Goal: Task Accomplishment & Management: Use online tool/utility

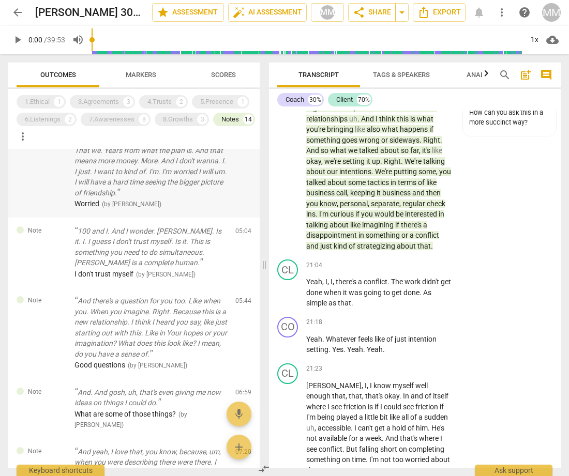
scroll to position [124, 0]
click at [45, 96] on div "1.Ethical 1" at bounding box center [41, 101] width 49 height 13
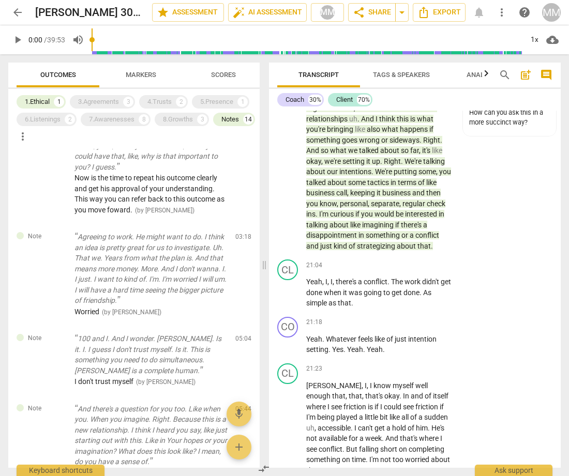
click at [133, 73] on span "Markers" at bounding box center [141, 75] width 31 height 8
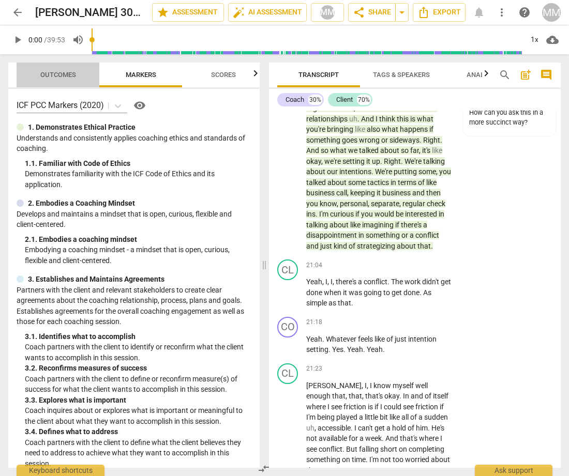
click at [54, 69] on span "Outcomes" at bounding box center [58, 75] width 61 height 14
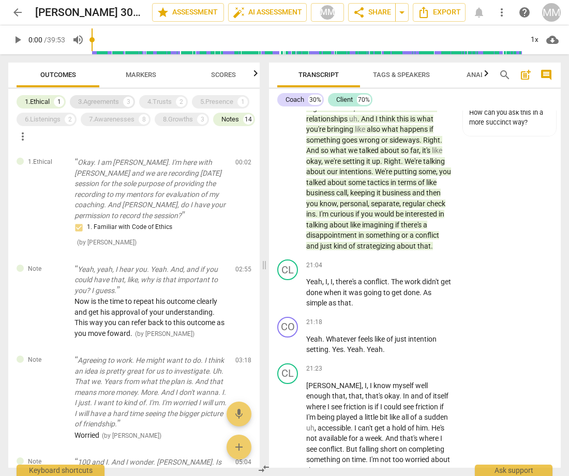
click at [98, 100] on div "3.Agreements" at bounding box center [98, 102] width 41 height 10
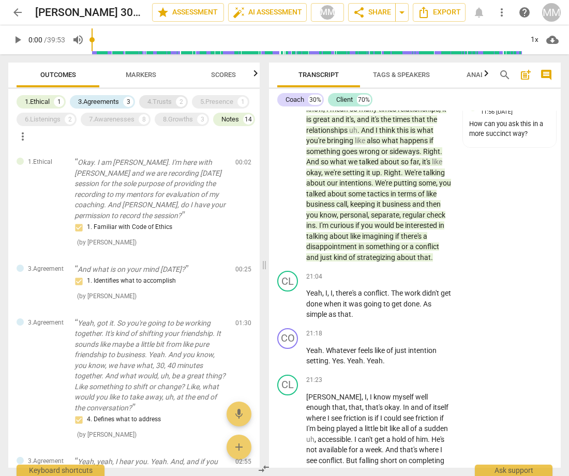
click at [167, 100] on div "4.Trusts" at bounding box center [159, 102] width 24 height 10
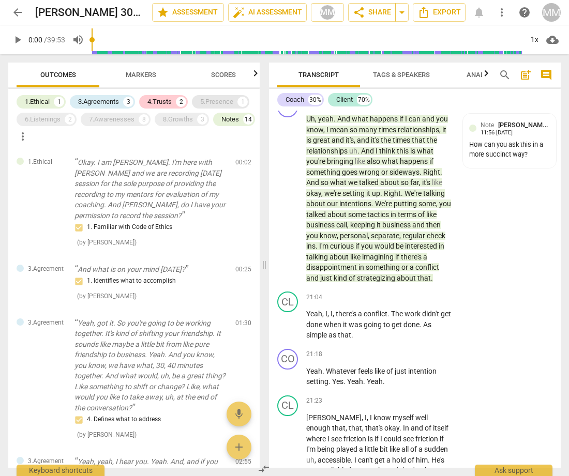
click at [221, 102] on div "5.Presence" at bounding box center [216, 102] width 33 height 10
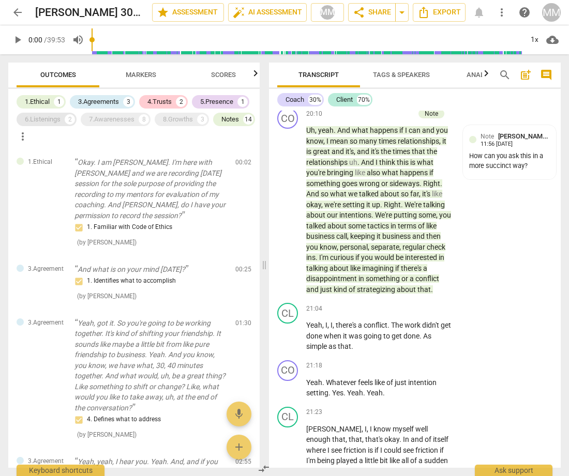
click at [44, 117] on div "6.Listenings" at bounding box center [43, 119] width 36 height 10
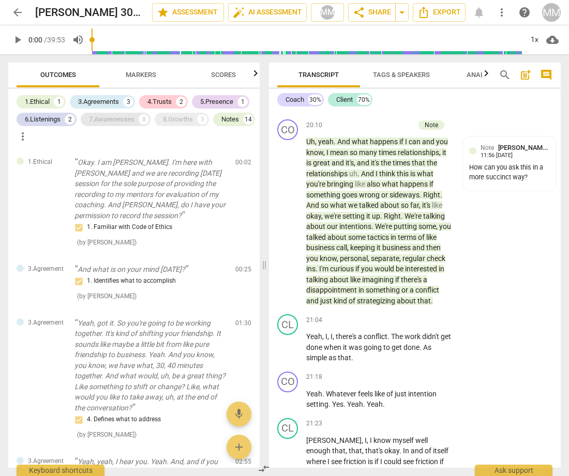
click at [110, 117] on div "7.Awarenesses" at bounding box center [112, 119] width 46 height 10
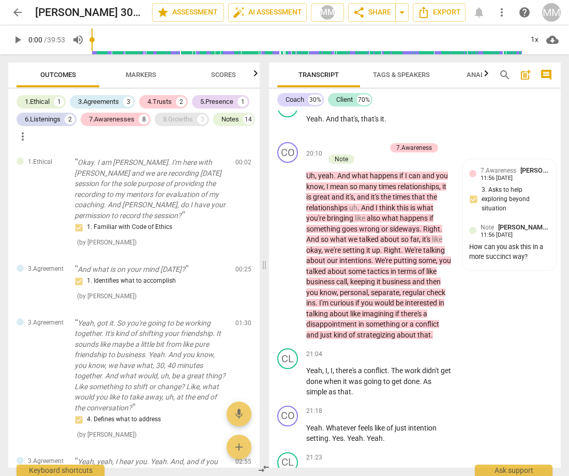
click at [179, 117] on div "8.Growths" at bounding box center [178, 119] width 30 height 10
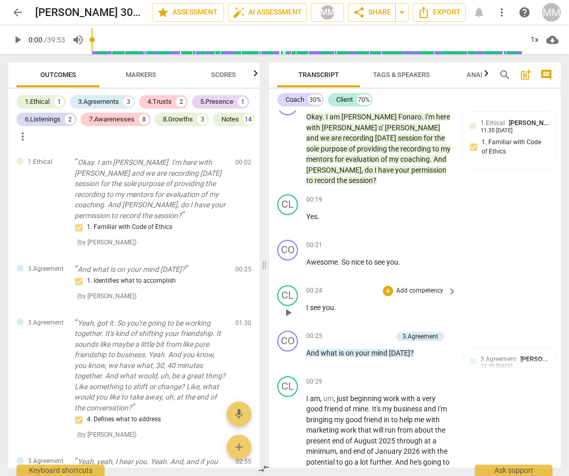
scroll to position [19, 0]
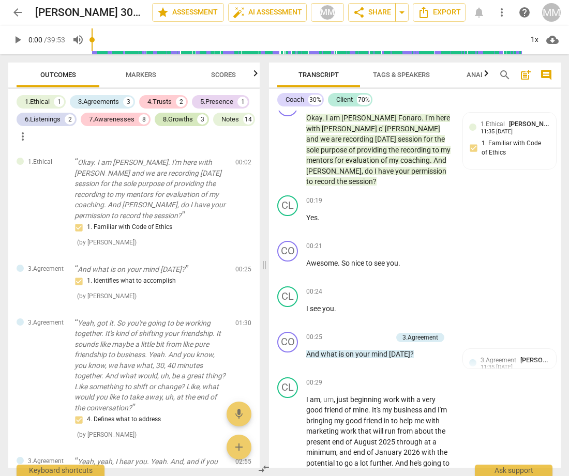
click at [185, 119] on div "8.Growths" at bounding box center [178, 119] width 30 height 10
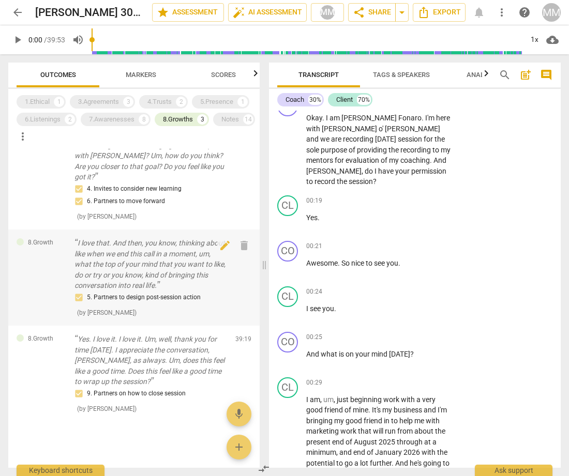
scroll to position [69, 0]
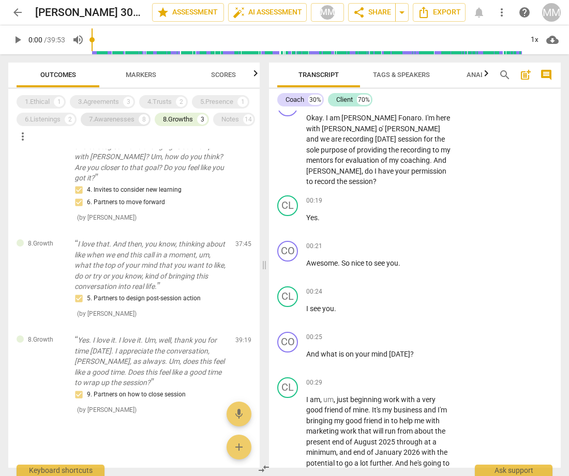
click at [111, 117] on div "7.Awarenesses" at bounding box center [112, 119] width 46 height 10
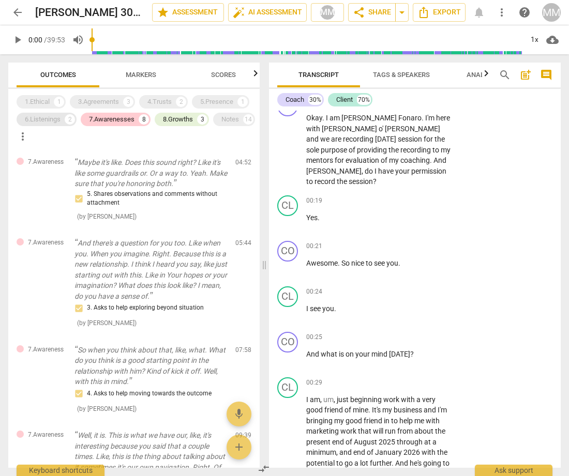
scroll to position [0, 0]
click at [43, 120] on div "6.Listenings" at bounding box center [43, 119] width 36 height 10
click at [40, 100] on div "1.Ethical" at bounding box center [37, 102] width 25 height 10
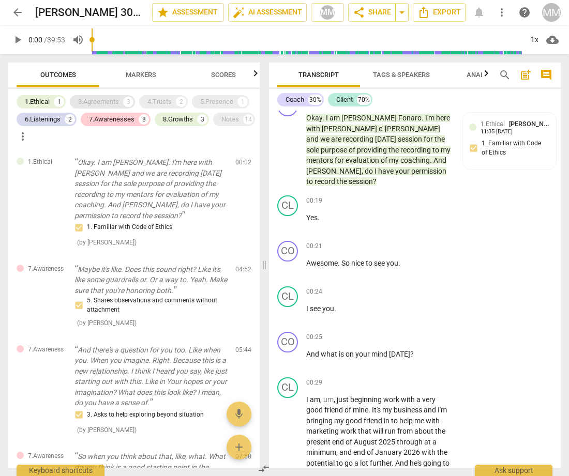
click at [101, 100] on div "3.Agreements" at bounding box center [98, 102] width 41 height 10
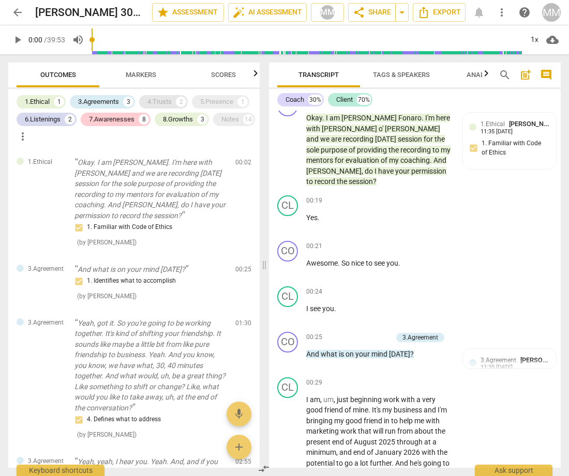
click at [169, 99] on div "4.Trusts" at bounding box center [159, 102] width 24 height 10
click at [219, 99] on div "5.Presence" at bounding box center [216, 102] width 33 height 10
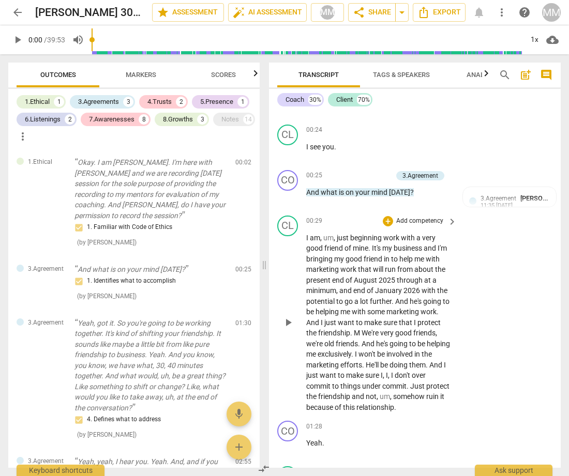
scroll to position [189, 0]
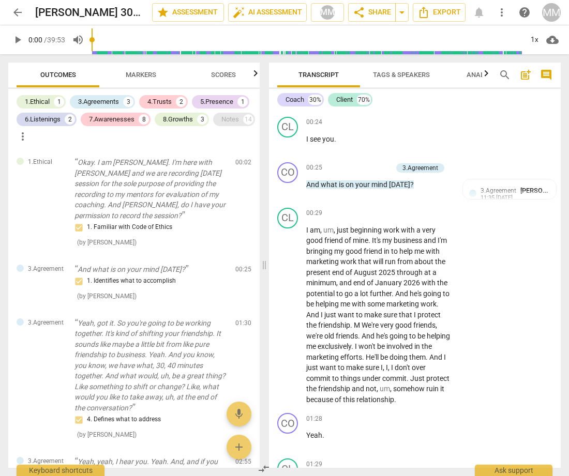
click at [221, 125] on div "Notes" at bounding box center [230, 119] width 18 height 10
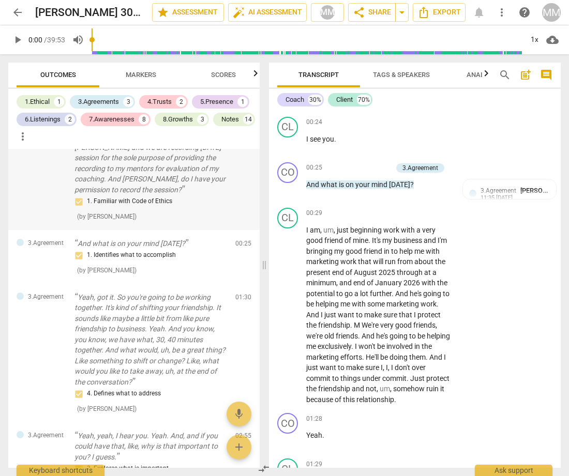
scroll to position [39, 0]
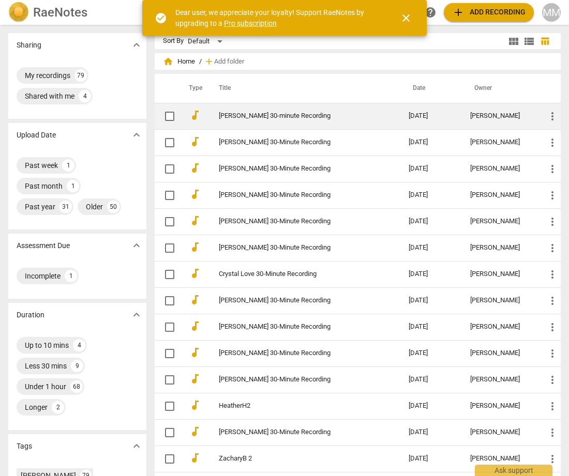
click at [242, 115] on link "Janessa Nickell 30-minute Recording" at bounding box center [295, 116] width 153 height 8
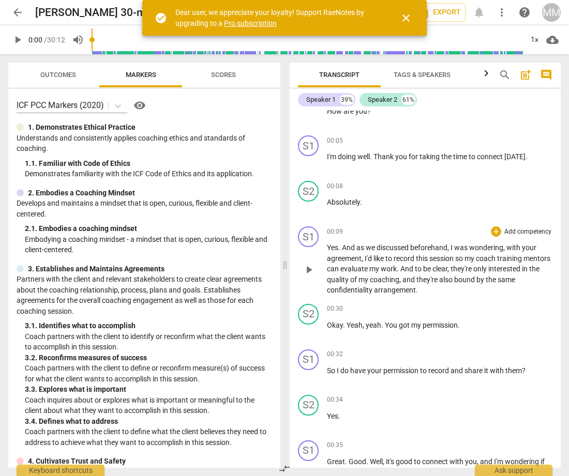
scroll to position [163, 0]
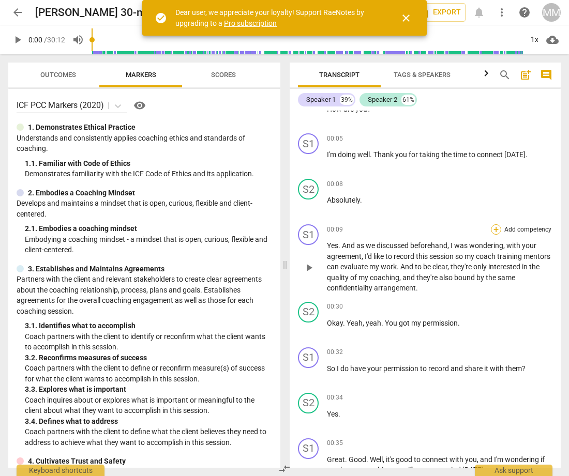
click at [492, 229] on div "+" at bounding box center [496, 229] width 10 height 10
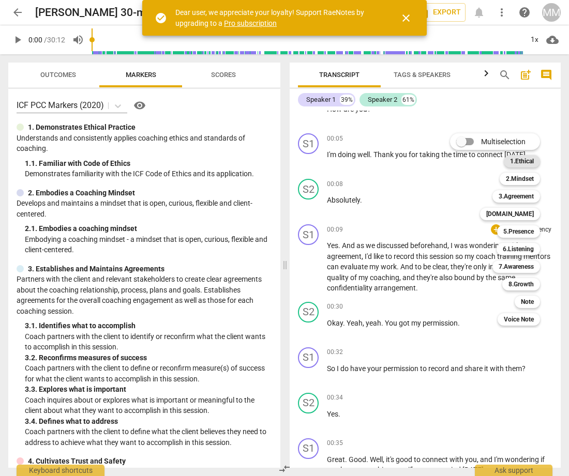
click at [521, 159] on b "1.Ethical" at bounding box center [522, 161] width 24 height 12
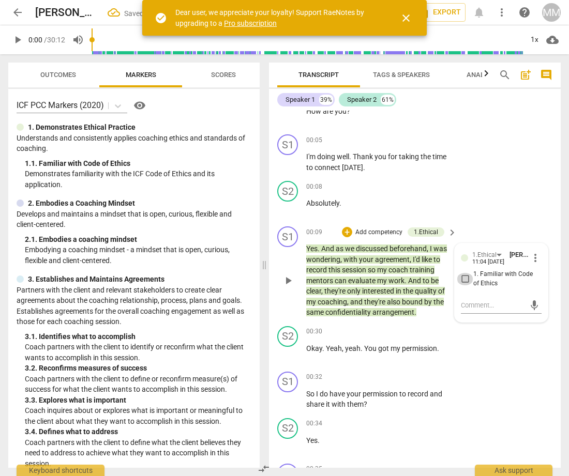
click at [462, 277] on input "1. Familiar with Code of Ethics" at bounding box center [465, 279] width 17 height 12
checkbox input "true"
click at [502, 350] on div "S2 play_arrow pause 00:30 + Add competency keyboard_arrow_right Okay . Yeah , y…" at bounding box center [415, 345] width 292 height 46
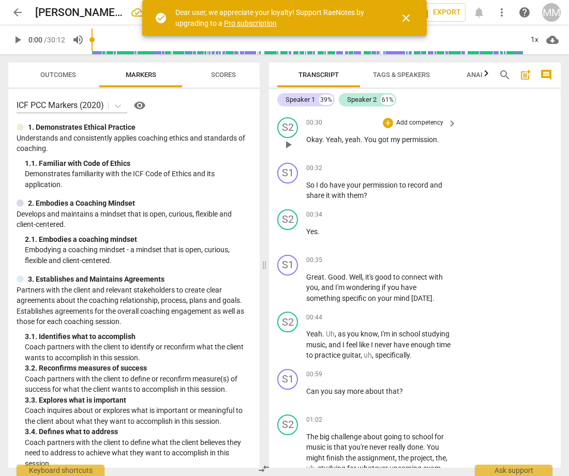
scroll to position [410, 0]
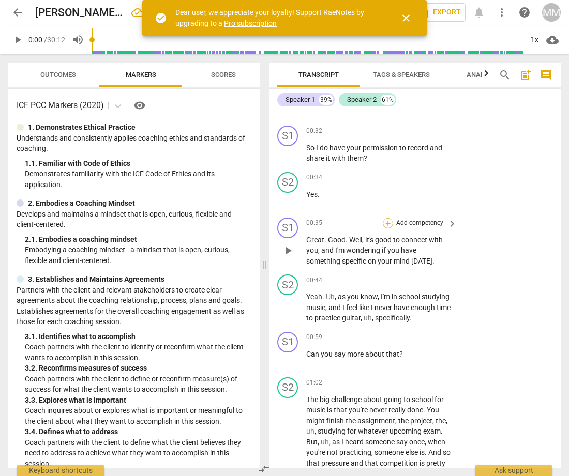
click at [387, 218] on div "+" at bounding box center [388, 223] width 10 height 10
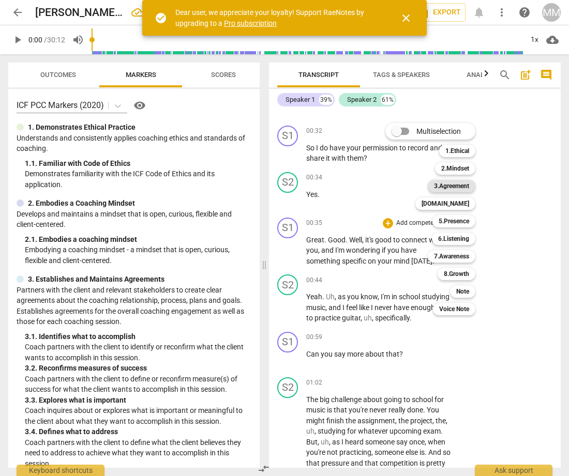
click at [449, 185] on b "3.Agreement" at bounding box center [451, 186] width 35 height 12
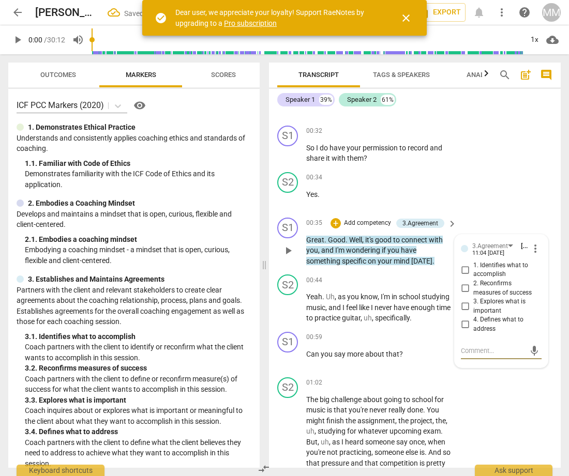
click at [463, 265] on input "1. Identifies what to accomplish" at bounding box center [465, 270] width 17 height 12
checkbox input "true"
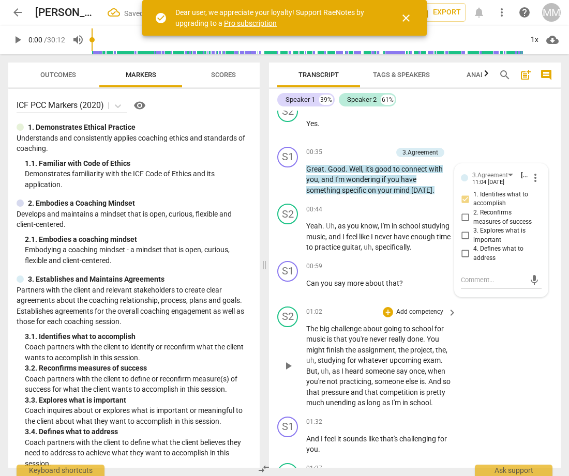
scroll to position [486, 0]
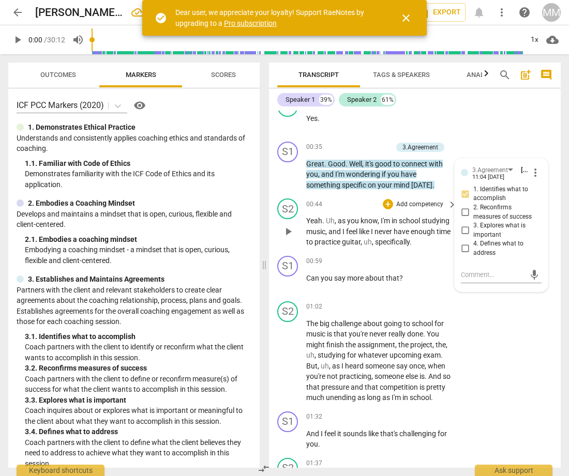
click at [411, 252] on div "S2 play_arrow pause 00:44 + Add competency keyboard_arrow_right Yeah . Uh , as …" at bounding box center [415, 222] width 292 height 57
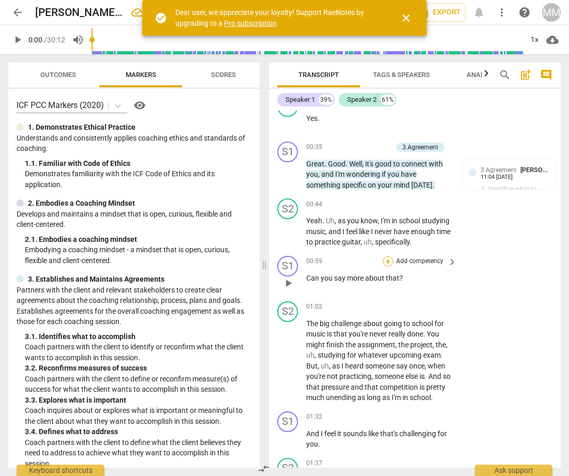
click at [388, 266] on div "+" at bounding box center [388, 261] width 10 height 10
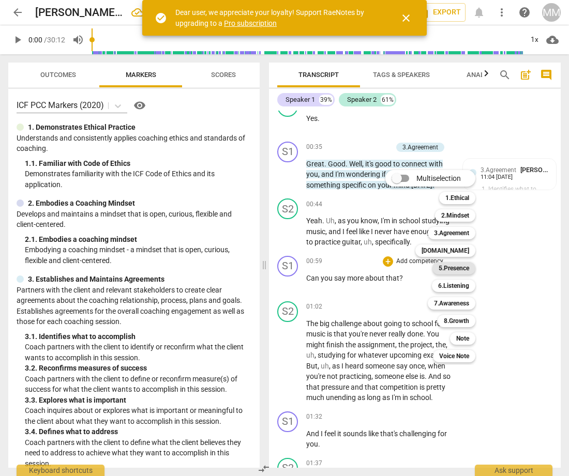
click at [458, 266] on b "5.Presence" at bounding box center [454, 268] width 31 height 12
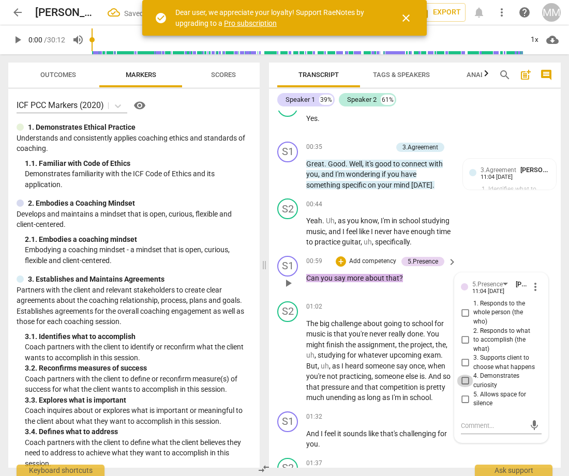
click at [463, 383] on input "4. Demonstrates curiosity" at bounding box center [465, 381] width 17 height 12
checkbox input "true"
click at [504, 256] on div "S1 play_arrow pause 00:59 + Add competency 5.Presence keyboard_arrow_right Can …" at bounding box center [415, 275] width 292 height 46
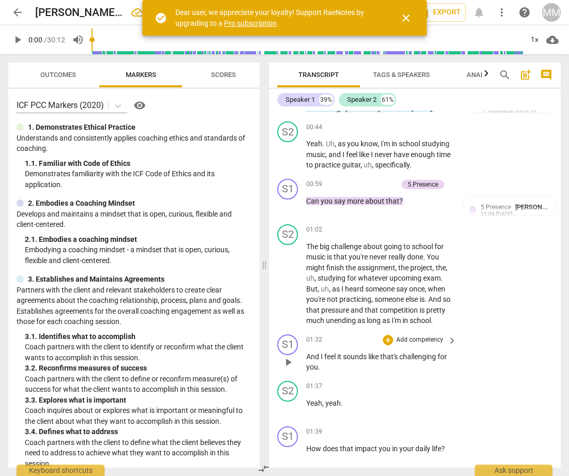
scroll to position [585, 0]
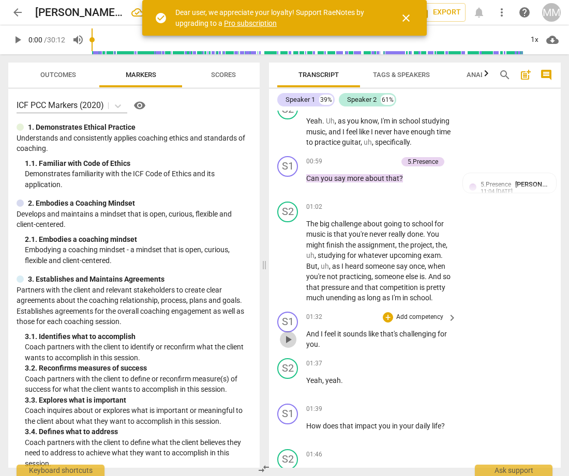
click at [286, 346] on span "play_arrow" at bounding box center [288, 340] width 12 height 12
click at [286, 346] on span "pause" at bounding box center [288, 340] width 12 height 12
type input "97"
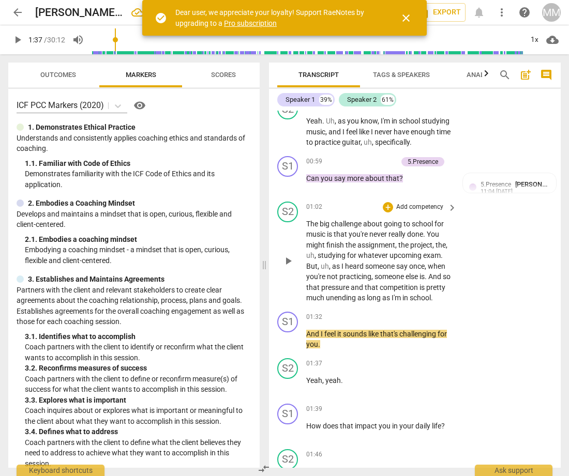
click at [335, 304] on p "The big challenge about going to school for music is that you're never really d…" at bounding box center [378, 261] width 145 height 85
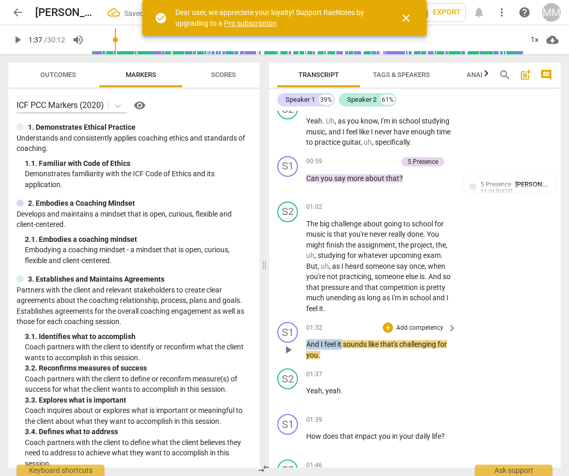
drag, startPoint x: 343, startPoint y: 346, endPoint x: 306, endPoint y: 345, distance: 37.3
click at [306, 345] on div "S1 play_arrow pause 01:32 + Add competency keyboard_arrow_right And I feel it s…" at bounding box center [415, 341] width 292 height 47
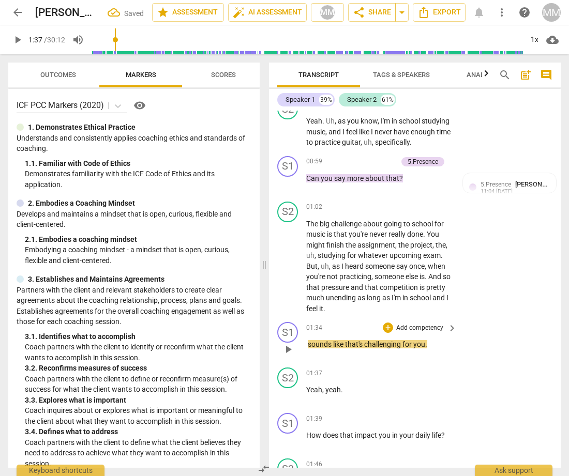
click at [432, 347] on p "sounds like that's challenging for you ." at bounding box center [378, 344] width 145 height 11
click at [387, 329] on div "+" at bounding box center [388, 328] width 10 height 10
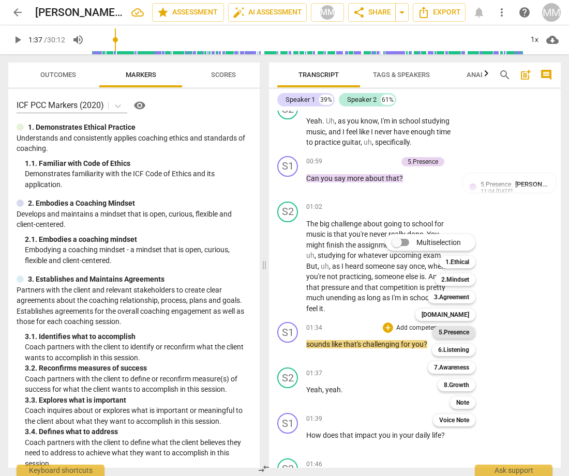
click at [456, 327] on b "5.Presence" at bounding box center [454, 332] width 31 height 12
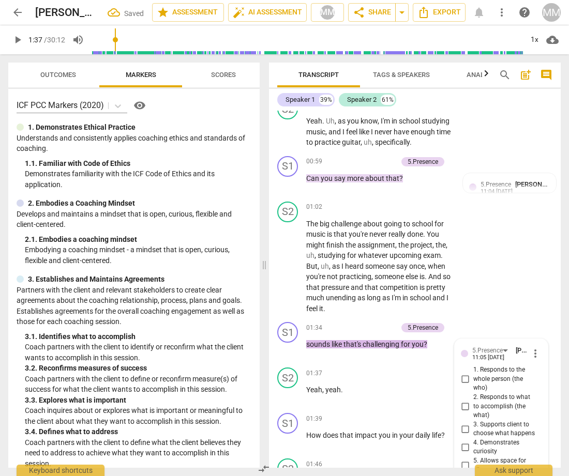
scroll to position [787, 0]
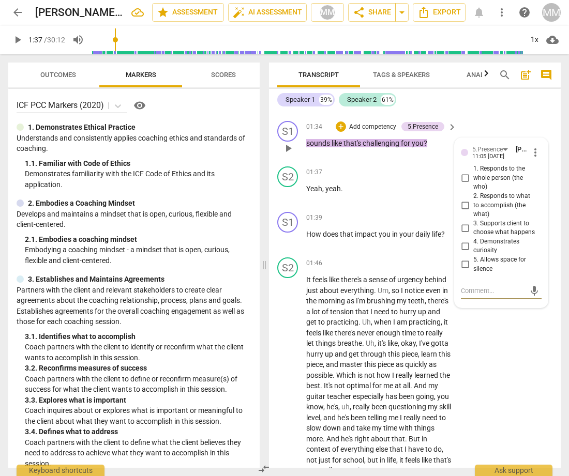
click at [462, 247] on input "4. Demonstrates curiosity" at bounding box center [465, 246] width 17 height 12
checkbox input "true"
click at [487, 343] on div "S2 play_arrow pause 01:46 + Add competency keyboard_arrow_right It feels like t…" at bounding box center [415, 366] width 292 height 227
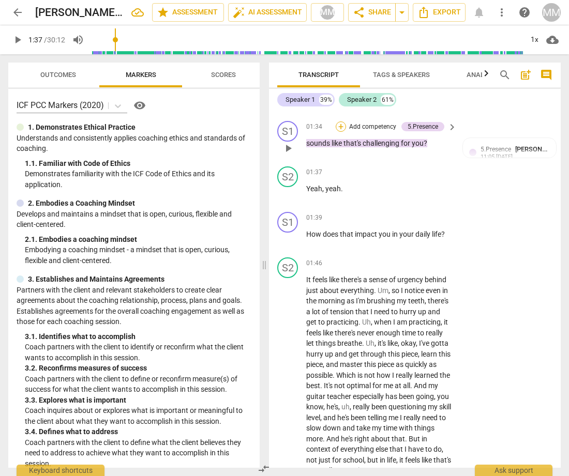
click at [340, 130] on div "+" at bounding box center [341, 127] width 10 height 10
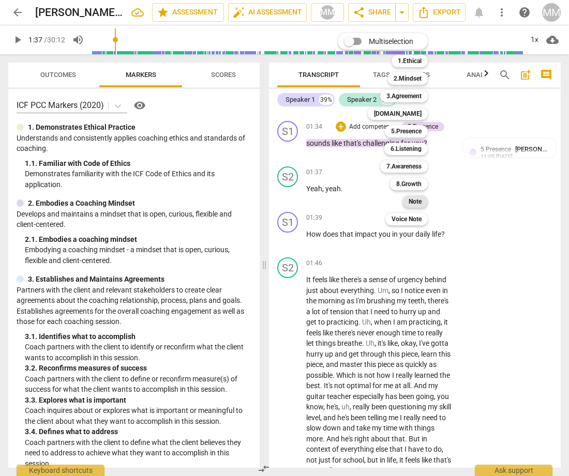
click at [417, 199] on b "Note" at bounding box center [415, 201] width 13 height 12
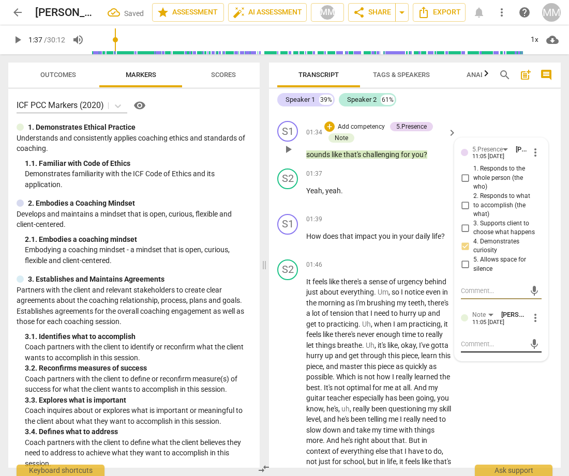
click at [468, 341] on textarea at bounding box center [493, 344] width 64 height 10
type textarea "H"
type textarea "Ho"
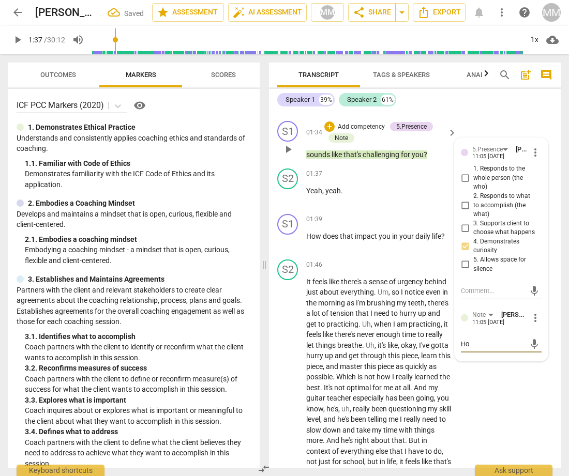
type textarea "How"
type textarea "How c"
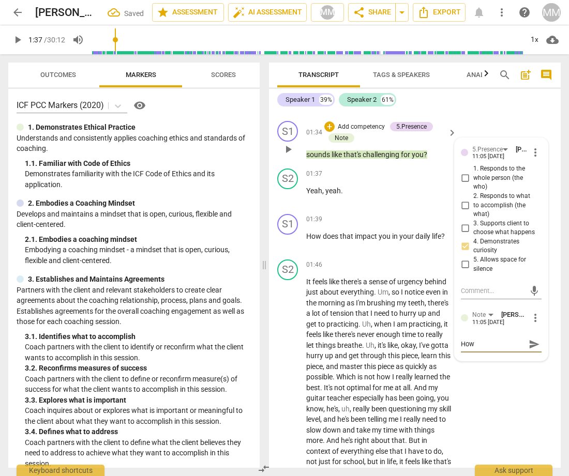
type textarea "How c"
type textarea "How ca"
type textarea "How can"
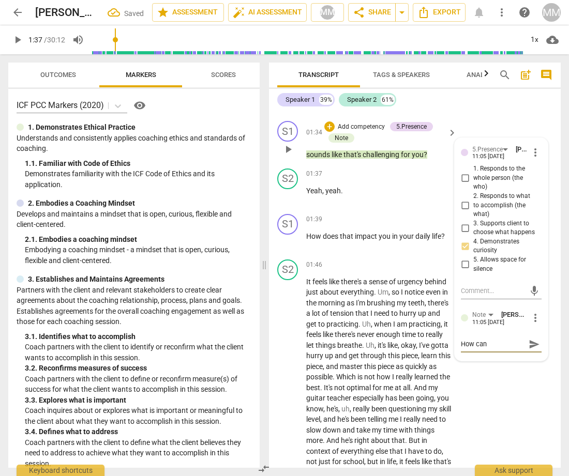
type textarea "How can"
type textarea "How can y"
type textarea "How can yo"
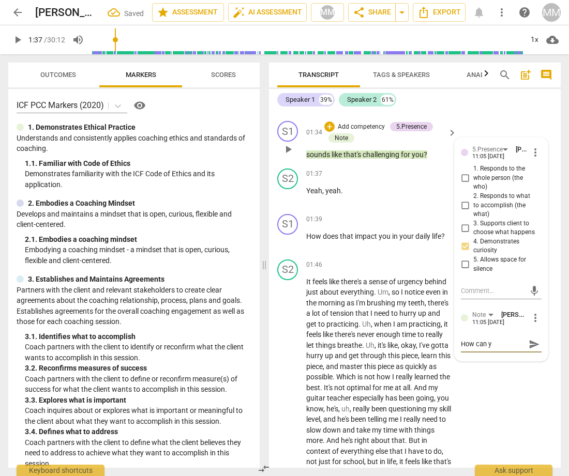
type textarea "How can yo"
type textarea "How can you"
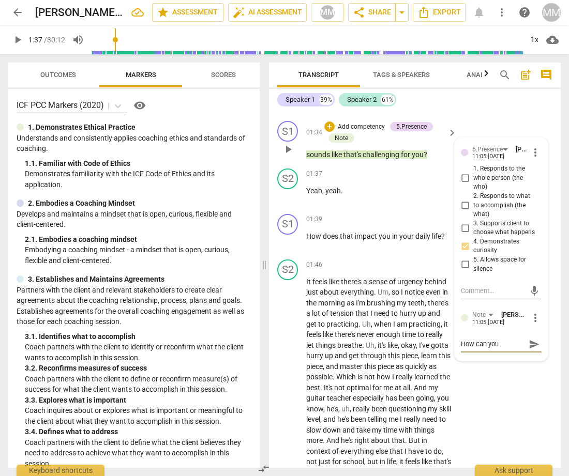
type textarea "How can you a"
type textarea "How can you as"
type textarea "How can you ask"
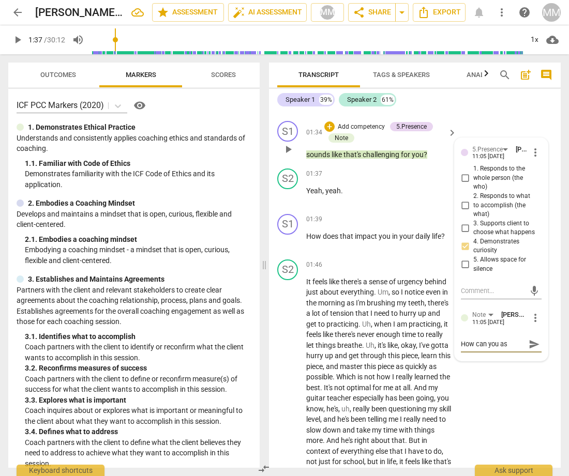
type textarea "How can you ask"
type textarea "How can you ask t"
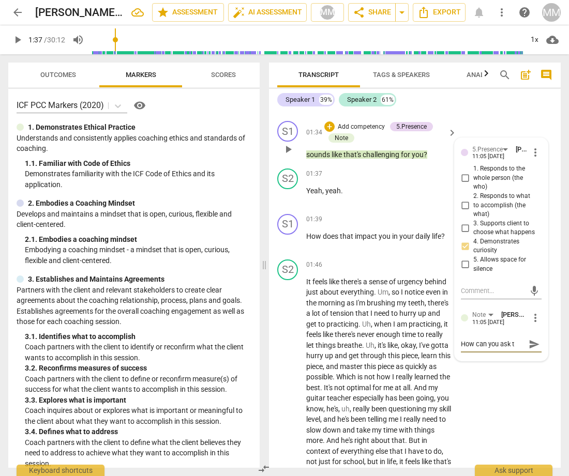
type textarea "How can you ask th"
type textarea "How can you ask thi"
type textarea "How can you ask this"
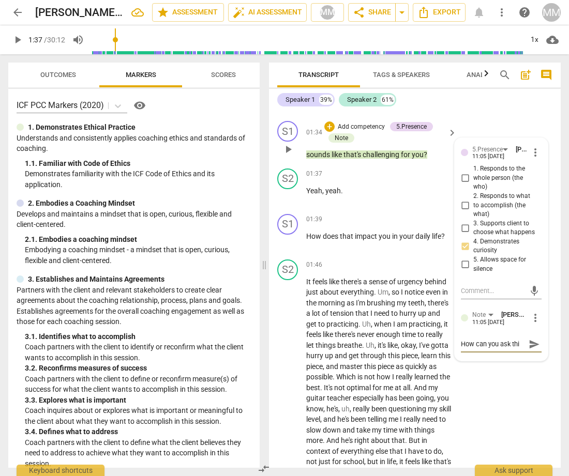
type textarea "How can you ask this"
type textarea "How can you ask this w"
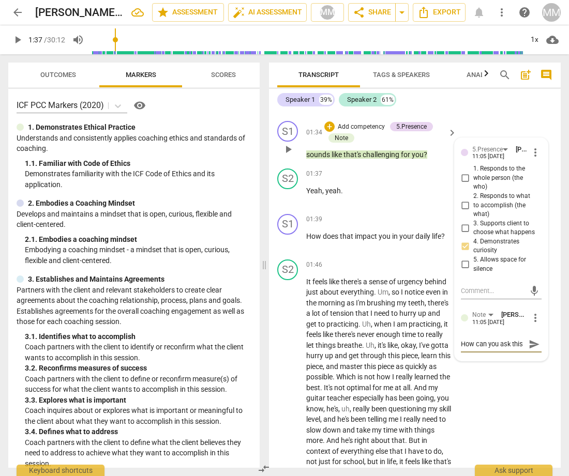
type textarea "How can you ask this w"
type textarea "How can you ask this wi"
type textarea "How can you ask this wit"
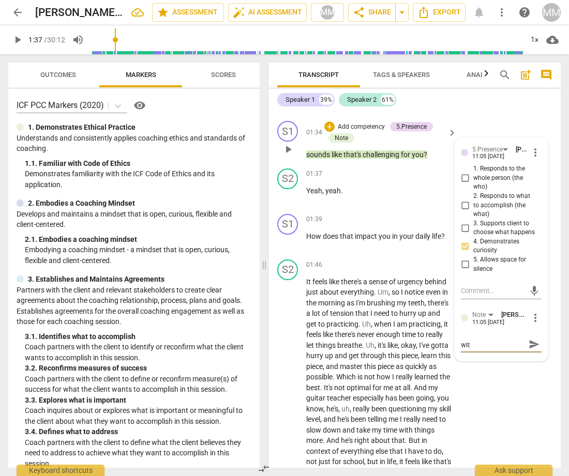
type textarea "How can you ask this with"
type textarea "How can you ask this with o"
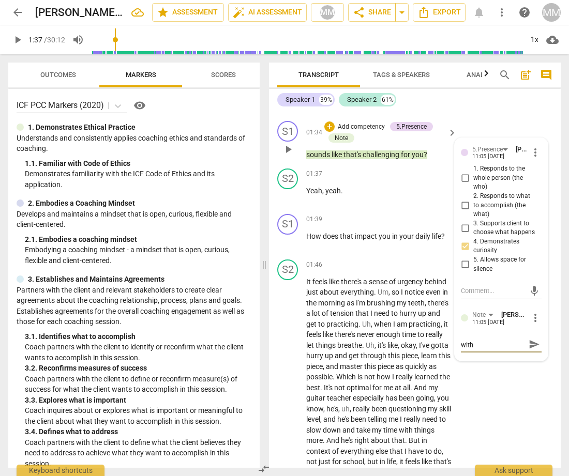
type textarea "How can you ask this with o"
type textarea "How can you ask this with ou"
type textarea "How can you ask this with o"
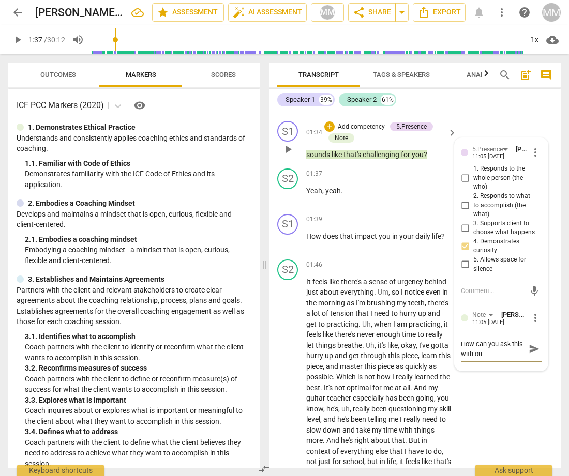
type textarea "How can you ask this with o"
type textarea "How can you ask this with"
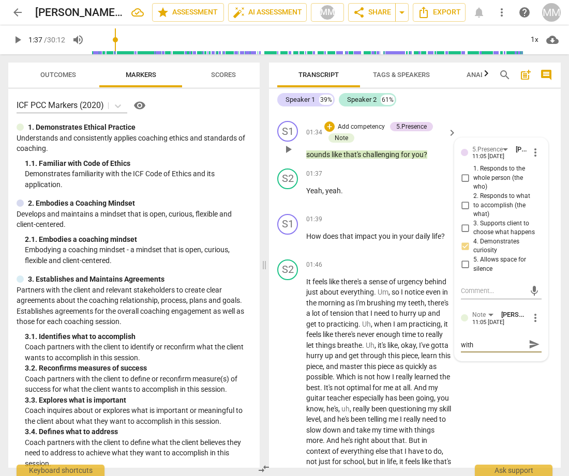
type textarea "How can you ask this with"
type textarea "How can you ask this witho"
type textarea "How can you ask this withou"
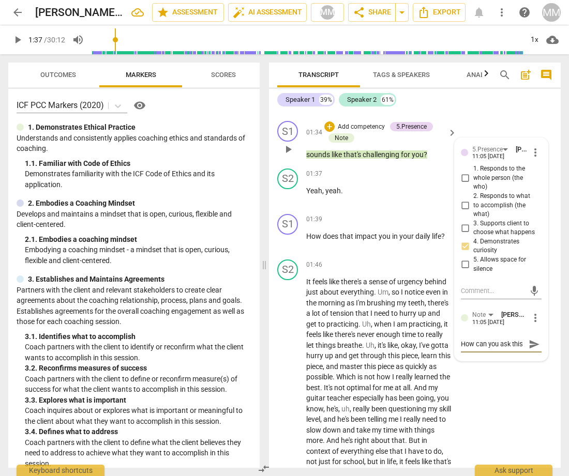
type textarea "How can you ask this withou"
type textarea "How can you ask this without"
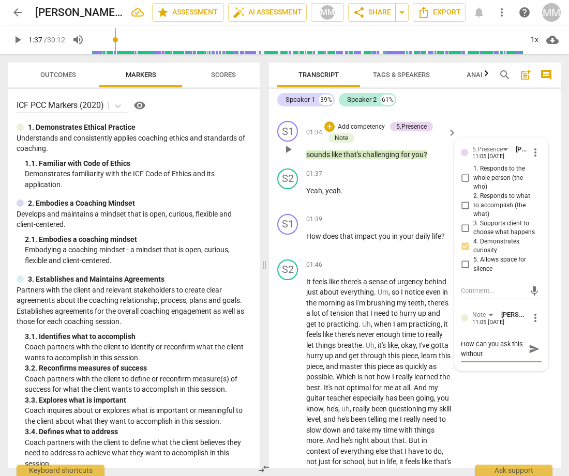
type textarea "How can you ask this without i"
type textarea "How can you ask this without in"
type textarea "How can you ask this without int"
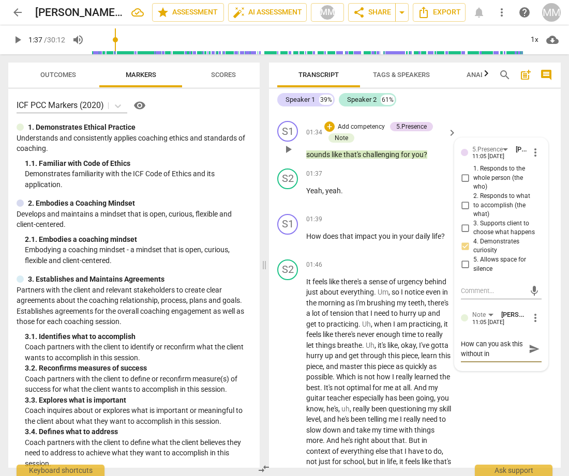
type textarea "How can you ask this without int"
type textarea "How can you ask this without intr"
type textarea "How can you ask this without intro"
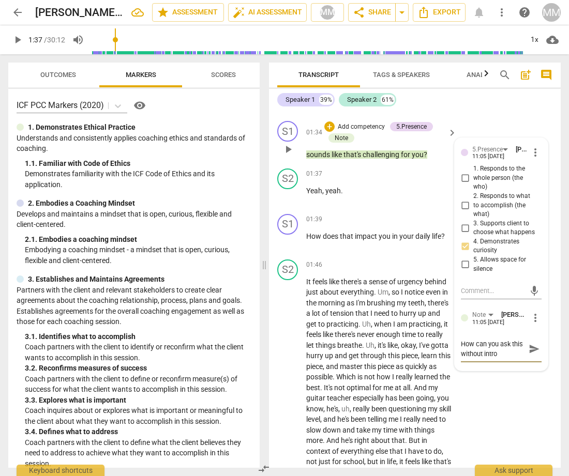
type textarea "How can you ask this without introu"
type textarea "How can you ask this without intro"
type textarea "How can you ask this without introd"
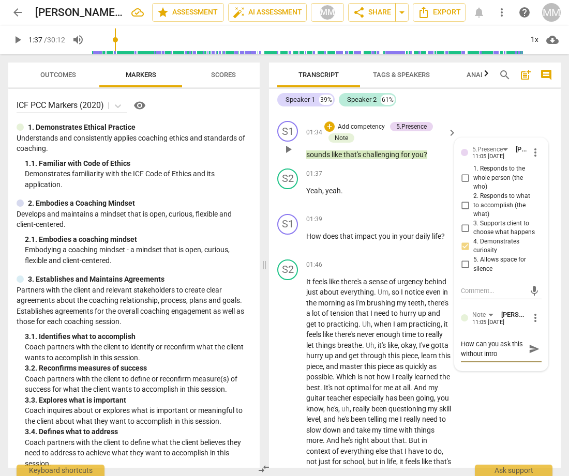
type textarea "How can you ask this without introd"
type textarea "How can you ask this without introdu"
type textarea "How can you ask this without introduc"
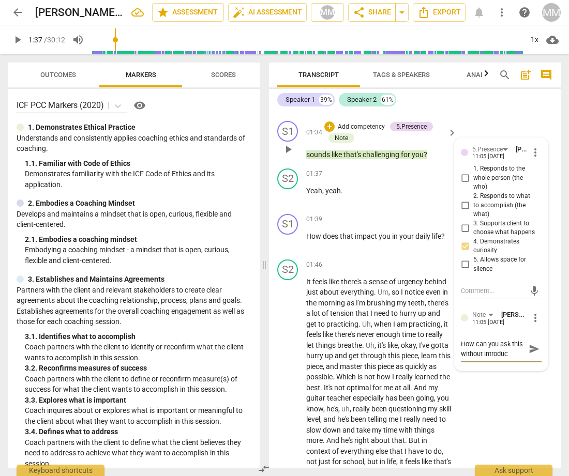
type textarea "How can you ask this without introduci"
type textarea "How can you ask this without introducin"
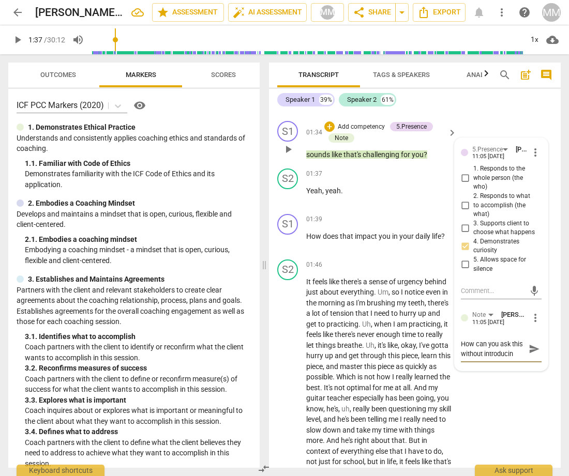
type textarea "How can you ask this without introducing"
type textarea "How can you ask this without introducing y"
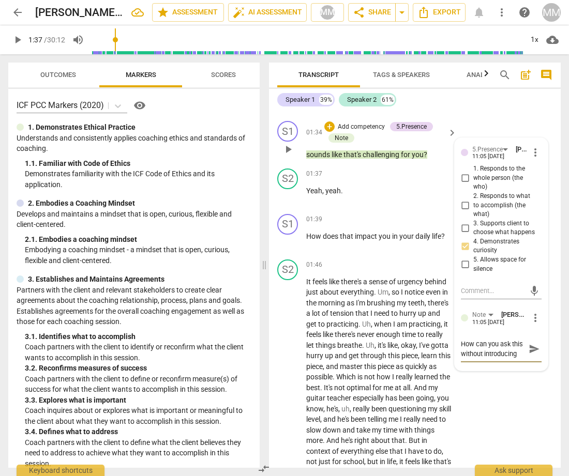
type textarea "How can you ask this without introducing y"
type textarea "How can you ask this without introducing yo"
type textarea "How can you ask this without introducing you"
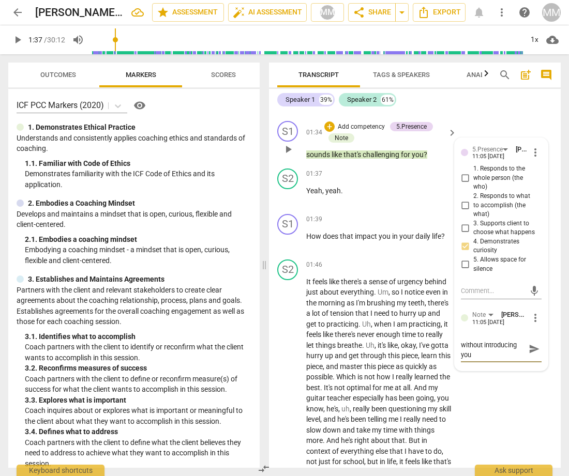
type textarea "How can you ask this without introducing your"
type textarea "How can you ask this without introducing your i"
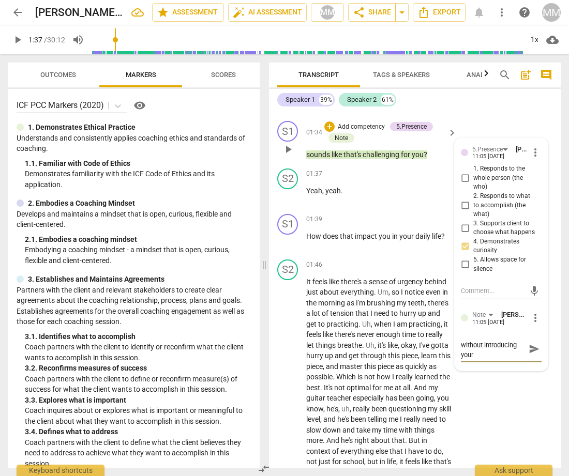
type textarea "How can you ask this without introducing your i"
type textarea "How can you ask this without introducing your im"
type textarea "How can you ask this without introducing your imp"
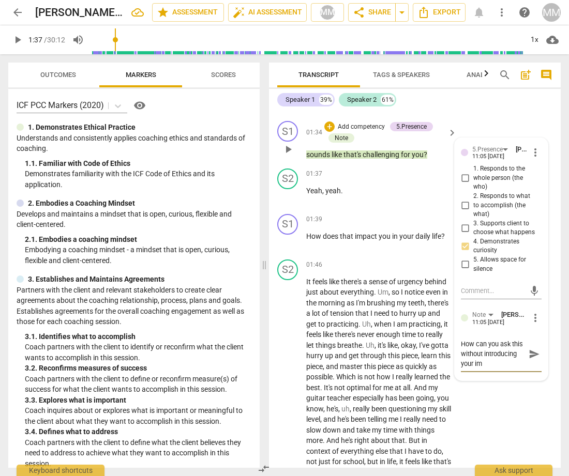
type textarea "How can you ask this without introducing your imp"
type textarea "How can you ask this without introducing your impr"
type textarea "How can you ask this without introducing your impre"
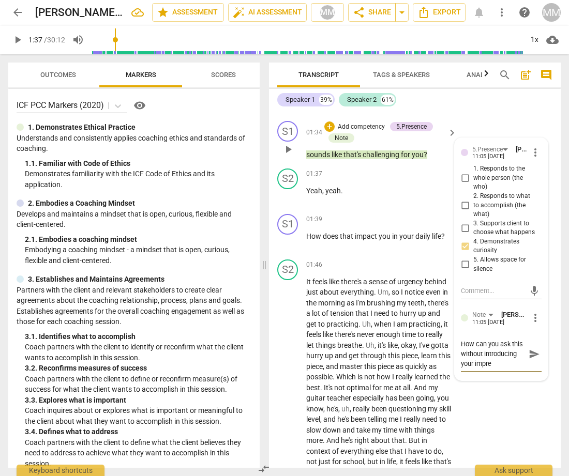
scroll to position [9, 0]
type textarea "How can you ask this without introducing your impres"
type textarea "How can you ask this without introducing your impress"
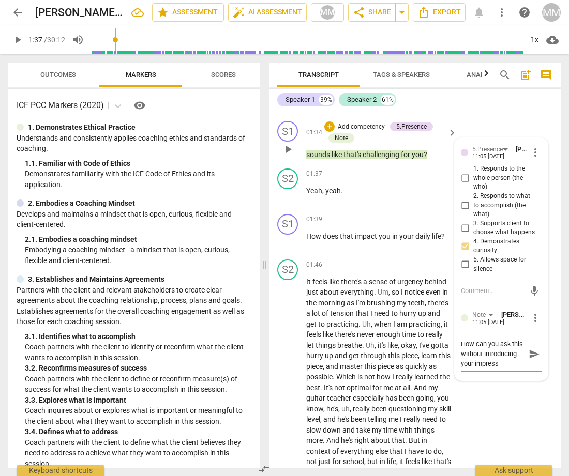
type textarea "How can you ask this without introducing your impressi"
type textarea "How can you ask this without introducing your impressio"
type textarea "How can you ask this without introducing your impression"
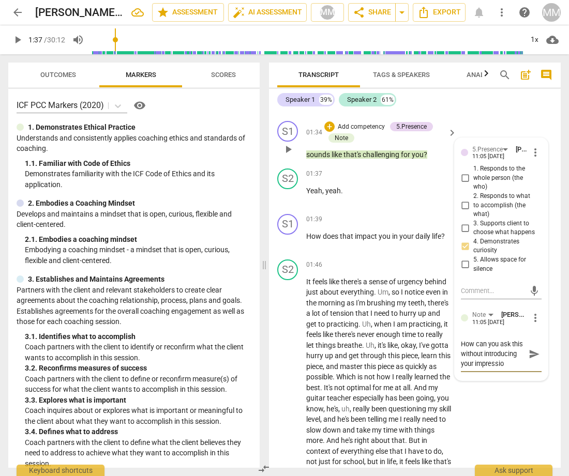
type textarea "How can you ask this without introducing your impression"
type textarea "How can you ask this without introducing your impression?"
click at [531, 352] on span "send" at bounding box center [533, 354] width 11 height 11
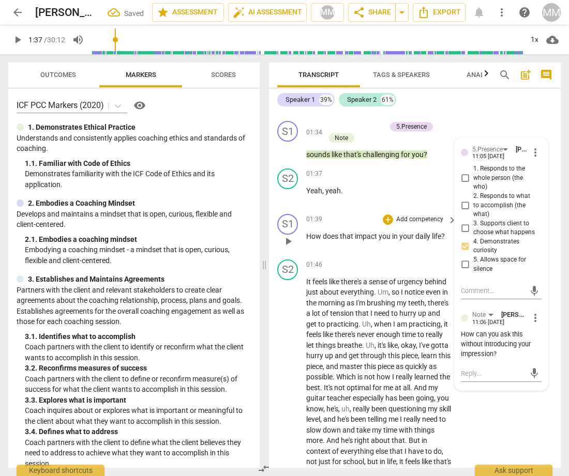
click at [289, 240] on span "play_arrow" at bounding box center [288, 241] width 12 height 12
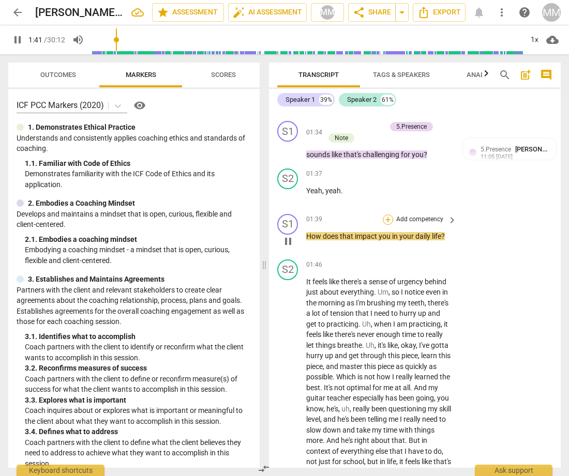
click at [387, 220] on div "+" at bounding box center [388, 220] width 10 height 10
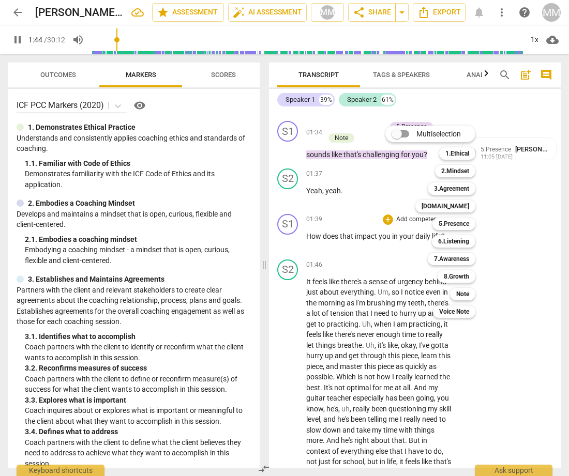
click at [292, 247] on div at bounding box center [284, 238] width 569 height 476
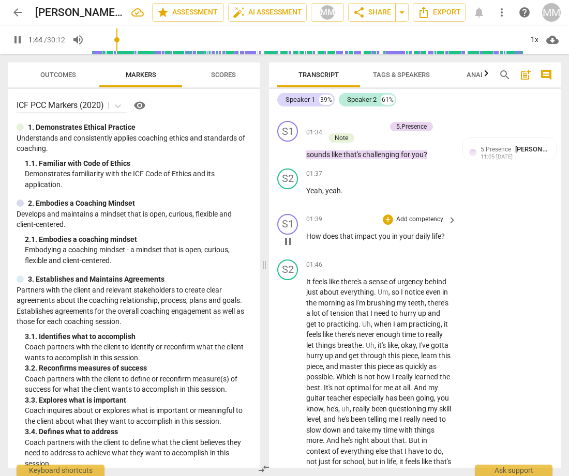
click at [293, 242] on span "pause" at bounding box center [288, 241] width 12 height 12
type input "105"
click at [388, 221] on div "+" at bounding box center [388, 220] width 10 height 10
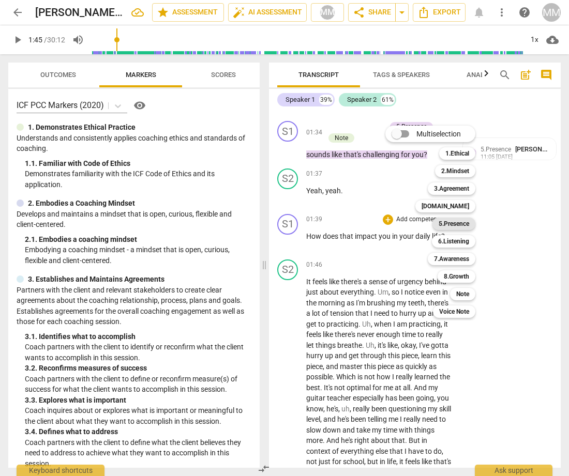
click at [460, 224] on b "5.Presence" at bounding box center [454, 224] width 31 height 12
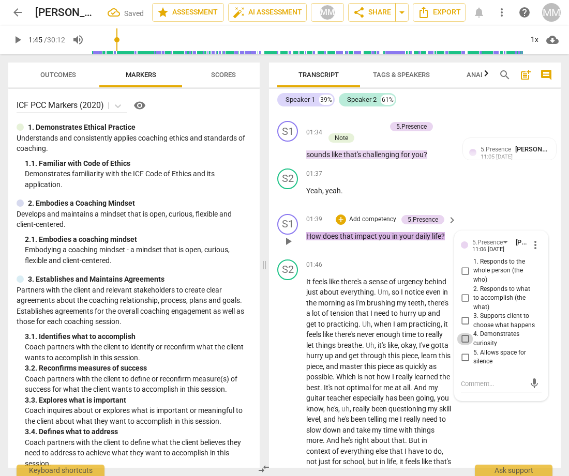
click at [463, 337] on input "4. Demonstrates curiosity" at bounding box center [465, 339] width 17 height 12
checkbox input "true"
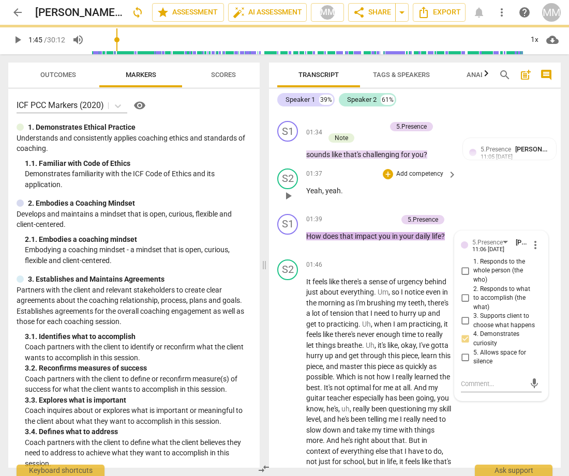
click at [490, 206] on div "S2 play_arrow pause 01:37 + Add competency keyboard_arrow_right Yeah , yeah ." at bounding box center [415, 187] width 292 height 46
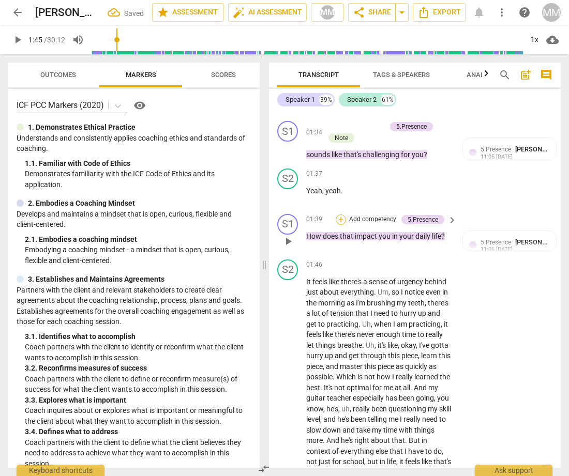
click at [340, 219] on div "+" at bounding box center [341, 220] width 10 height 10
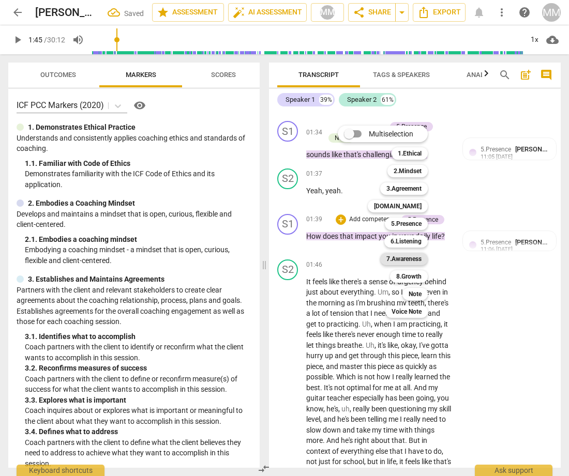
click at [407, 255] on b "7.Awareness" at bounding box center [403, 259] width 35 height 12
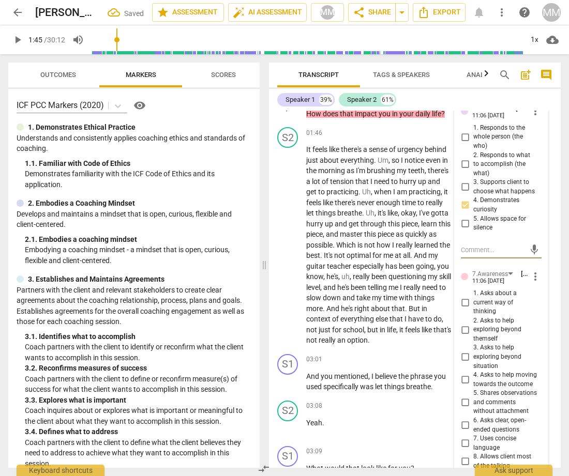
scroll to position [923, 0]
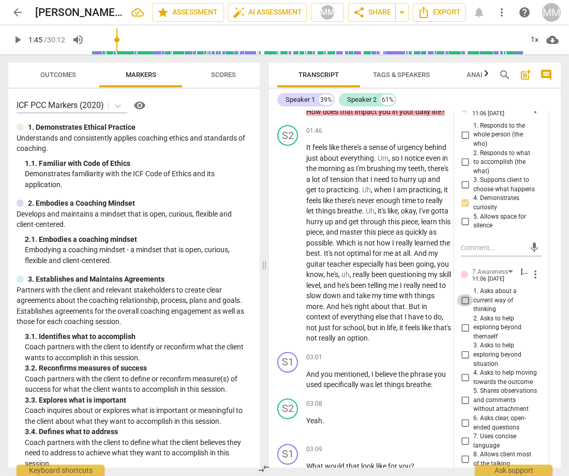
click at [467, 297] on input "1. Asks about a current way of thinking" at bounding box center [465, 300] width 17 height 12
checkbox input "true"
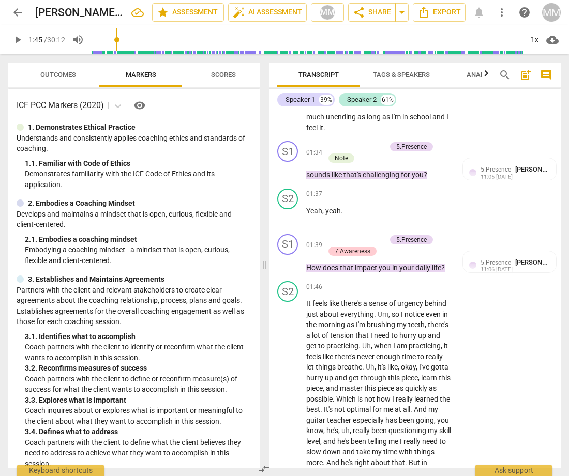
scroll to position [755, 0]
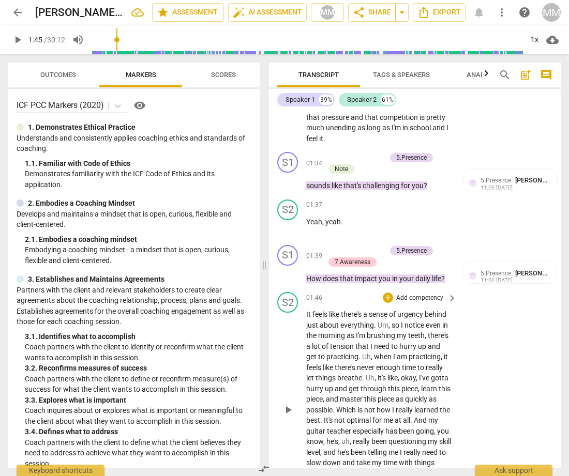
click at [289, 410] on span "play_arrow" at bounding box center [288, 410] width 12 height 12
click at [289, 410] on span "pause" at bounding box center [288, 410] width 12 height 12
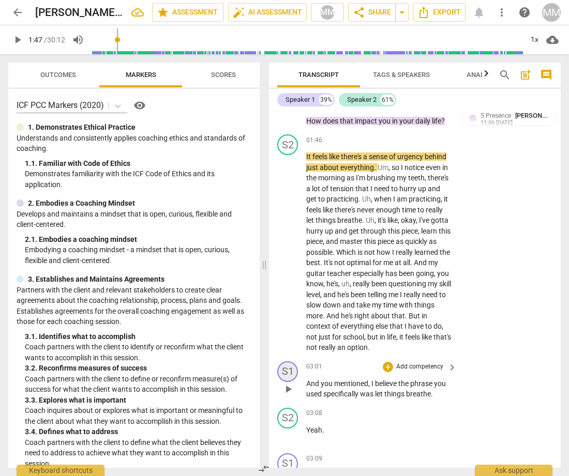
scroll to position [919, 0]
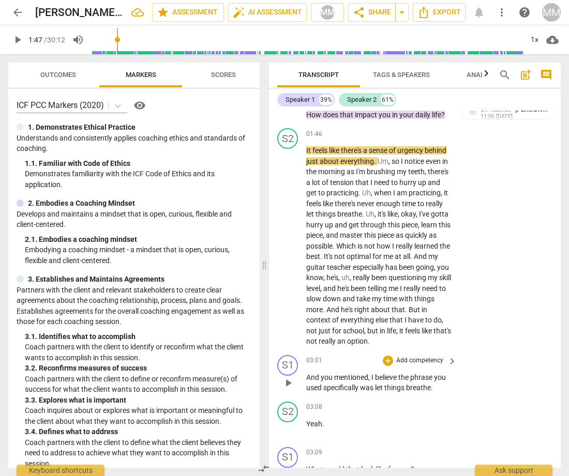
click at [292, 377] on span "play_arrow" at bounding box center [288, 383] width 12 height 12
click at [285, 380] on span "pause" at bounding box center [288, 383] width 12 height 12
type input "189"
click at [388, 357] on div "+" at bounding box center [388, 361] width 10 height 10
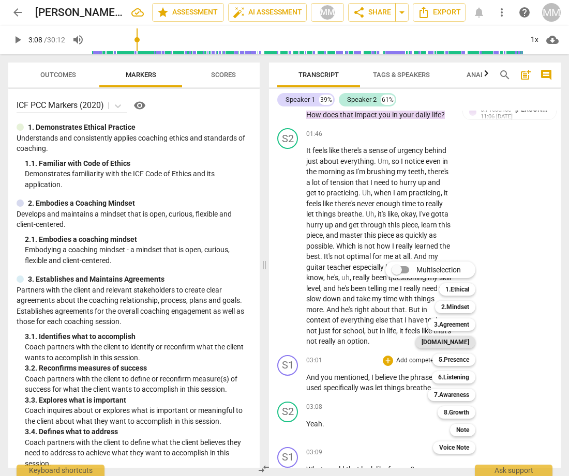
click at [464, 341] on b "[DOMAIN_NAME]" at bounding box center [445, 342] width 48 height 12
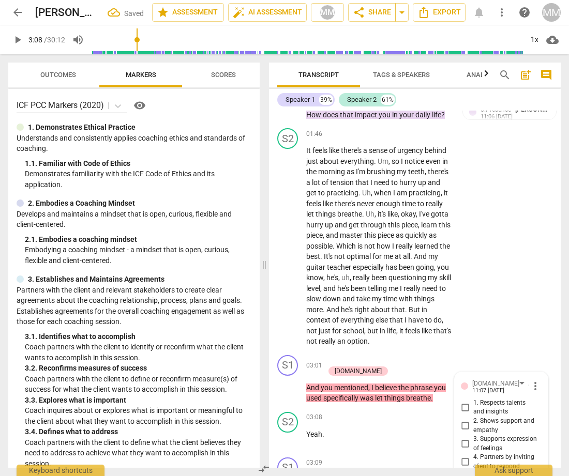
scroll to position [1113, 0]
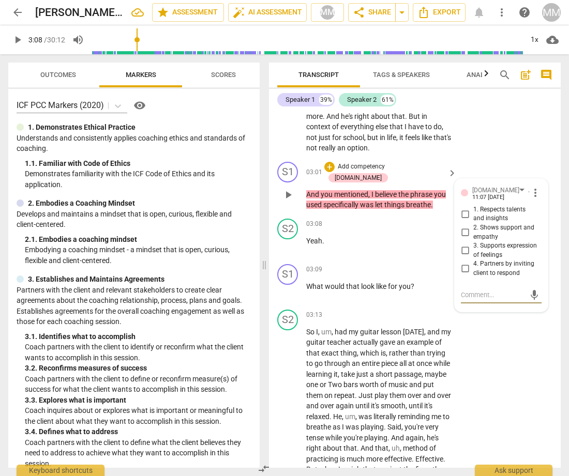
click at [463, 264] on input "4. Partners by inviting client to respond" at bounding box center [465, 269] width 17 height 12
checkbox input "true"
click at [425, 244] on div "S2 play_arrow pause 03:08 + Add competency keyboard_arrow_right Yeah ." at bounding box center [415, 238] width 292 height 46
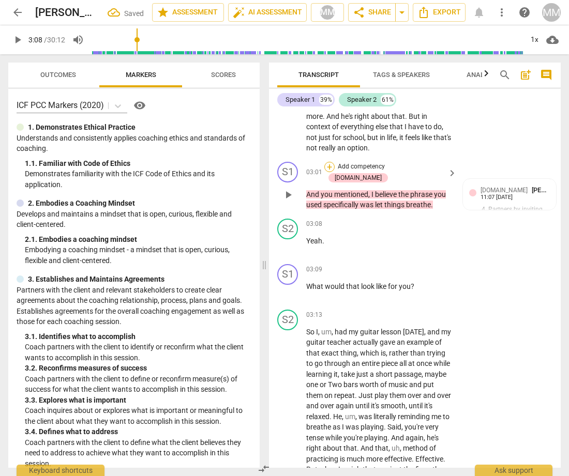
click at [335, 163] on div "+" at bounding box center [329, 167] width 10 height 10
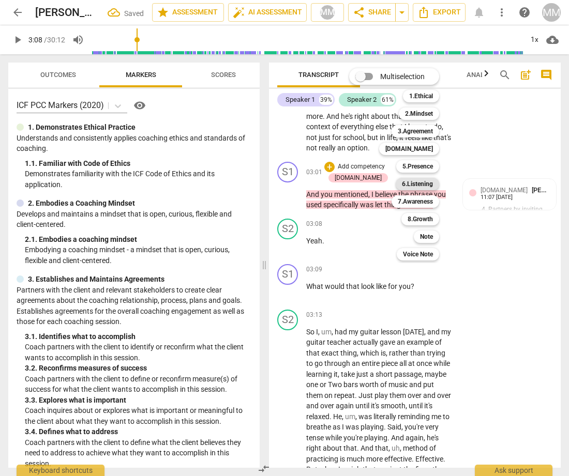
click at [425, 183] on b "6.Listening" at bounding box center [417, 184] width 31 height 12
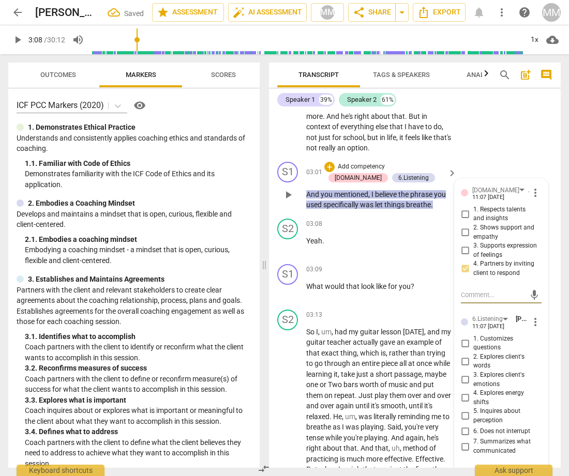
click at [463, 356] on input "2. Explores client's words" at bounding box center [465, 361] width 17 height 12
checkbox input "true"
click at [479, 159] on div "S1 play_arrow pause 03:01 + Add competency 4.Trust 6.Listening keyboard_arrow_r…" at bounding box center [415, 186] width 292 height 57
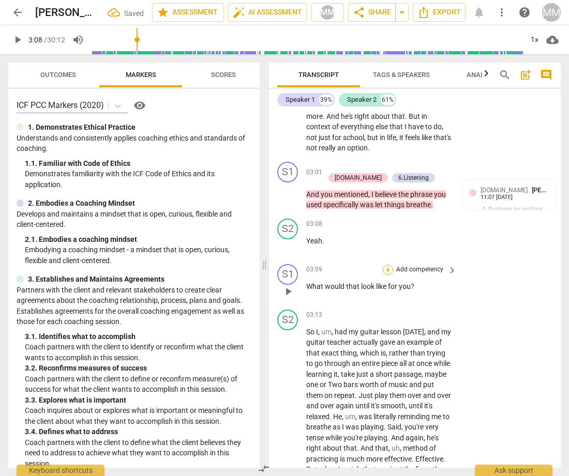
click at [385, 268] on div "+" at bounding box center [388, 270] width 10 height 10
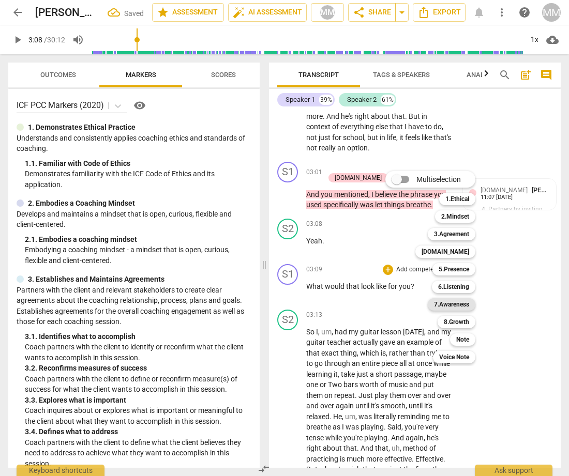
click at [452, 307] on b "7.Awareness" at bounding box center [451, 304] width 35 height 12
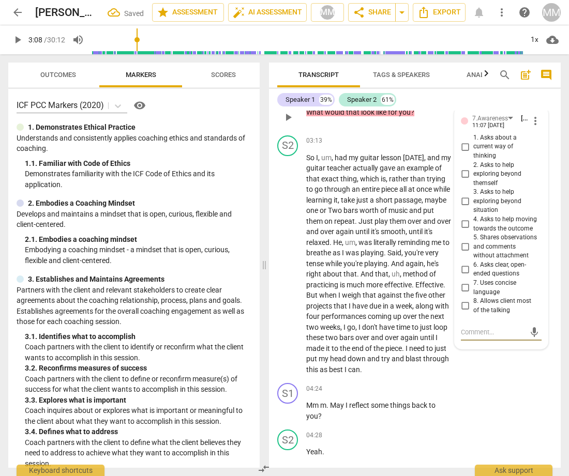
scroll to position [1287, 0]
click at [463, 145] on input "1. Asks about a current way of thinking" at bounding box center [465, 147] width 17 height 12
click at [463, 144] on input "1. Asks about a current way of thinking" at bounding box center [465, 147] width 17 height 12
checkbox input "false"
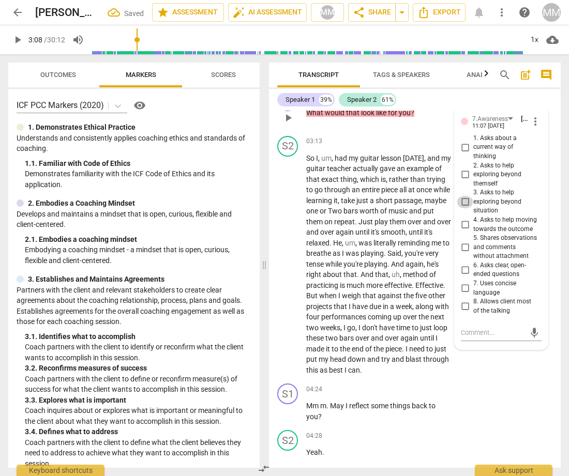
click at [463, 196] on input "3. Asks to help exploring beyond situation" at bounding box center [465, 202] width 17 height 12
checkbox input "true"
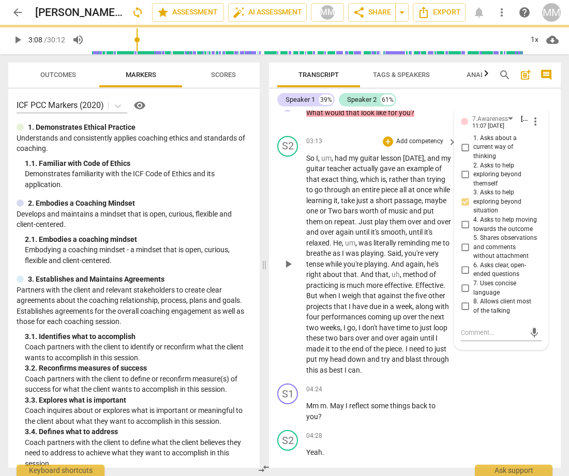
click at [407, 137] on div "+ Add competency" at bounding box center [414, 142] width 62 height 10
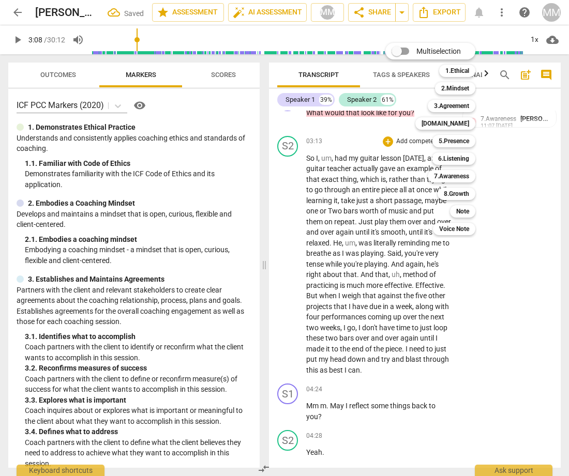
click at [478, 422] on div at bounding box center [284, 238] width 569 height 476
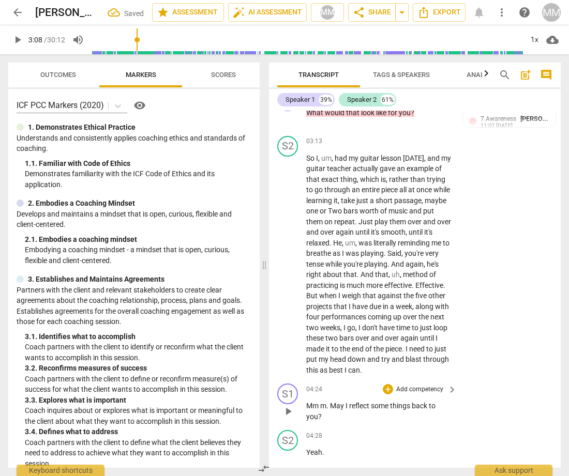
click at [286, 414] on span "play_arrow" at bounding box center [288, 411] width 12 height 12
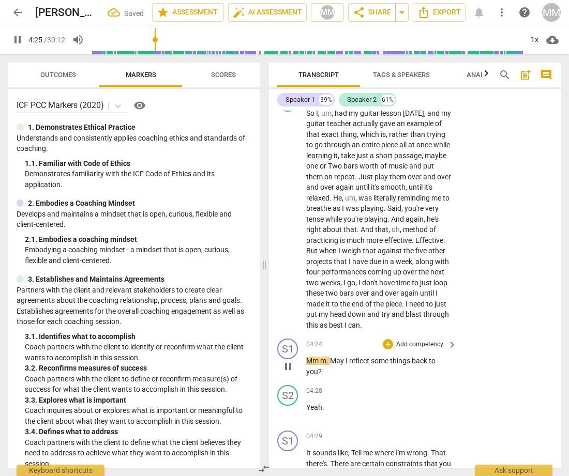
scroll to position [1333, 0]
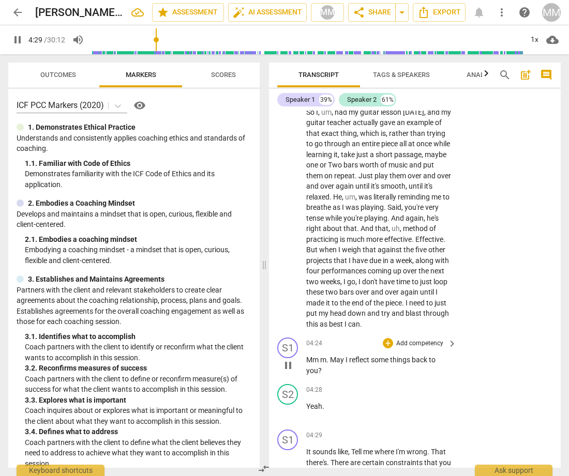
click at [288, 368] on span "pause" at bounding box center [288, 365] width 12 height 12
type input "270"
click at [385, 344] on div "+" at bounding box center [388, 343] width 10 height 10
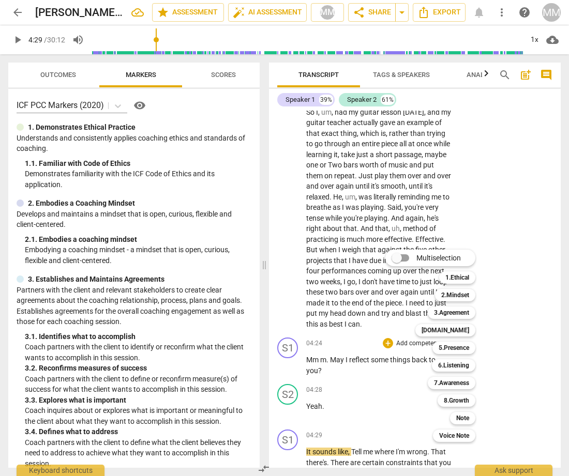
drag, startPoint x: 257, startPoint y: 159, endPoint x: 262, endPoint y: 187, distance: 27.9
click at [262, 187] on div at bounding box center [284, 238] width 569 height 476
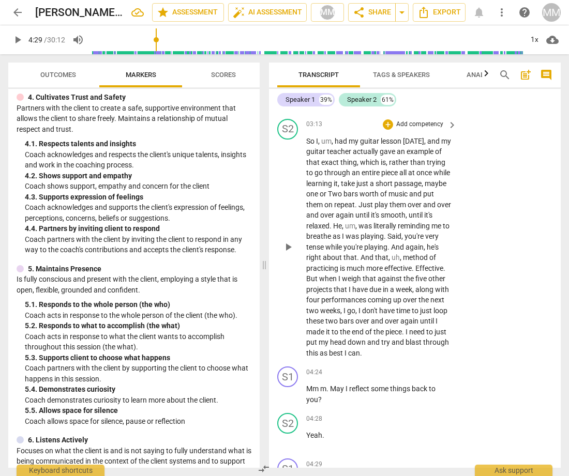
scroll to position [1307, 0]
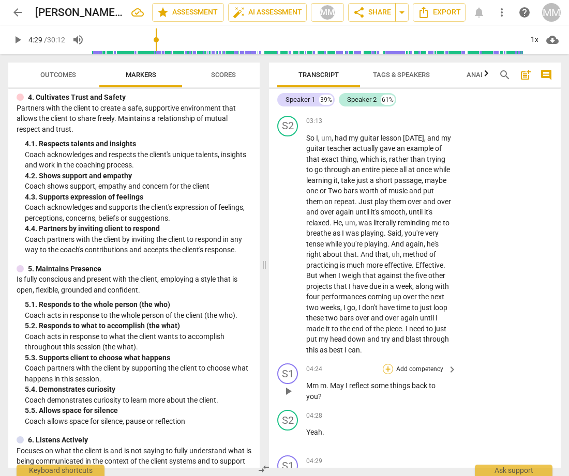
click at [388, 374] on div "+" at bounding box center [388, 369] width 10 height 10
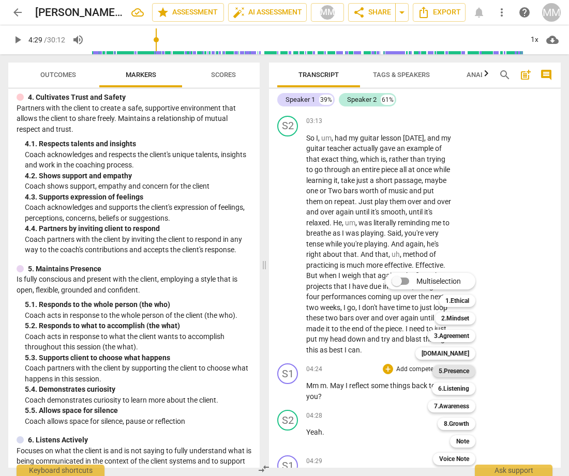
click at [460, 370] on b "5.Presence" at bounding box center [454, 371] width 31 height 12
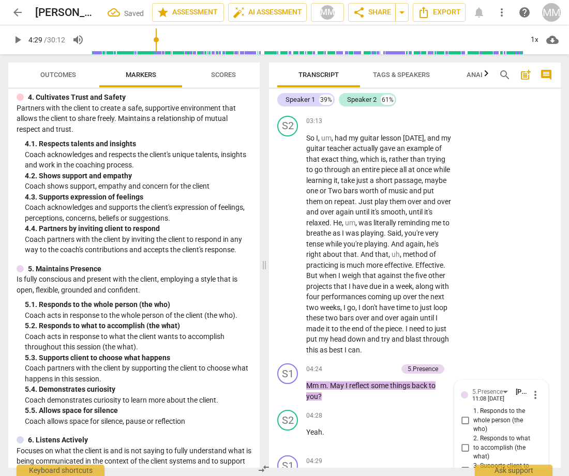
scroll to position [1549, 0]
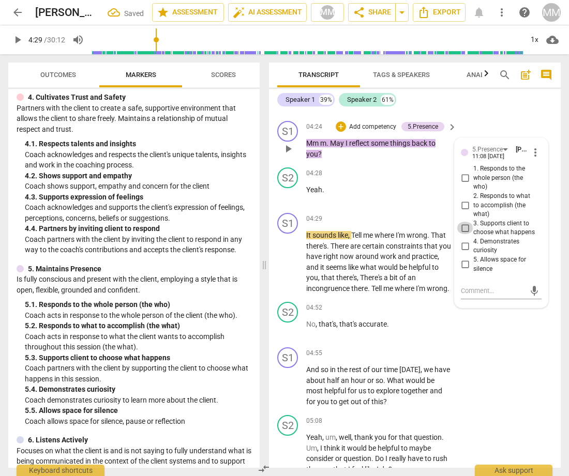
click at [463, 230] on input "3. Supports client to choose what happens" at bounding box center [465, 228] width 17 height 12
checkbox input "true"
click at [531, 155] on span "more_vert" at bounding box center [535, 152] width 12 height 12
click at [542, 173] on li "Delete" at bounding box center [542, 174] width 36 height 20
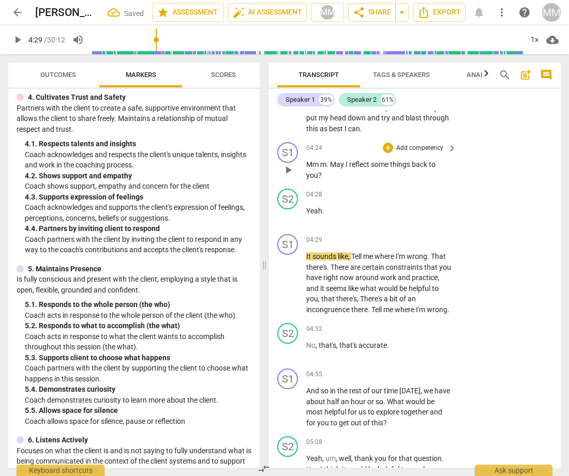
scroll to position [1525, 0]
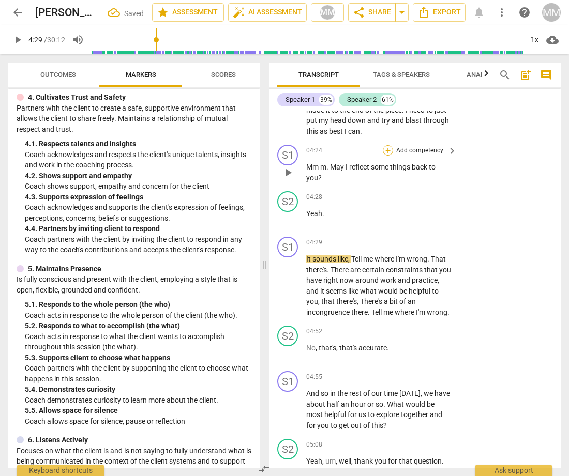
click at [386, 150] on div "+" at bounding box center [388, 150] width 10 height 10
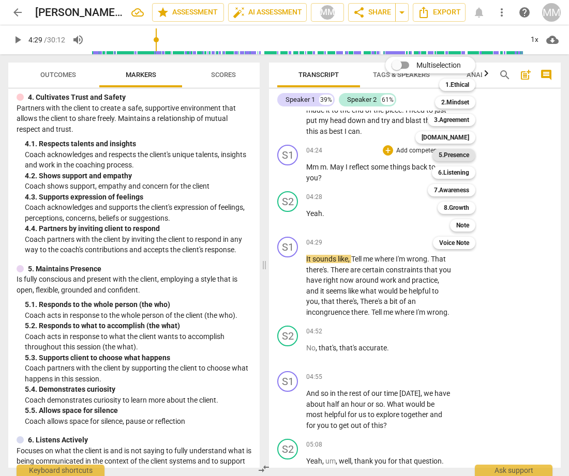
click at [460, 153] on b "5.Presence" at bounding box center [454, 155] width 31 height 12
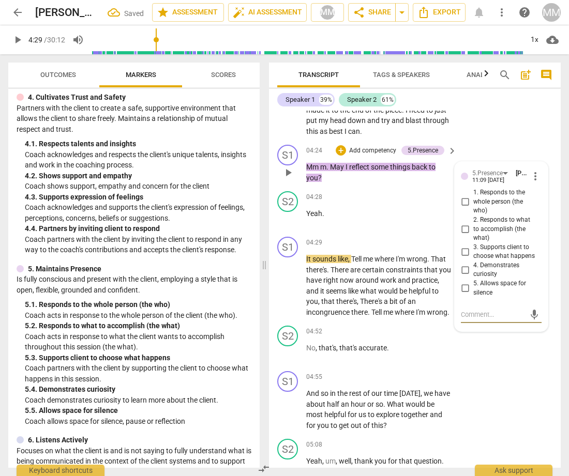
click at [463, 250] on input "3. Supports client to choose what happens" at bounding box center [465, 252] width 17 height 12
checkbox input "true"
click at [501, 125] on div "S2 play_arrow pause 03:13 + Add competency keyboard_arrow_right So I , um , had…" at bounding box center [415, 17] width 292 height 248
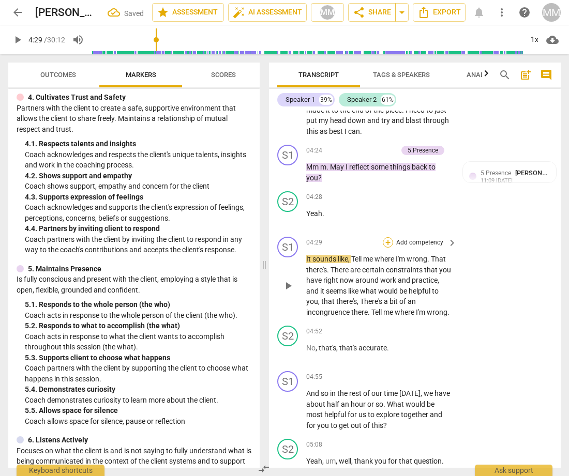
click at [387, 245] on div "+" at bounding box center [388, 242] width 10 height 10
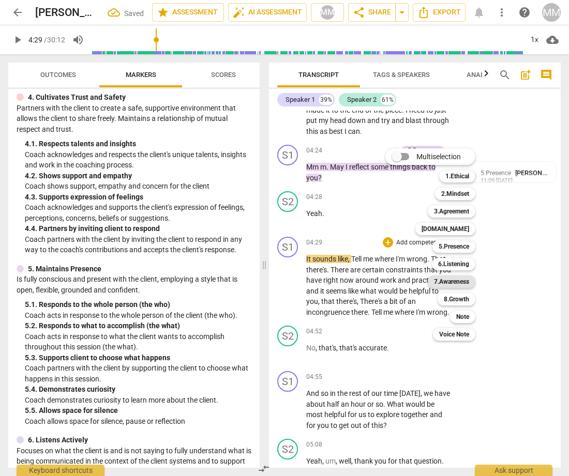
click at [458, 282] on b "7.Awareness" at bounding box center [451, 282] width 35 height 12
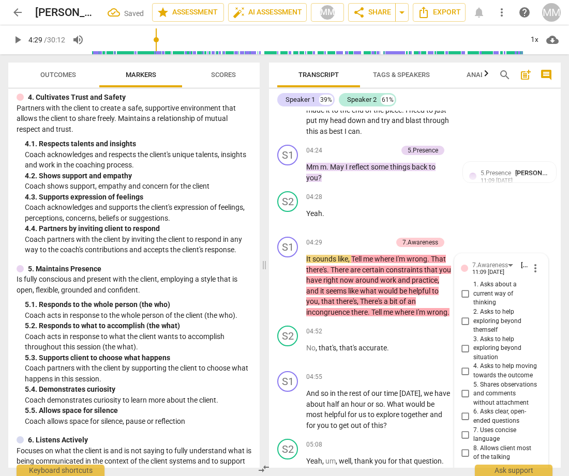
scroll to position [1729, 0]
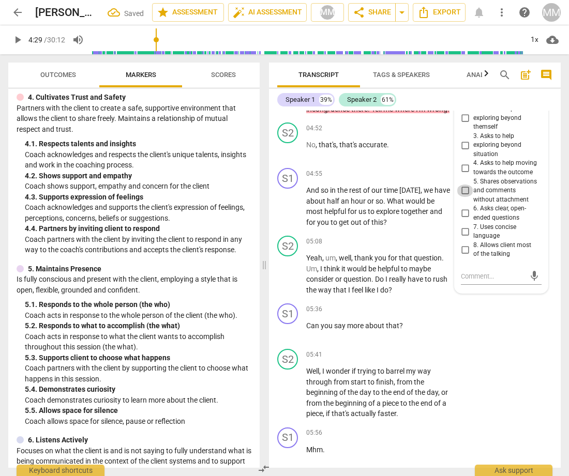
click at [463, 197] on input "5. Shares observations and comments without attachment" at bounding box center [465, 191] width 17 height 12
checkbox input "true"
click at [419, 175] on div "S1 play_arrow pause 04:55 + Add competency keyboard_arrow_right And so in the r…" at bounding box center [415, 198] width 292 height 68
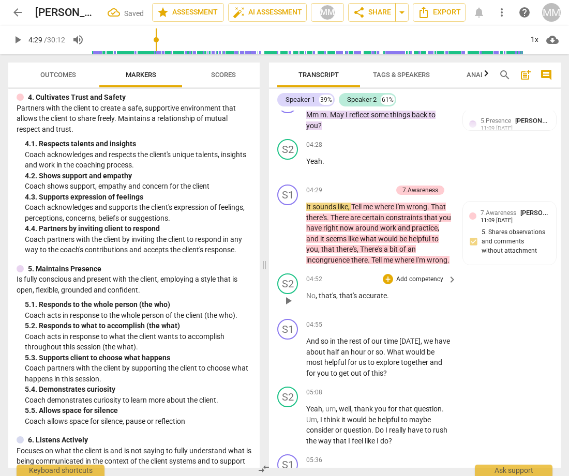
scroll to position [1576, 0]
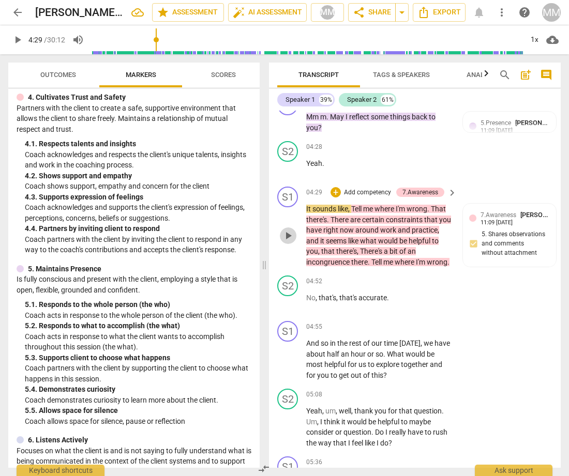
click at [288, 241] on span "play_arrow" at bounding box center [288, 236] width 12 height 12
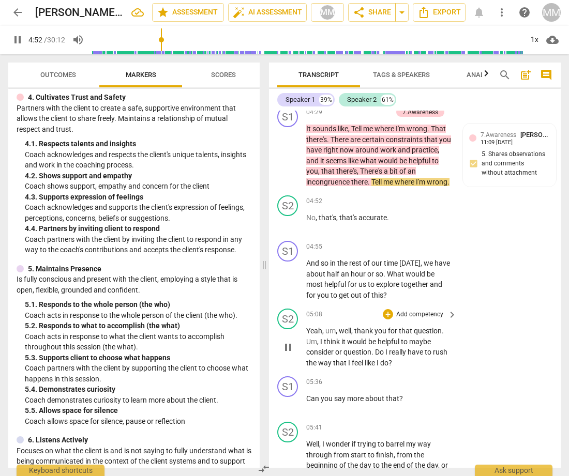
scroll to position [1660, 0]
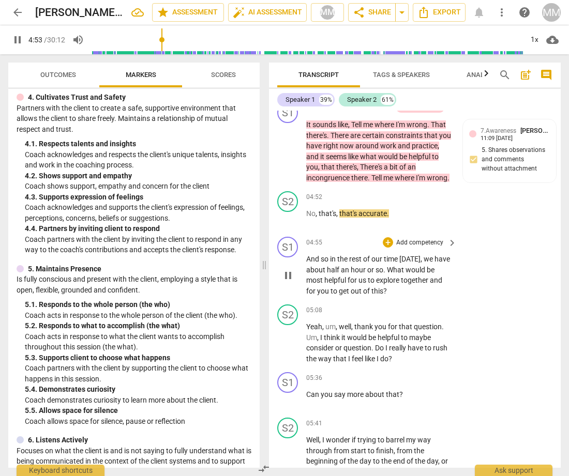
click at [287, 282] on span "pause" at bounding box center [288, 275] width 12 height 12
click at [287, 282] on span "play_arrow" at bounding box center [288, 275] width 12 height 12
click at [388, 248] on div "+" at bounding box center [388, 242] width 10 height 10
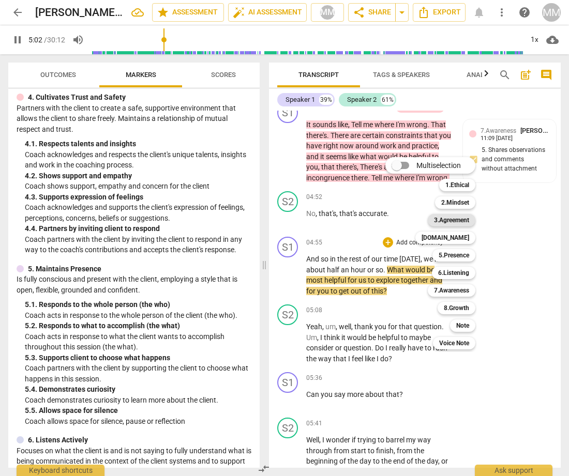
click at [457, 216] on b "3.Agreement" at bounding box center [451, 220] width 35 height 12
type input "303"
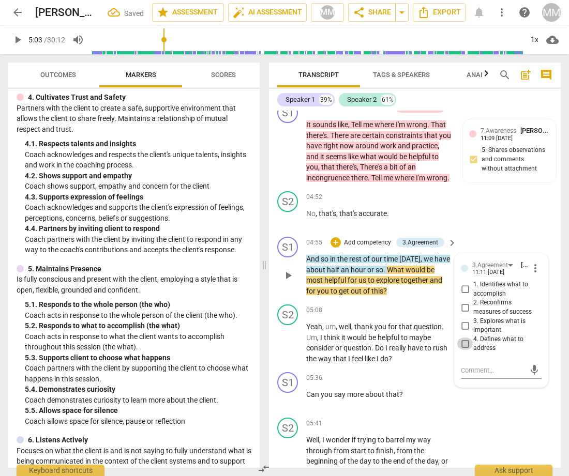
click at [462, 350] on input "4. Defines what to address" at bounding box center [465, 344] width 17 height 12
checkbox input "true"
click at [489, 233] on div "S2 play_arrow pause 04:52 + Add competency keyboard_arrow_right No , that's , t…" at bounding box center [415, 210] width 292 height 46
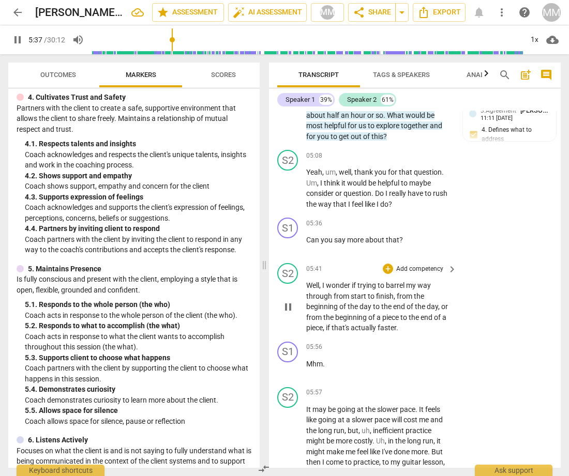
scroll to position [1825, 0]
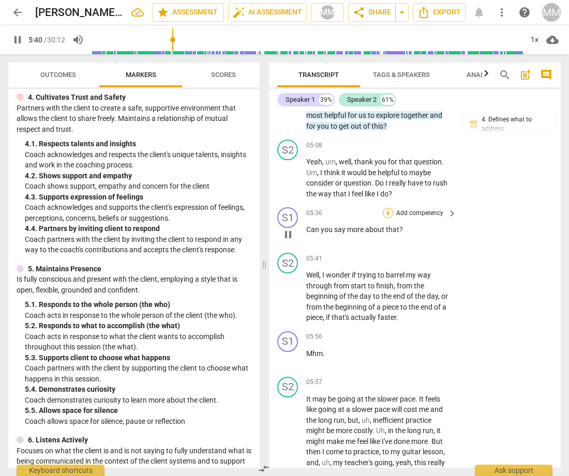
click at [386, 218] on div "+" at bounding box center [388, 213] width 10 height 10
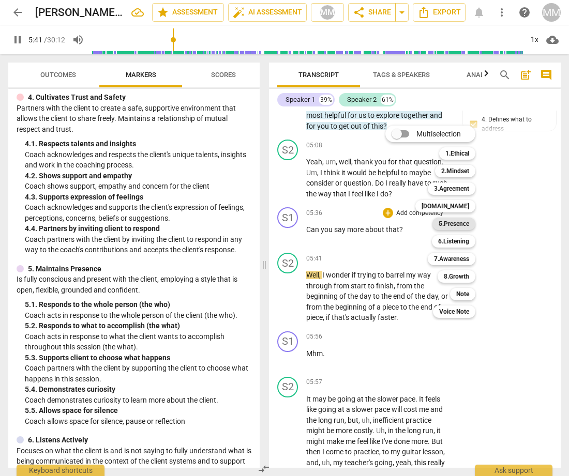
click at [452, 222] on b "5.Presence" at bounding box center [454, 224] width 31 height 12
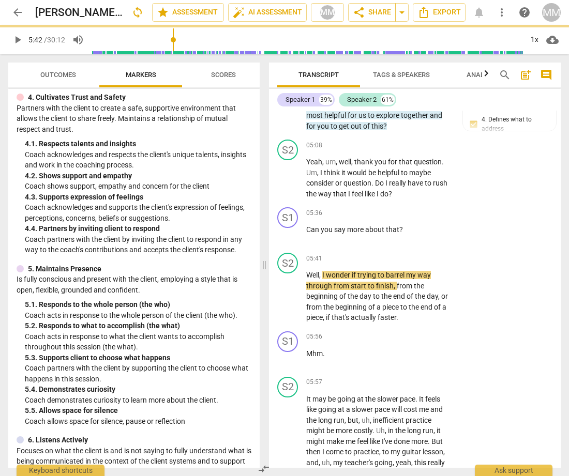
type input "342"
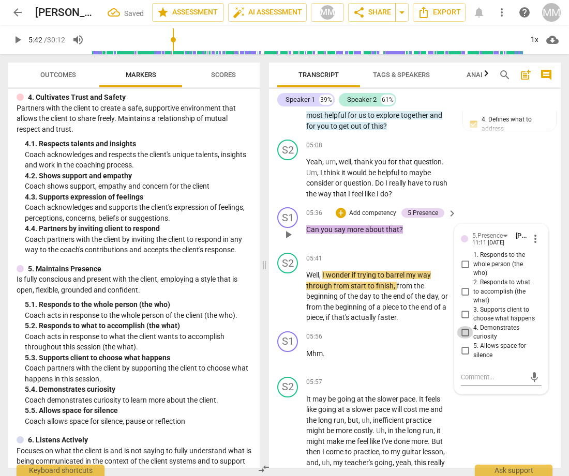
click at [463, 337] on input "4. Demonstrates curiosity" at bounding box center [465, 332] width 17 height 12
checkbox input "true"
click at [482, 203] on div "S2 play_arrow pause 05:08 + Add competency keyboard_arrow_right Yeah , um , wel…" at bounding box center [415, 169] width 292 height 68
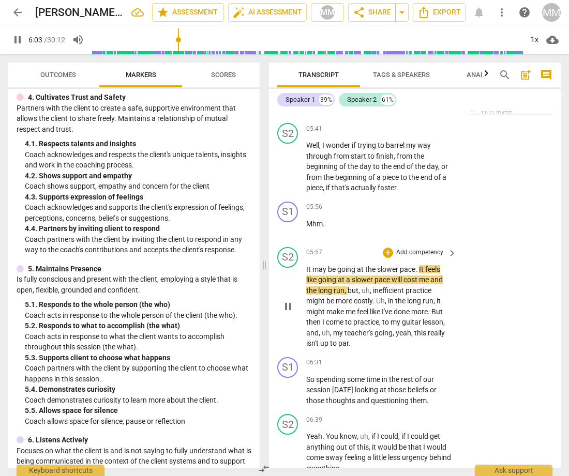
scroll to position [1955, 0]
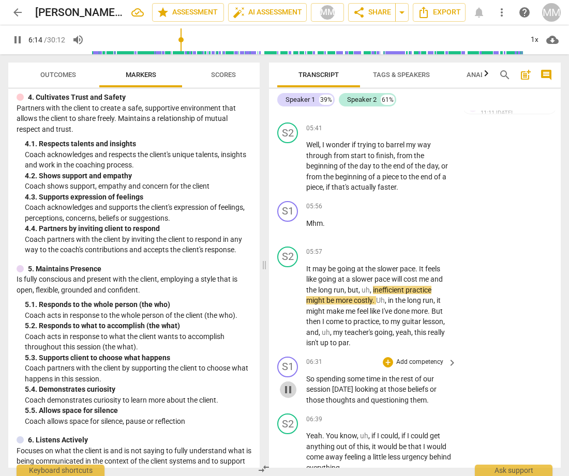
click at [289, 394] on span "pause" at bounding box center [288, 390] width 12 height 12
click at [289, 394] on span "play_arrow" at bounding box center [288, 390] width 12 height 12
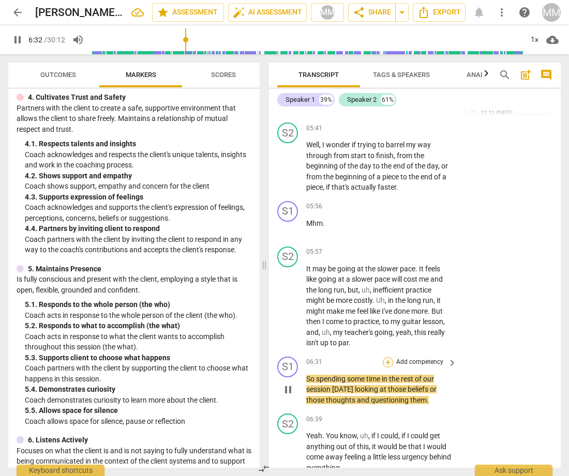
click at [389, 367] on div "+" at bounding box center [388, 362] width 10 height 10
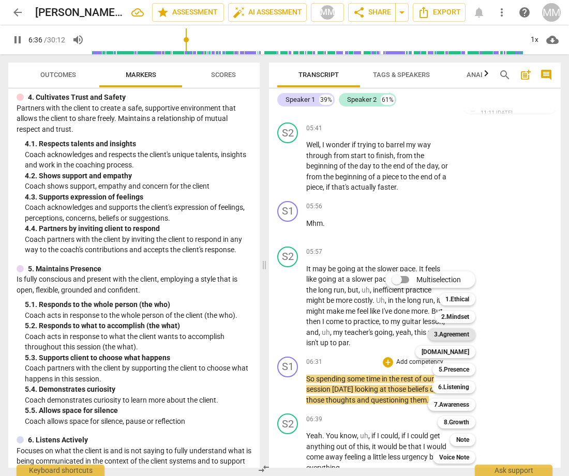
click at [449, 332] on b "3.Agreement" at bounding box center [451, 334] width 35 height 12
type input "397"
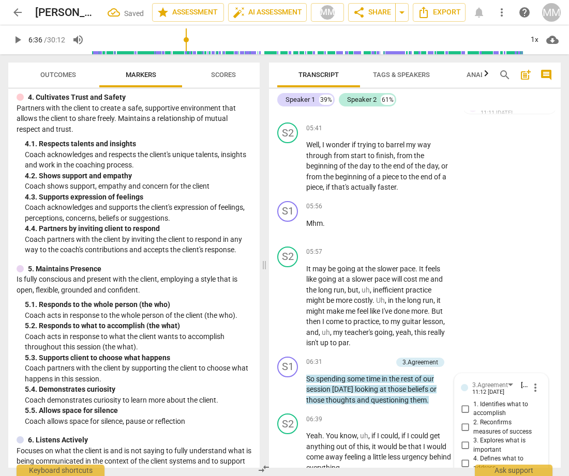
scroll to position [2158, 0]
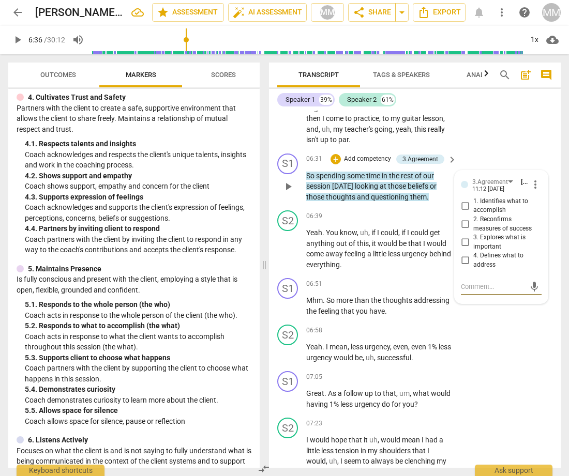
click at [463, 210] on input "1. Identifies what to accomplish" at bounding box center [465, 206] width 17 height 12
checkbox input "true"
click at [483, 149] on div "S2 play_arrow pause 05:57 + Add competency keyboard_arrow_right It may be going…" at bounding box center [415, 94] width 292 height 110
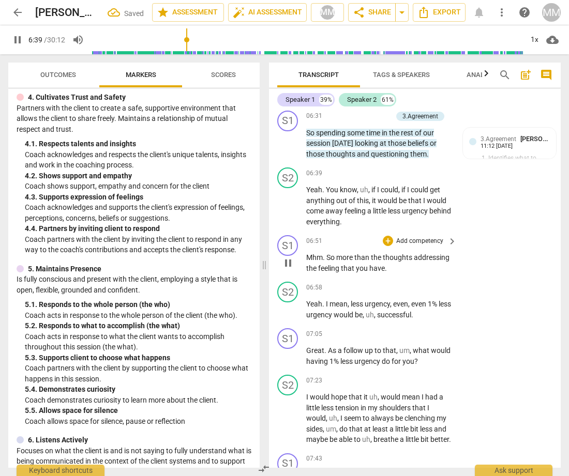
scroll to position [2203, 0]
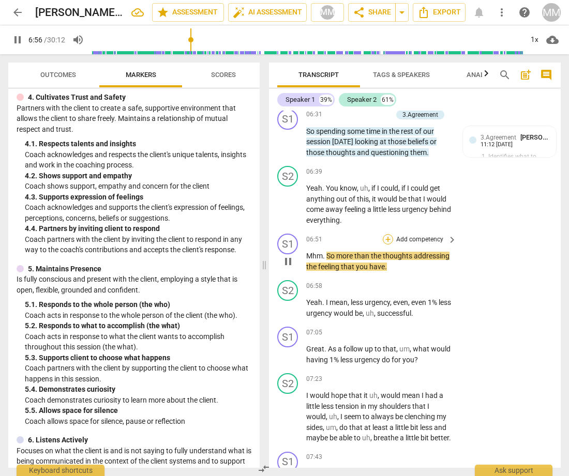
click at [385, 245] on div "+" at bounding box center [388, 239] width 10 height 10
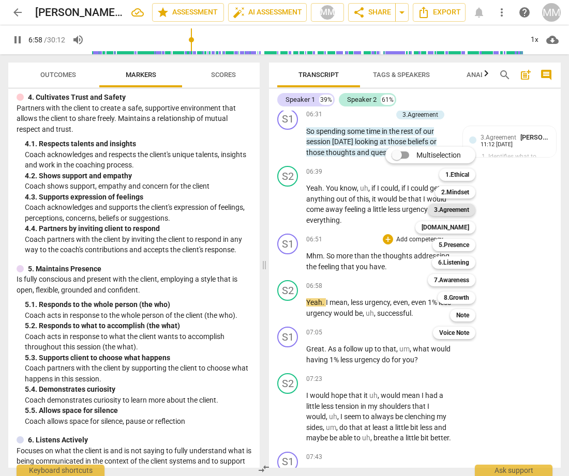
click at [455, 207] on b "3.Agreement" at bounding box center [451, 210] width 35 height 12
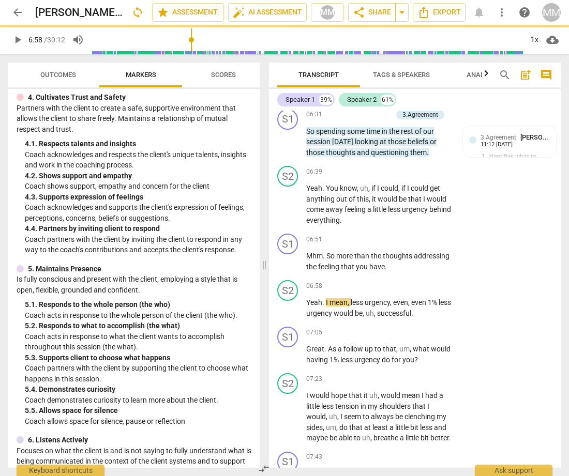
type input "419"
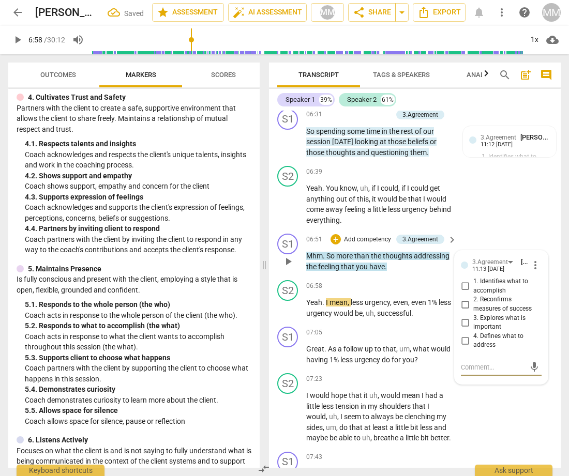
click at [461, 322] on input "3. Explores what is important" at bounding box center [465, 322] width 17 height 12
checkbox input "true"
click at [476, 226] on div "S2 play_arrow pause 06:39 + Add competency keyboard_arrow_right Yeah . You know…" at bounding box center [415, 196] width 292 height 68
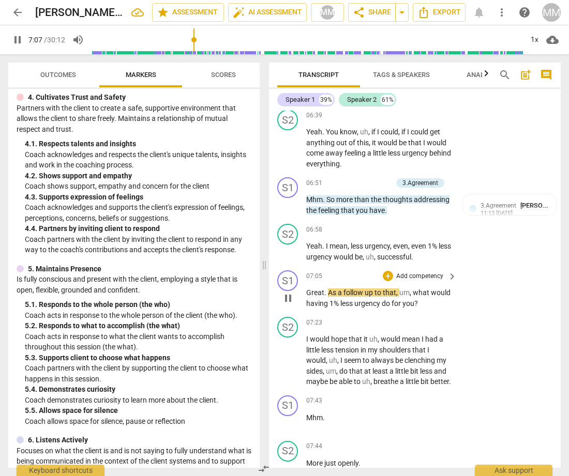
scroll to position [2261, 0]
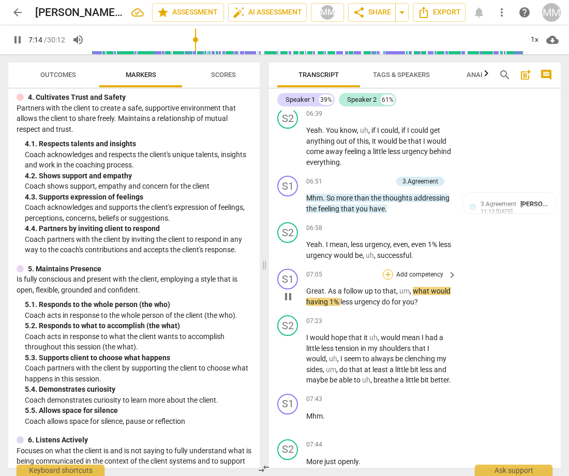
click at [388, 275] on div "+" at bounding box center [388, 274] width 10 height 10
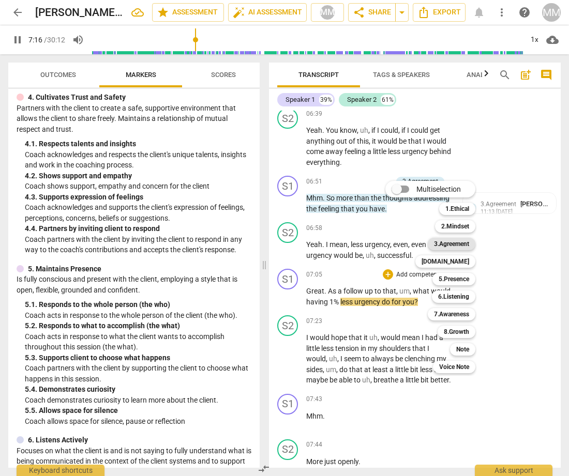
click at [457, 244] on b "3.Agreement" at bounding box center [451, 244] width 35 height 12
type input "436"
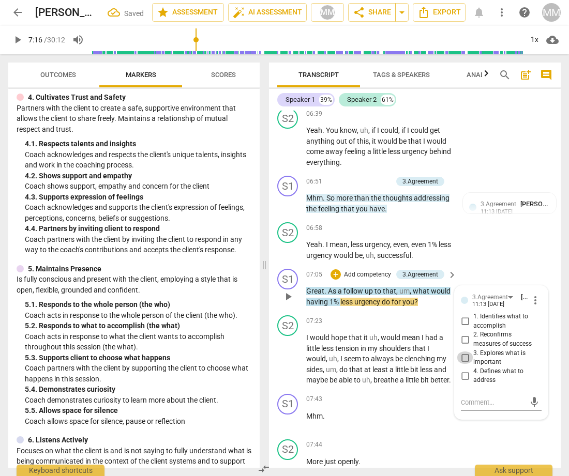
click at [463, 358] on input "3. Explores what is important" at bounding box center [465, 358] width 17 height 12
checkbox input "true"
click at [488, 256] on div "S2 play_arrow pause 06:58 + Add competency keyboard_arrow_right Yeah . I mean ,…" at bounding box center [415, 241] width 292 height 47
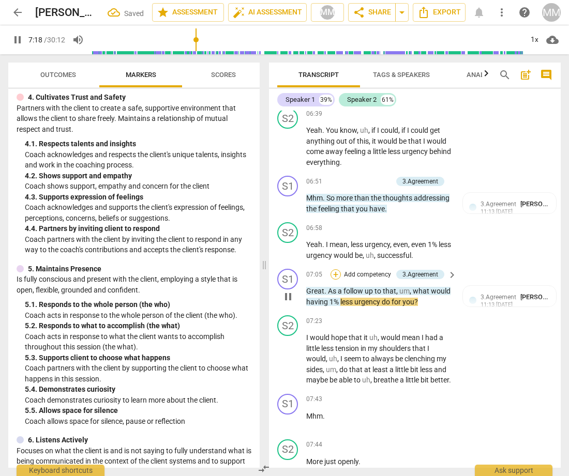
click at [335, 277] on div "+" at bounding box center [335, 274] width 10 height 10
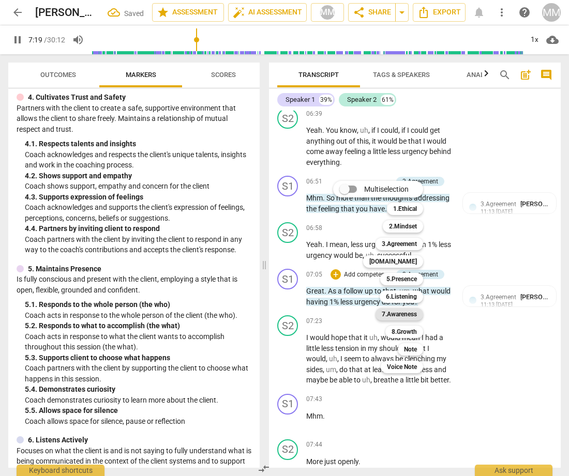
click at [401, 314] on b "7.Awareness" at bounding box center [399, 314] width 35 height 12
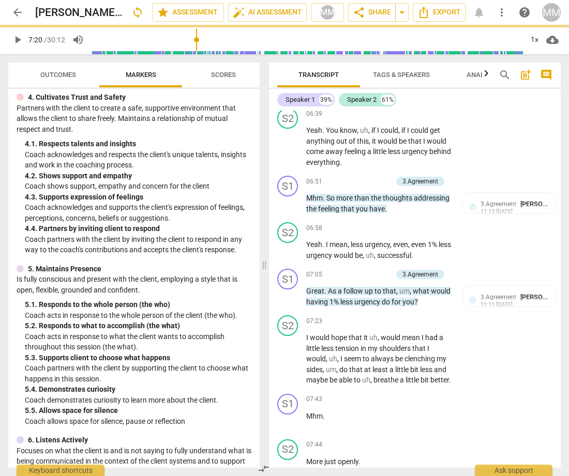
type input "440"
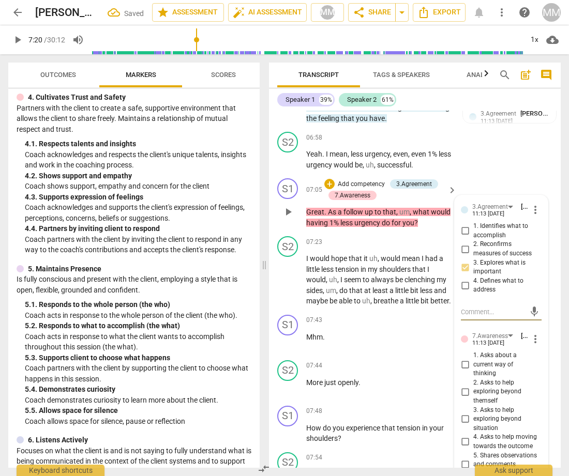
scroll to position [2361, 0]
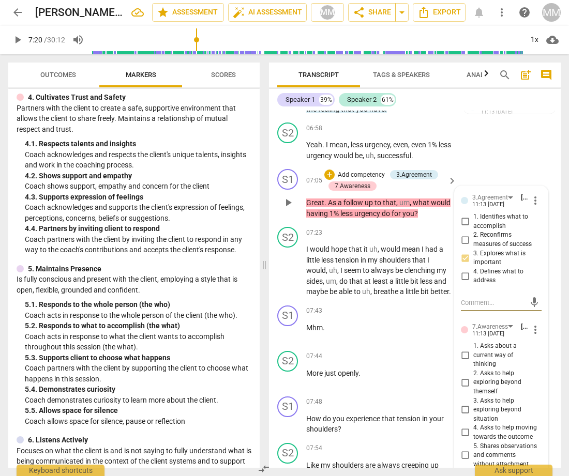
click at [462, 406] on input "3. Asks to help exploring beyond situation" at bounding box center [465, 410] width 17 height 12
checkbox input "true"
click at [505, 157] on div "S2 play_arrow pause 06:58 + Add competency keyboard_arrow_right Yeah . I mean ,…" at bounding box center [415, 141] width 292 height 47
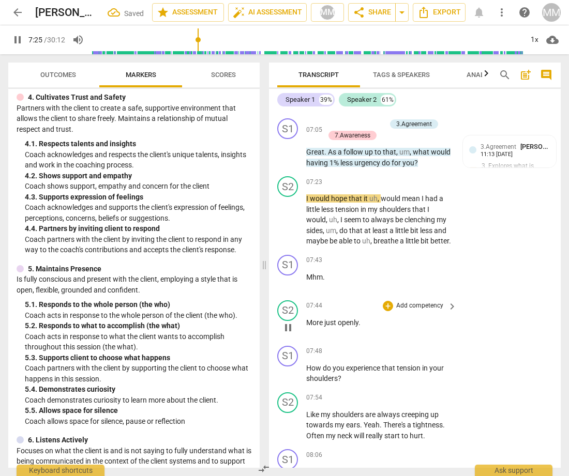
scroll to position [2412, 0]
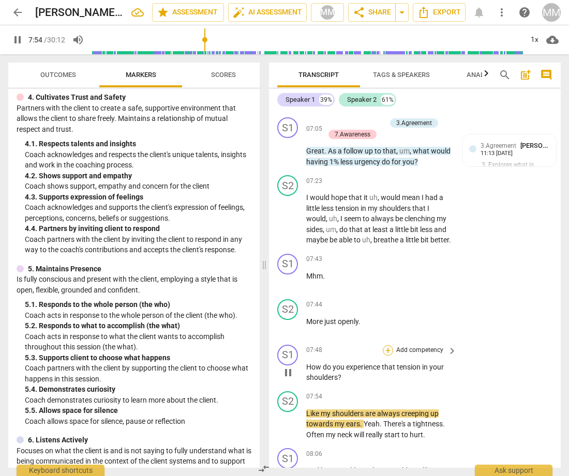
click at [389, 356] on div "+" at bounding box center [388, 350] width 10 height 10
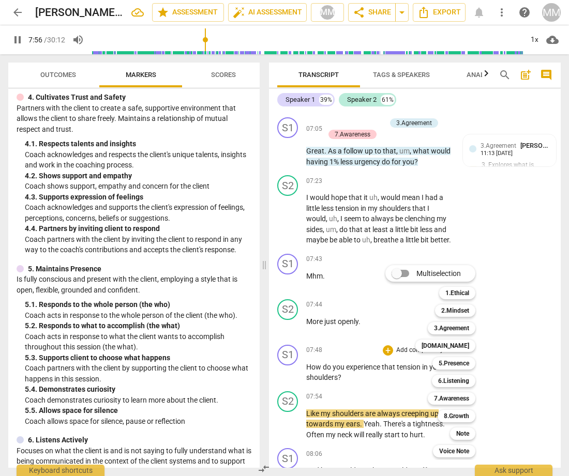
click at [387, 360] on div "Multiselection m 1.Ethical 1 2.Mindset 2 3.Agreement 3 4.Trust 4 5.Presence 5 6…" at bounding box center [438, 362] width 114 height 198
click at [294, 382] on div at bounding box center [284, 238] width 569 height 476
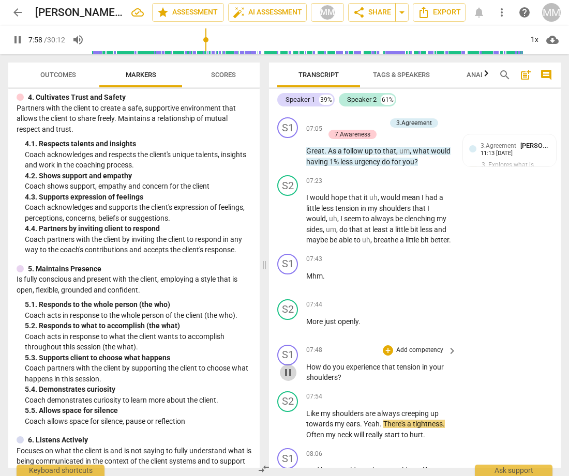
click at [288, 379] on span "pause" at bounding box center [288, 373] width 12 height 12
type input "479"
click at [387, 356] on div "+" at bounding box center [388, 350] width 10 height 10
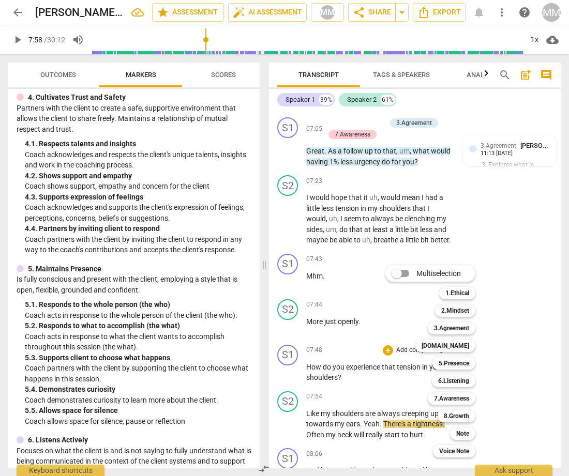
drag, startPoint x: 258, startPoint y: 245, endPoint x: 258, endPoint y: 271, distance: 26.4
click at [258, 271] on div at bounding box center [284, 238] width 569 height 476
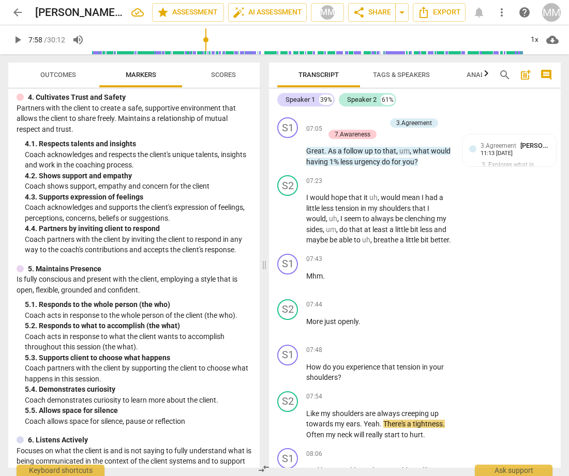
click at [198, 321] on div "5. 2. Responds to what to accomplish (the what)" at bounding box center [138, 326] width 226 height 11
click at [130, 310] on p "Coach acts in response to the whole person of the client (the who)." at bounding box center [138, 315] width 226 height 11
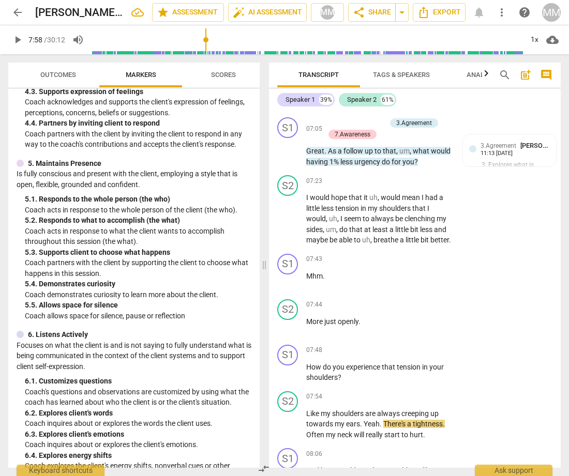
scroll to position [489, 0]
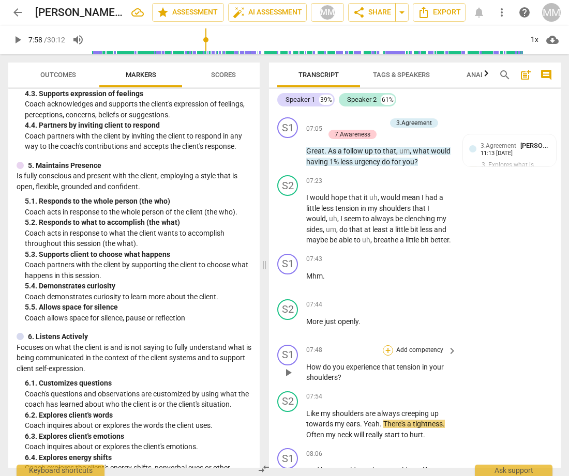
click at [386, 356] on div "+" at bounding box center [388, 350] width 10 height 10
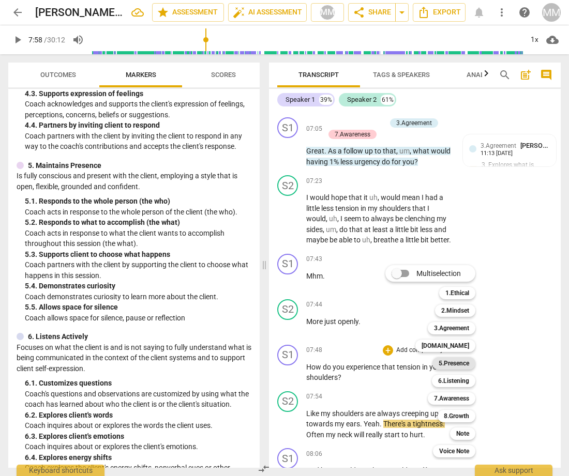
click at [460, 361] on b "5.Presence" at bounding box center [454, 363] width 31 height 12
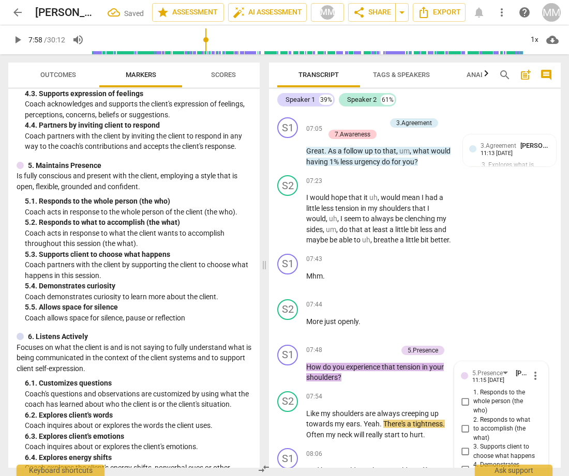
scroll to position [2644, 0]
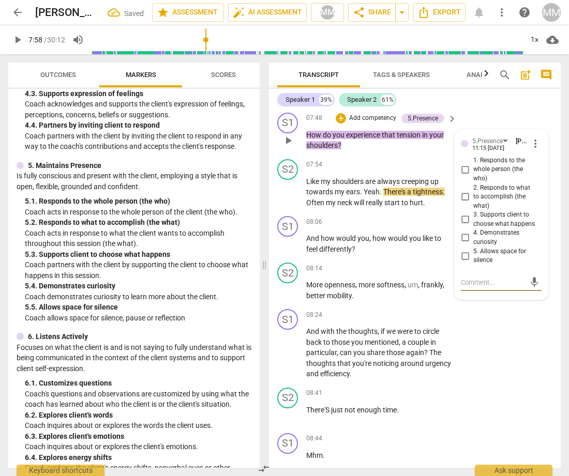
click at [463, 243] on input "4. Demonstrates curiosity" at bounding box center [465, 238] width 17 height 12
checkbox input "true"
click at [384, 170] on div "+" at bounding box center [388, 165] width 10 height 10
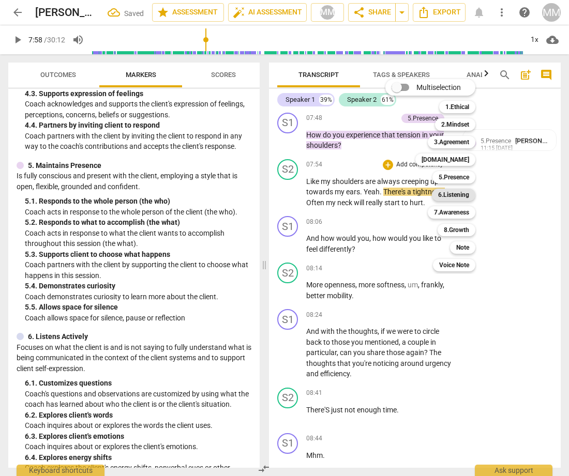
click at [450, 192] on b "6.Listening" at bounding box center [453, 195] width 31 height 12
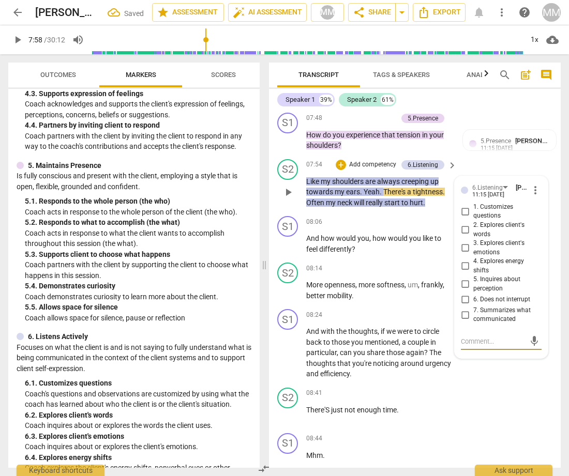
click at [464, 218] on input "1. Customizes questions" at bounding box center [465, 211] width 17 height 12
checkbox input "true"
click at [464, 291] on input "5. Inquires about perception" at bounding box center [465, 284] width 17 height 12
checkbox input "true"
click at [489, 377] on div "S1 play_arrow pause 08:24 + Add competency keyboard_arrow_right And with the th…" at bounding box center [415, 344] width 292 height 79
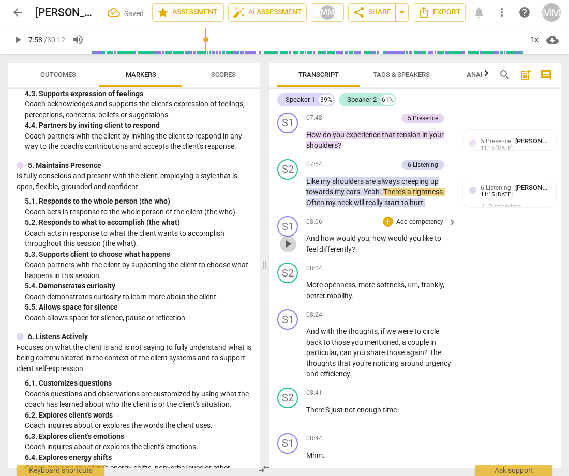
click at [284, 250] on span "play_arrow" at bounding box center [288, 244] width 12 height 12
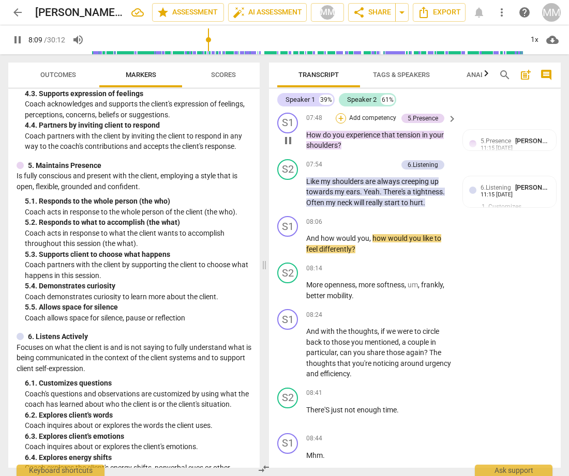
click at [340, 124] on div "+" at bounding box center [341, 118] width 10 height 10
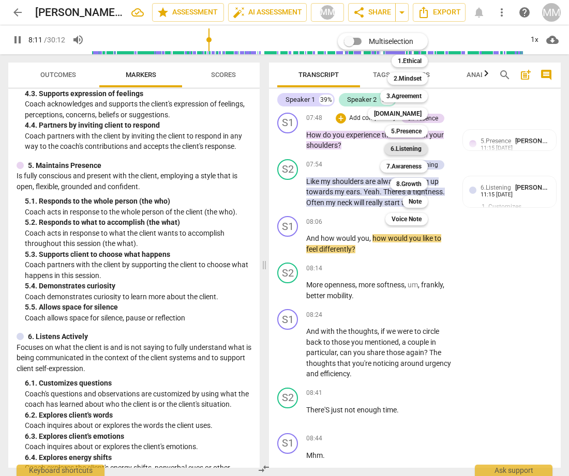
click at [402, 145] on b "6.Listening" at bounding box center [405, 149] width 31 height 12
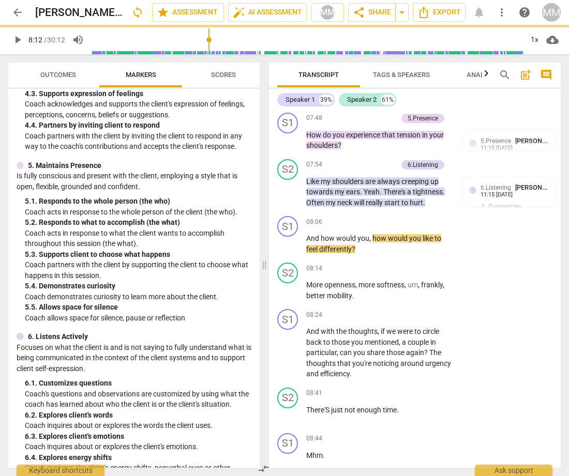
type input "492"
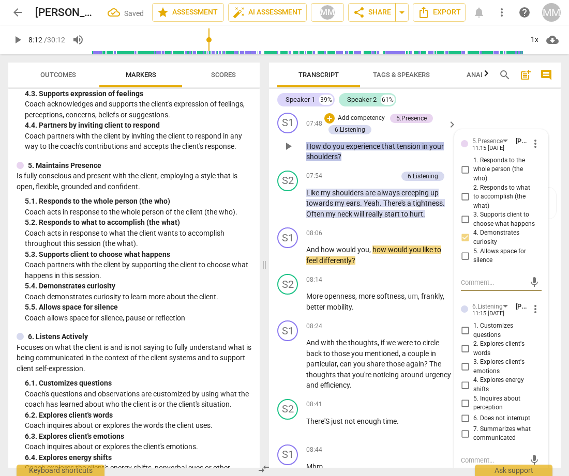
click at [463, 337] on input "1. Customizes questions" at bounding box center [465, 331] width 17 height 12
checkbox input "true"
click at [463, 406] on input "5. Inquires about perception" at bounding box center [465, 403] width 17 height 12
checkbox input "true"
click at [383, 330] on div "+ Add competency" at bounding box center [414, 326] width 62 height 10
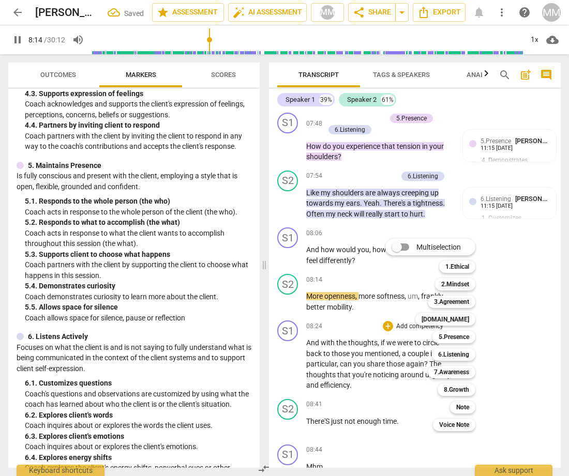
click at [464, 190] on div at bounding box center [284, 238] width 569 height 476
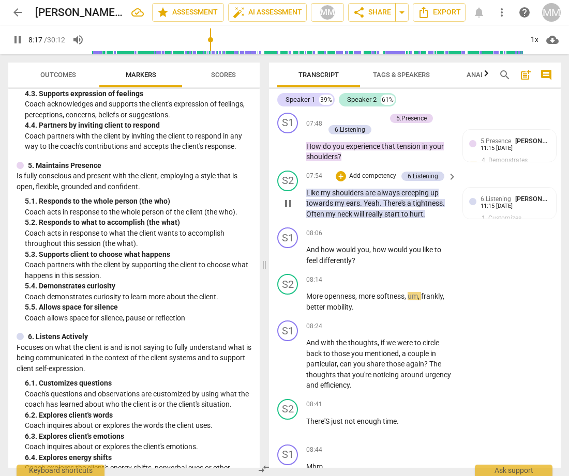
click at [448, 183] on span "keyboard_arrow_right" at bounding box center [452, 177] width 12 height 12
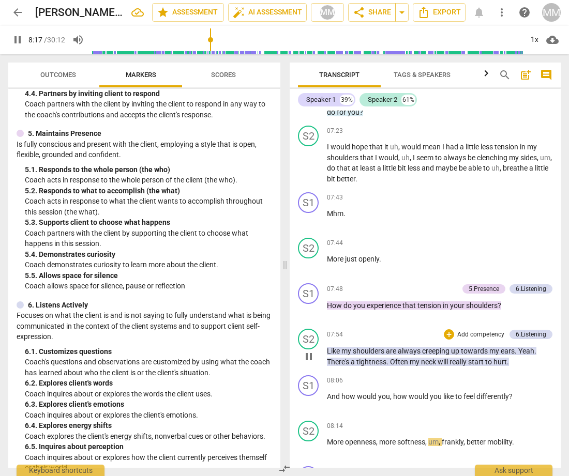
scroll to position [2082, 0]
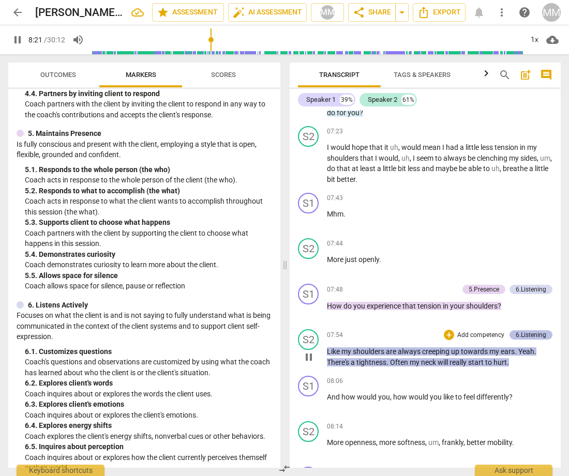
click at [524, 330] on div "6.Listening" at bounding box center [531, 334] width 31 height 9
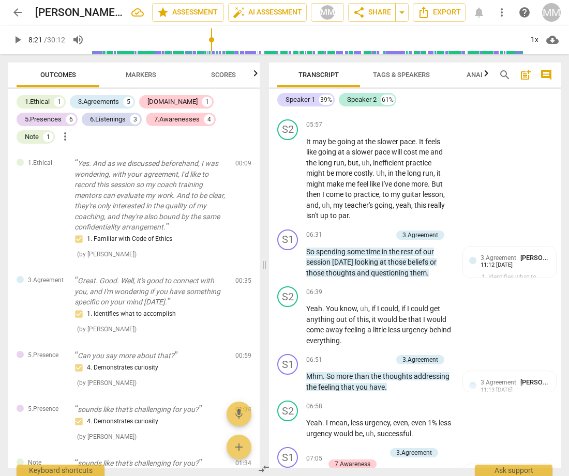
scroll to position [1108, 0]
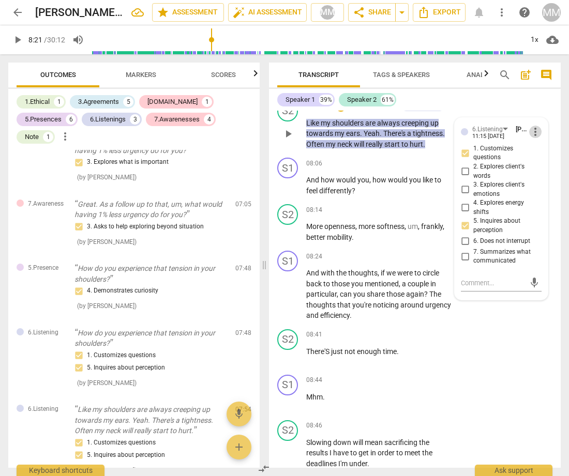
click at [530, 138] on span "more_vert" at bounding box center [535, 132] width 12 height 12
click at [536, 159] on li "Delete" at bounding box center [542, 162] width 36 height 20
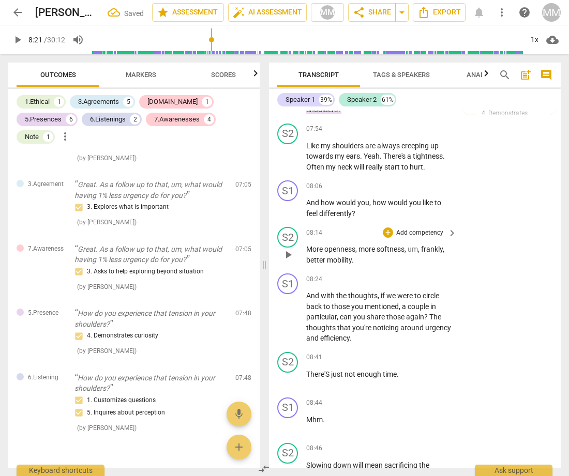
scroll to position [2685, 0]
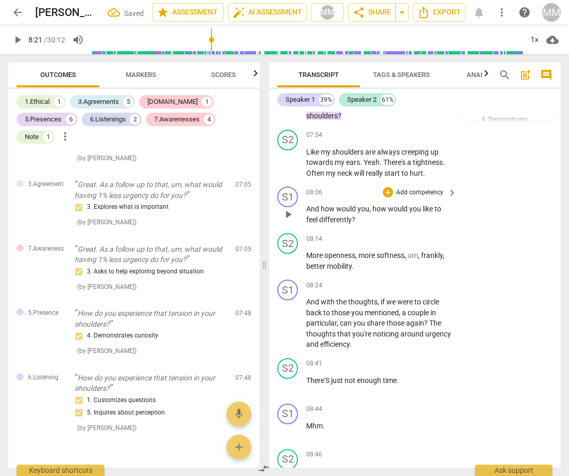
click at [289, 221] on span "play_arrow" at bounding box center [288, 214] width 12 height 12
click at [390, 198] on div "+" at bounding box center [388, 192] width 10 height 10
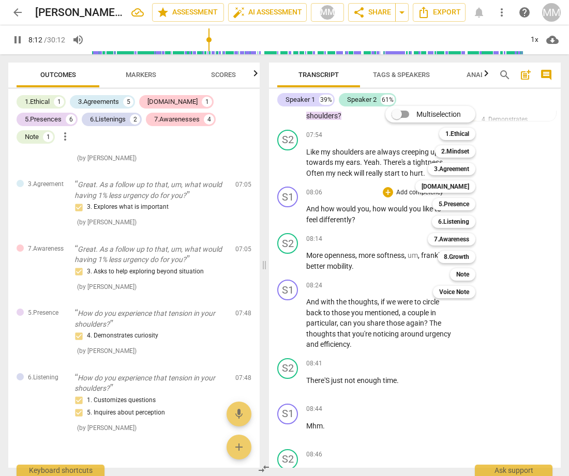
click at [291, 223] on div at bounding box center [284, 238] width 569 height 476
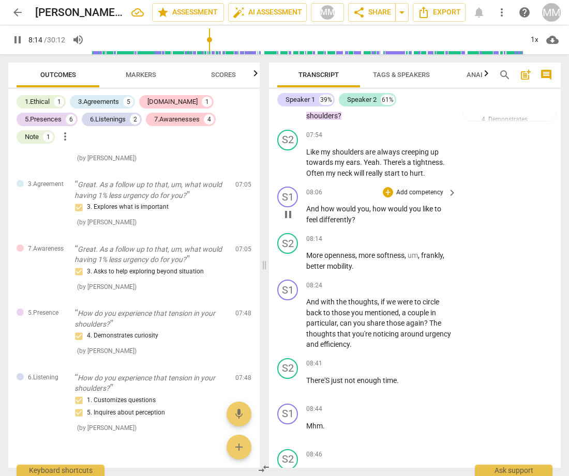
click at [289, 221] on span "pause" at bounding box center [288, 214] width 12 height 12
type input "494"
click at [389, 198] on div "+" at bounding box center [388, 192] width 10 height 10
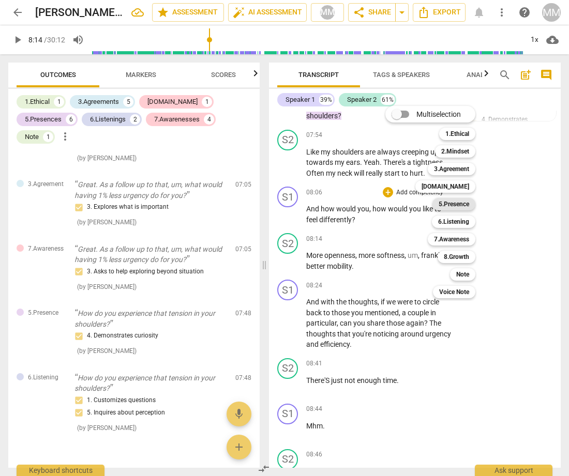
click at [441, 207] on b "5.Presence" at bounding box center [454, 204] width 31 height 12
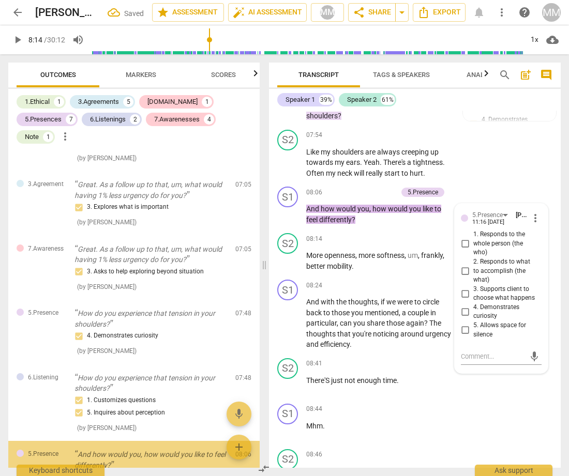
scroll to position [1113, 0]
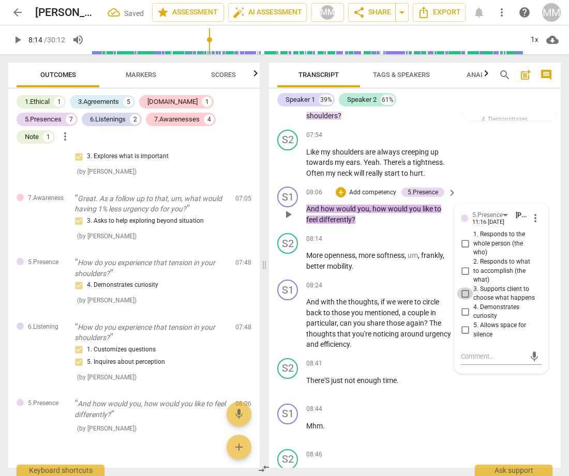
click at [463, 300] on input "3. Supports client to choose what happens" at bounding box center [465, 294] width 17 height 12
checkbox input "true"
click at [462, 250] on input "1. Responds to the whole person (the who)" at bounding box center [465, 244] width 17 height 12
checkbox input "true"
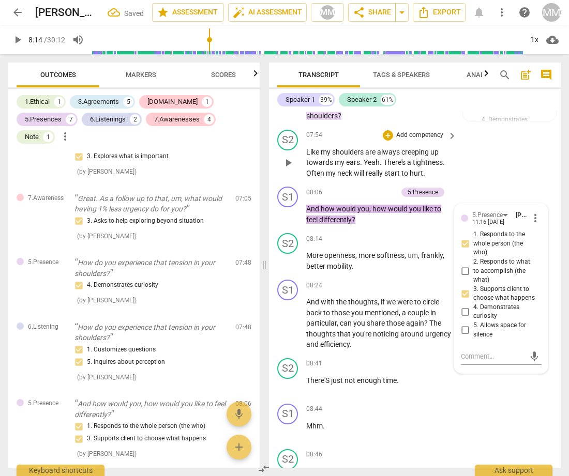
click at [486, 180] on div "S2 play_arrow pause 07:54 + Add competency keyboard_arrow_right Like my shoulde…" at bounding box center [415, 154] width 292 height 57
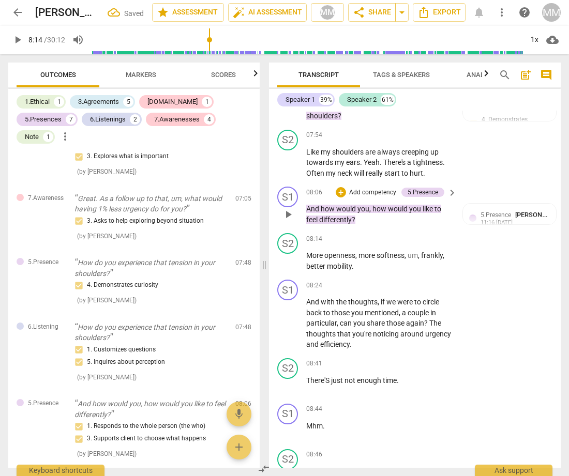
click at [343, 198] on div "+ Add competency" at bounding box center [367, 192] width 62 height 10
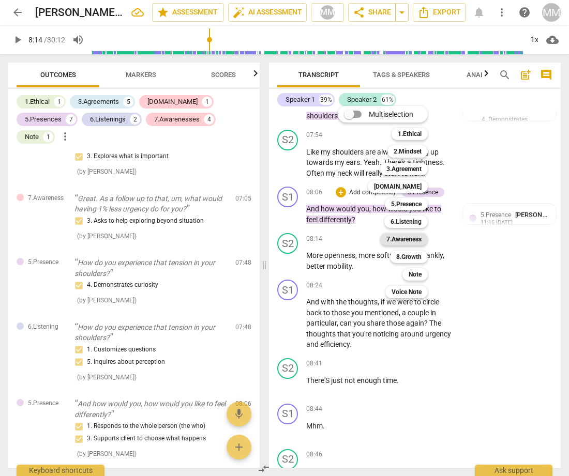
click at [416, 236] on b "7.Awareness" at bounding box center [403, 239] width 35 height 12
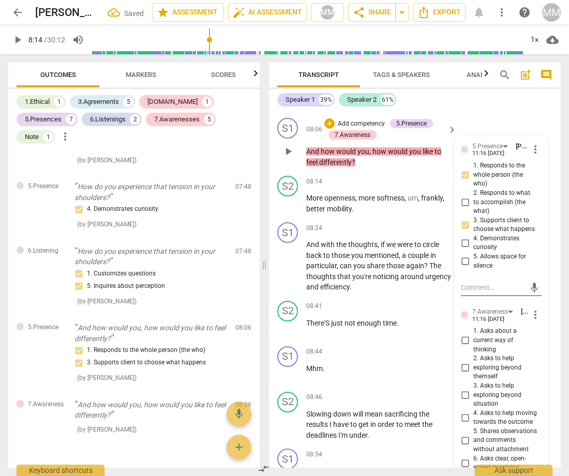
scroll to position [2755, 0]
click at [462, 369] on input "2. Asks to help exploring beyond themself" at bounding box center [465, 367] width 17 height 12
checkbox input "true"
click at [392, 171] on div "S1 play_arrow pause 08:06 + Add competency 5.Presence 7.Awareness keyboard_arro…" at bounding box center [415, 142] width 292 height 58
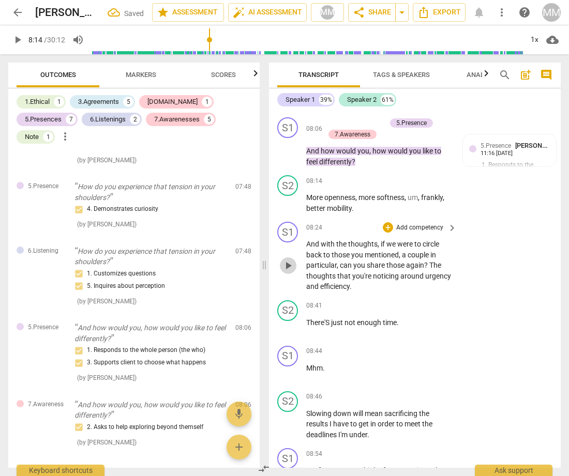
click at [290, 272] on span "play_arrow" at bounding box center [288, 266] width 12 height 12
click at [387, 233] on div "+" at bounding box center [388, 227] width 10 height 10
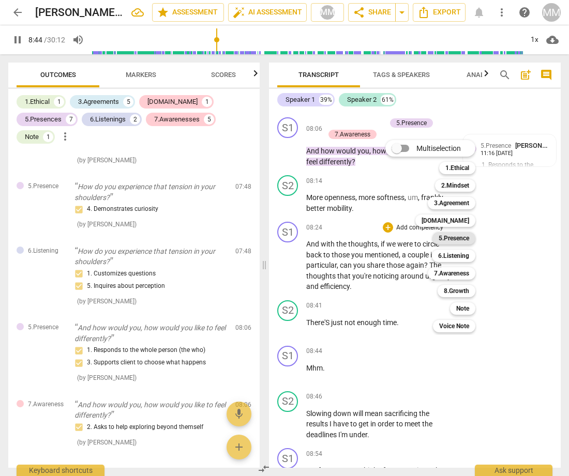
click at [457, 239] on b "5.Presence" at bounding box center [454, 238] width 31 height 12
type input "525"
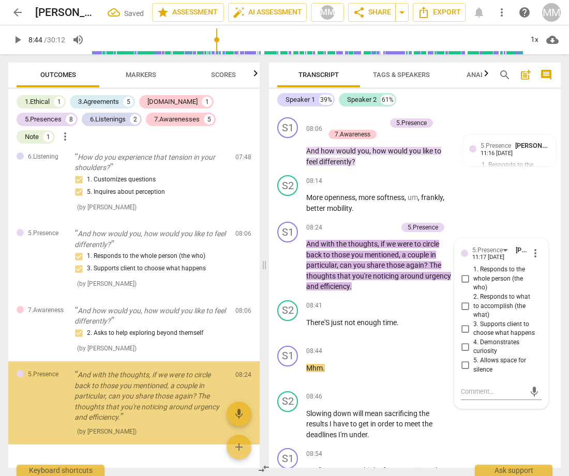
scroll to position [1284, 0]
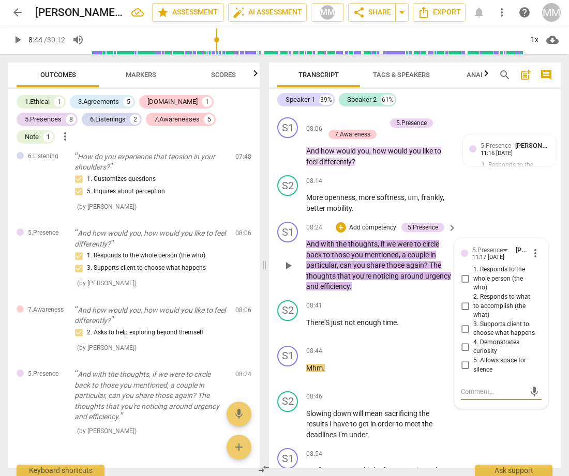
click at [463, 353] on input "4. Demonstrates curiosity" at bounding box center [465, 347] width 17 height 12
checkbox input "true"
click at [340, 233] on div "+" at bounding box center [341, 227] width 10 height 10
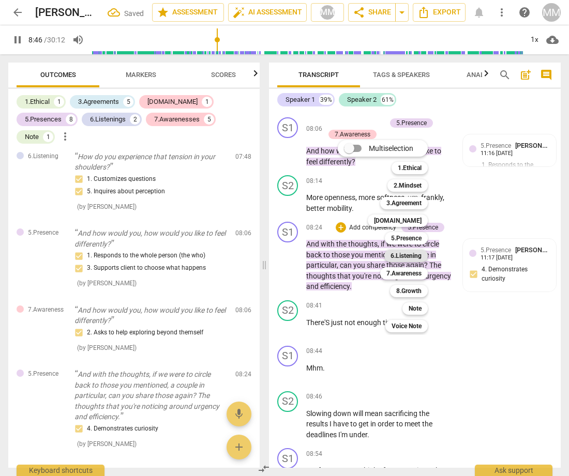
click at [415, 257] on b "6.Listening" at bounding box center [405, 256] width 31 height 12
type input "526"
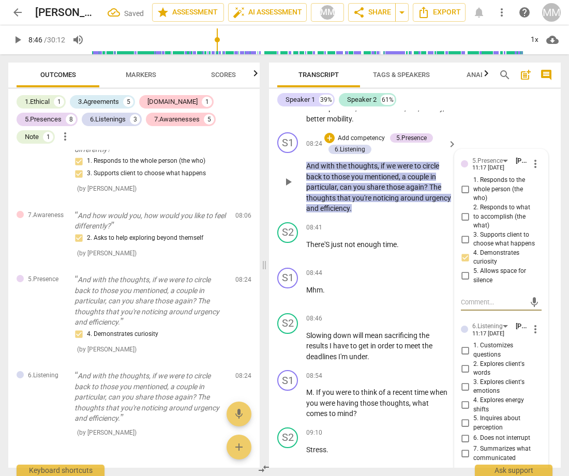
scroll to position [2849, 0]
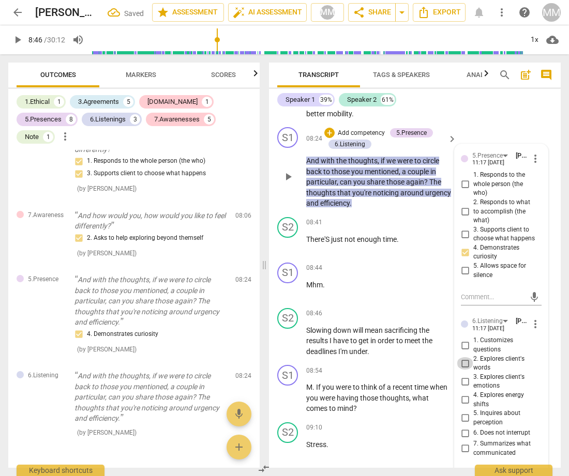
click at [464, 368] on input "2. Explores client's words" at bounding box center [465, 363] width 17 height 12
checkbox input "true"
click at [523, 123] on div "S2 play_arrow pause 08:14 + Add competency keyboard_arrow_right More openness ,…" at bounding box center [415, 100] width 292 height 47
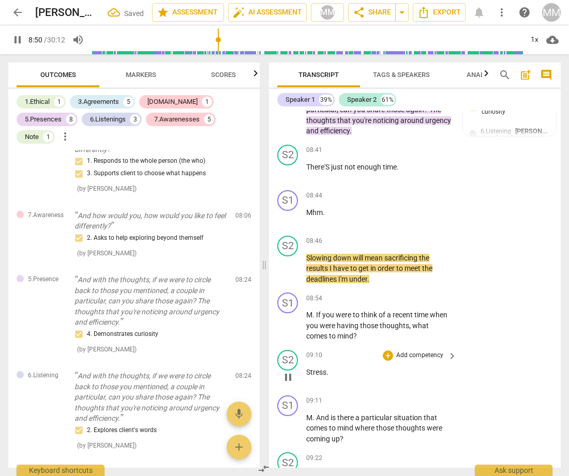
scroll to position [2937, 0]
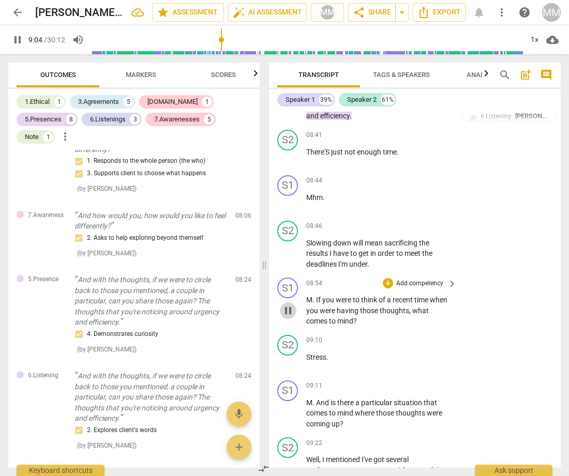
click at [289, 316] on span "pause" at bounding box center [288, 311] width 12 height 12
click at [289, 316] on span "play_arrow" at bounding box center [288, 311] width 12 height 12
click at [387, 289] on div "+" at bounding box center [388, 283] width 10 height 10
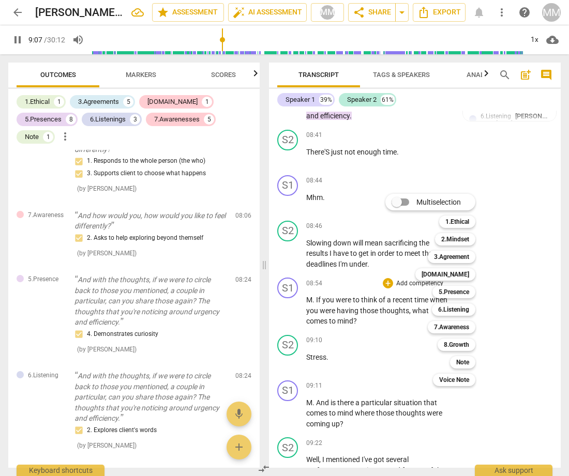
click at [375, 341] on div at bounding box center [284, 238] width 569 height 476
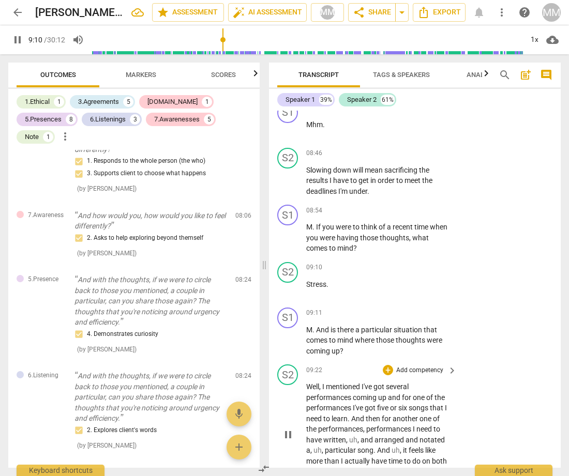
scroll to position [3018, 0]
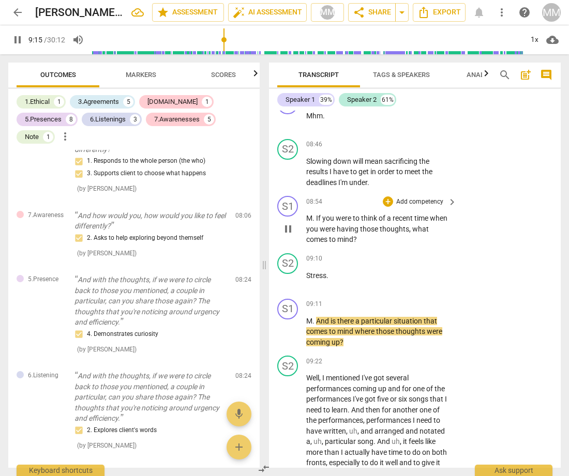
click at [315, 222] on span "." at bounding box center [314, 218] width 4 height 8
type input "557"
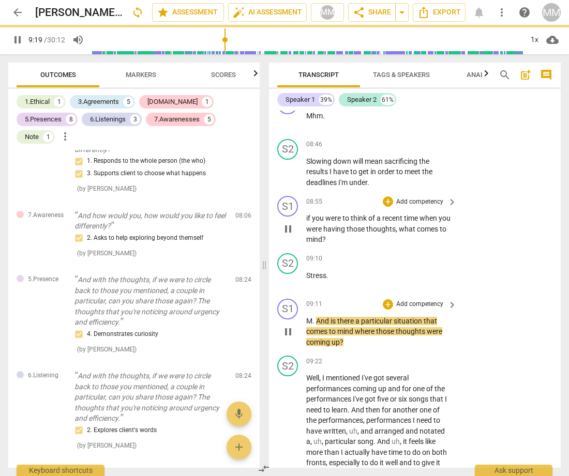
click at [315, 325] on span "." at bounding box center [314, 321] width 4 height 8
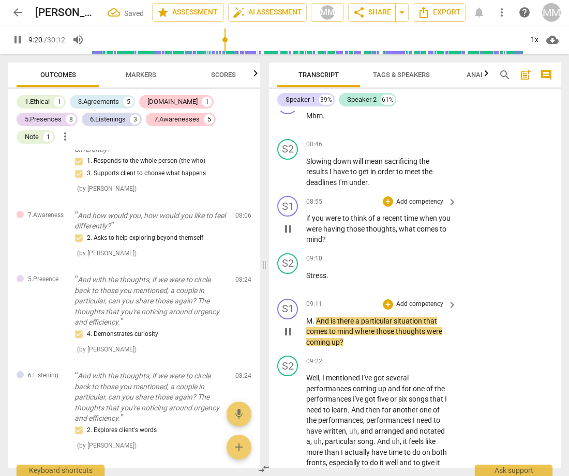
type input "561"
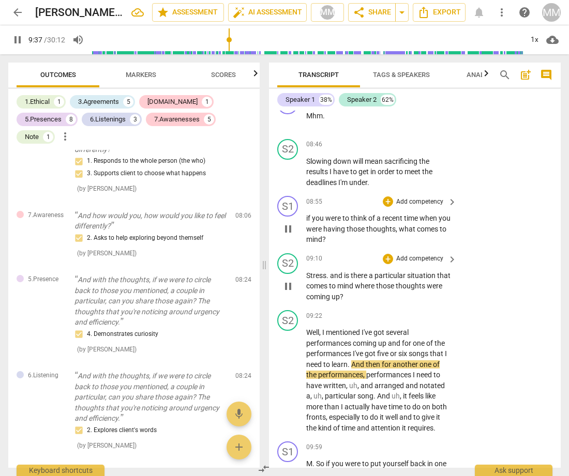
click at [329, 280] on span "." at bounding box center [328, 275] width 4 height 8
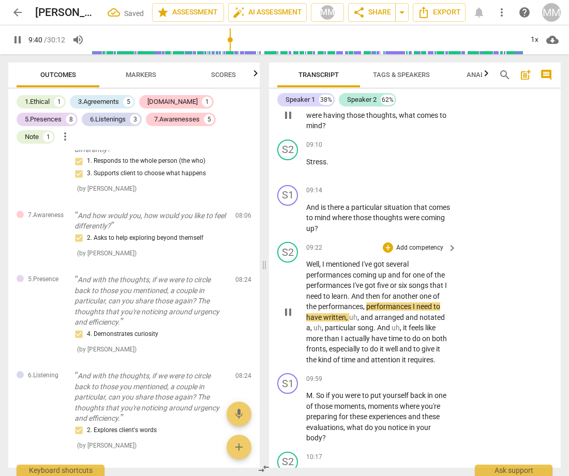
scroll to position [3150, 0]
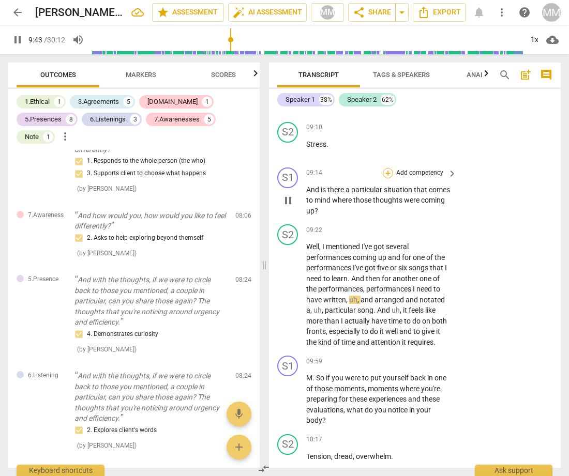
click at [387, 177] on div "+" at bounding box center [388, 173] width 10 height 10
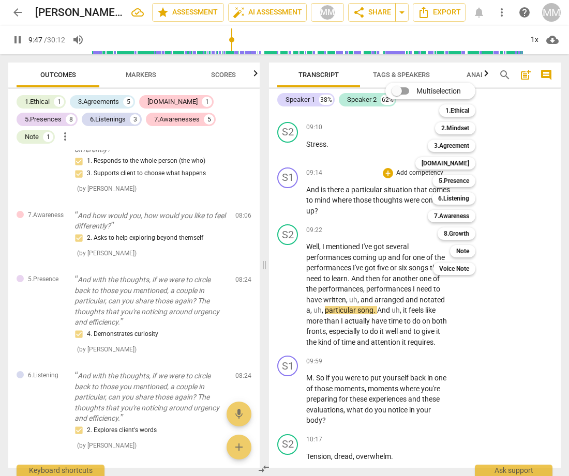
click at [295, 205] on div at bounding box center [284, 238] width 569 height 476
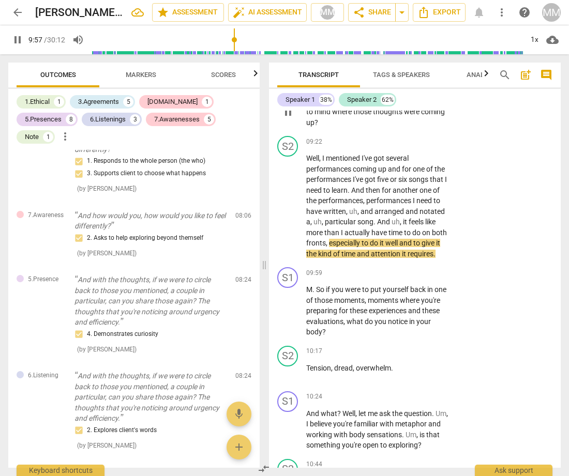
scroll to position [3250, 0]
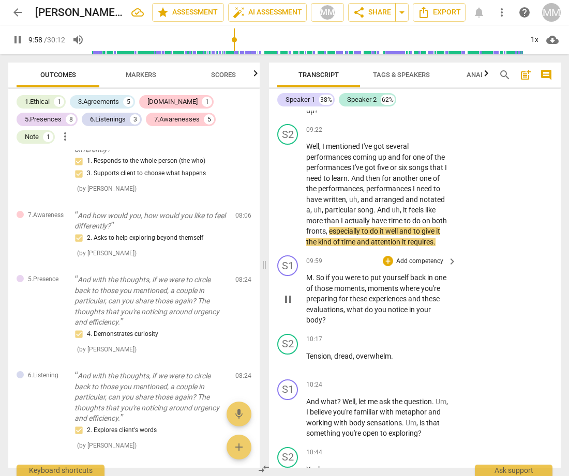
click at [287, 300] on span "pause" at bounding box center [288, 299] width 12 height 12
click at [287, 300] on span "play_arrow" at bounding box center [288, 299] width 12 height 12
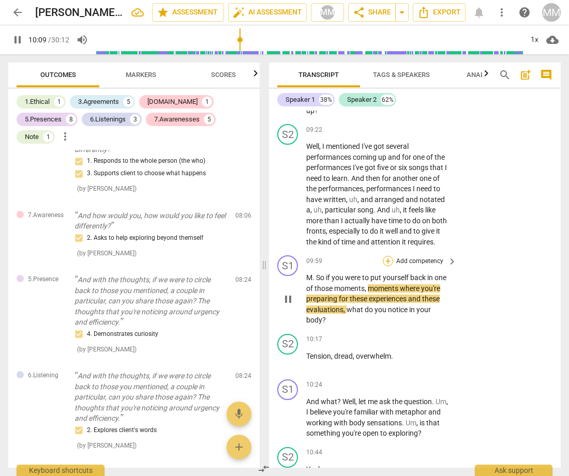
click at [387, 263] on div "+" at bounding box center [388, 261] width 10 height 10
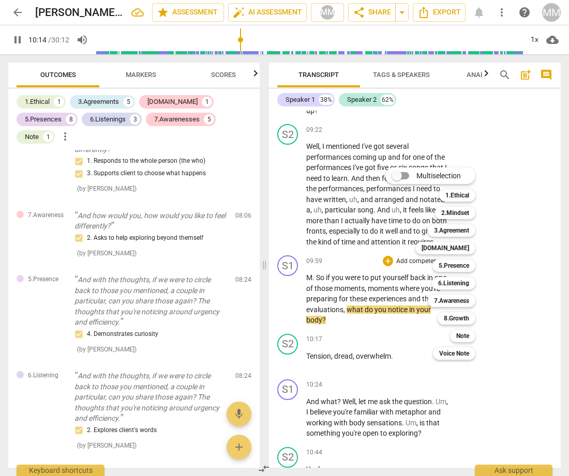
click at [140, 72] on div at bounding box center [284, 238] width 569 height 476
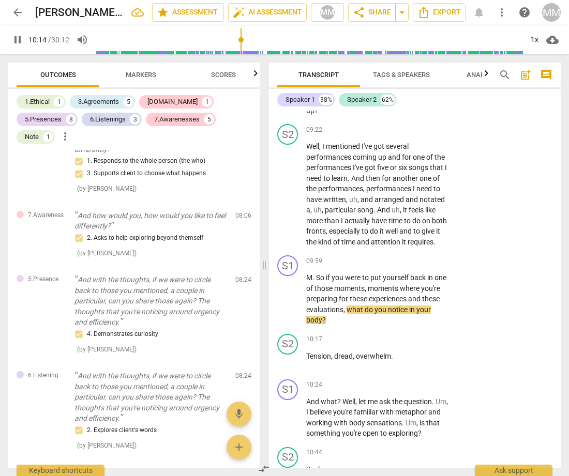
click at [140, 72] on span "Markers" at bounding box center [141, 75] width 31 height 8
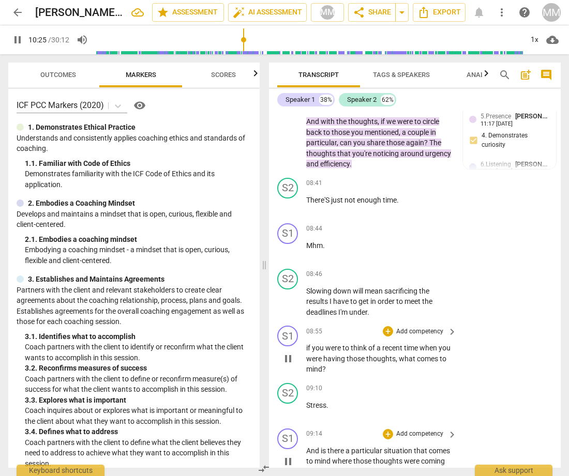
scroll to position [2888, 0]
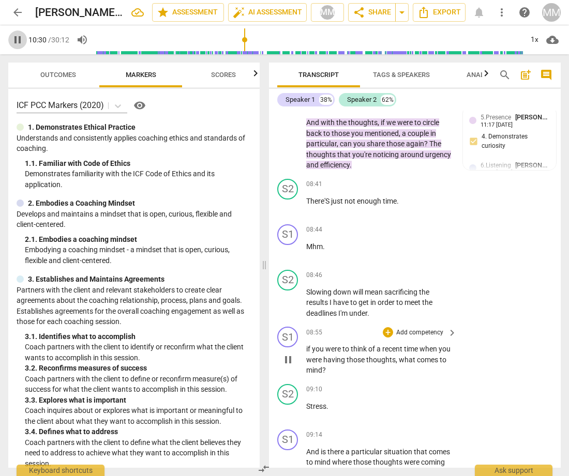
click at [15, 38] on span "pause" at bounding box center [17, 40] width 12 height 12
type input "631"
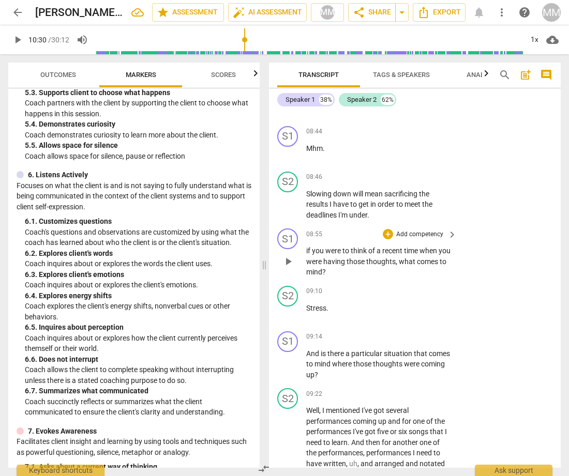
scroll to position [656, 0]
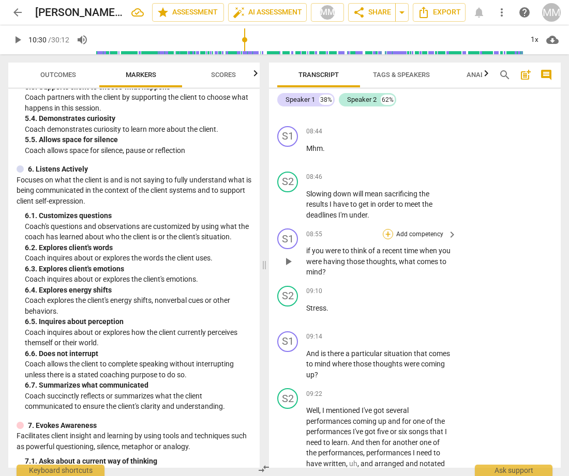
click at [388, 239] on div "+" at bounding box center [388, 234] width 10 height 10
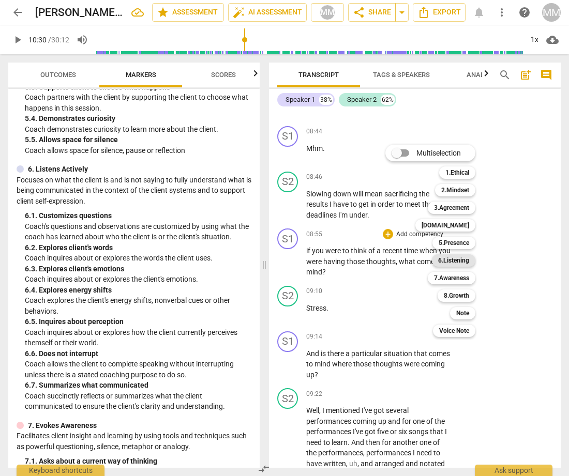
click at [460, 261] on b "6.Listening" at bounding box center [453, 260] width 31 height 12
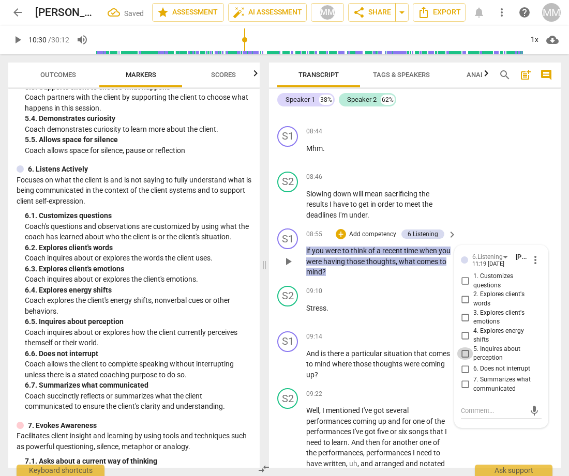
click at [461, 356] on input "5. Inquires about perception" at bounding box center [465, 353] width 17 height 12
checkbox input "true"
click at [358, 381] on p "And is there a particular situation that comes to mind where those thoughts wer…" at bounding box center [378, 365] width 145 height 32
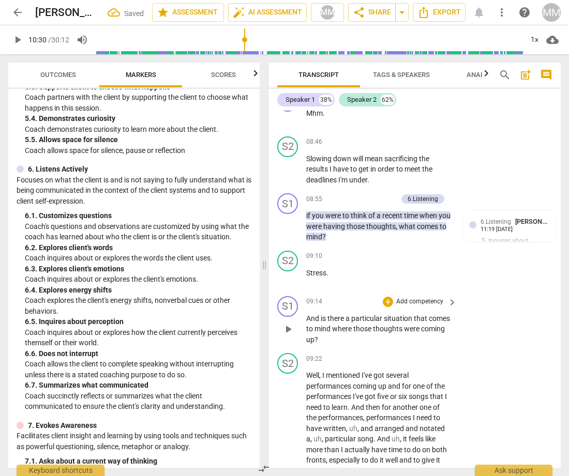
scroll to position [3043, 0]
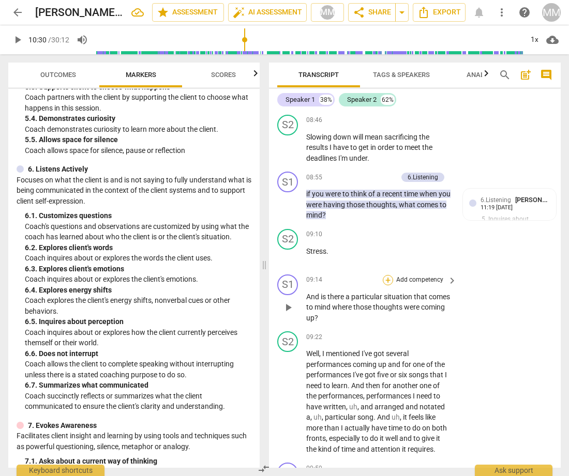
click at [386, 285] on div "+" at bounding box center [388, 280] width 10 height 10
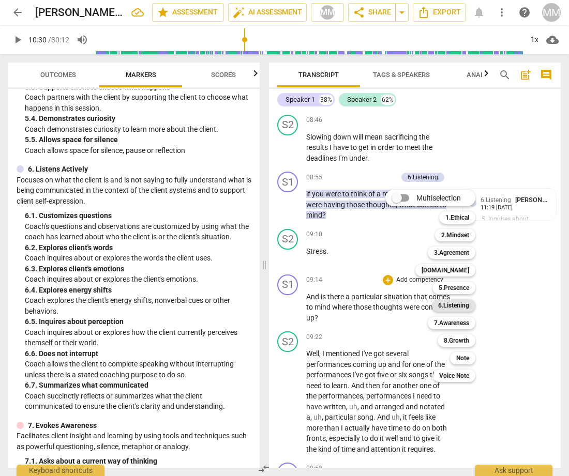
click at [451, 305] on b "6.Listening" at bounding box center [453, 305] width 31 height 12
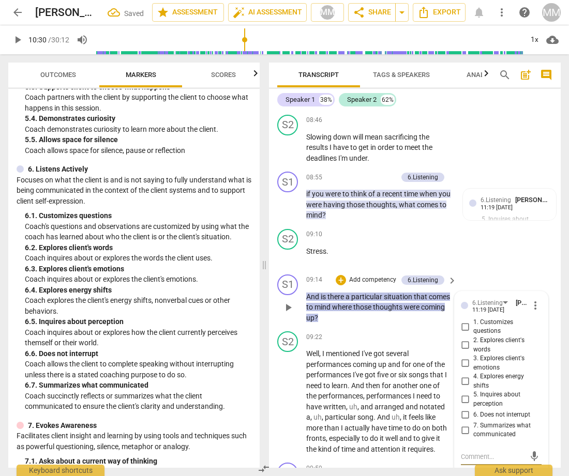
click at [465, 402] on input "5. Inquires about perception" at bounding box center [465, 400] width 17 height 12
checkbox input "true"
click at [371, 337] on div "09:22 + Add competency keyboard_arrow_right" at bounding box center [382, 336] width 152 height 11
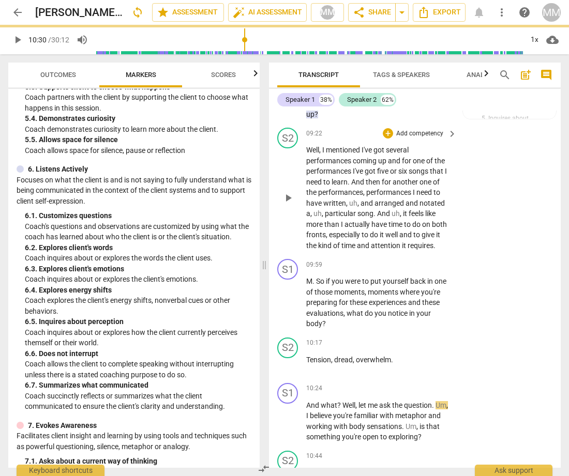
scroll to position [3250, 0]
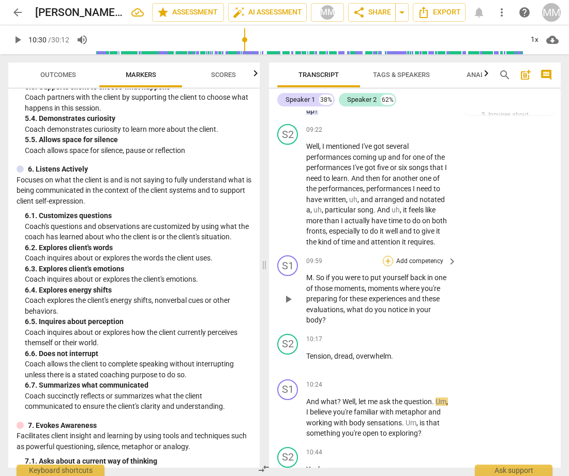
click at [389, 263] on div "+" at bounding box center [388, 261] width 10 height 10
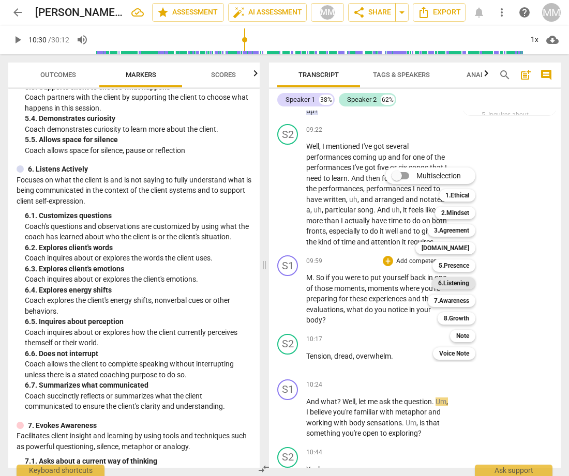
click at [459, 282] on b "6.Listening" at bounding box center [453, 283] width 31 height 12
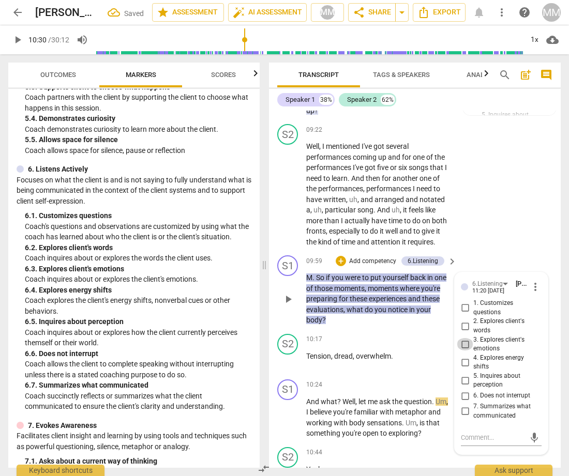
click at [463, 344] on input "3. Explores client's emotions" at bounding box center [465, 344] width 17 height 12
checkbox input "true"
click at [313, 344] on span "10:17" at bounding box center [314, 339] width 16 height 9
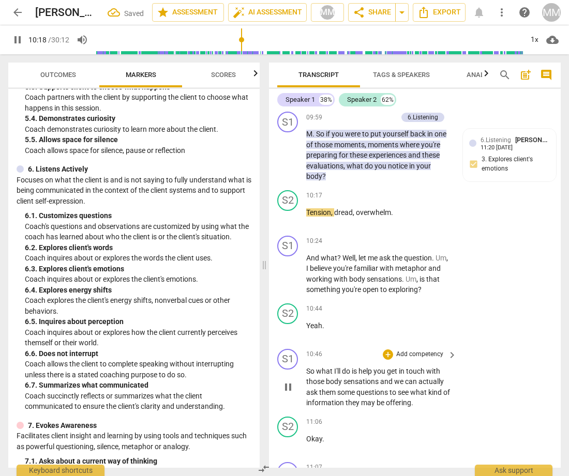
scroll to position [3394, 0]
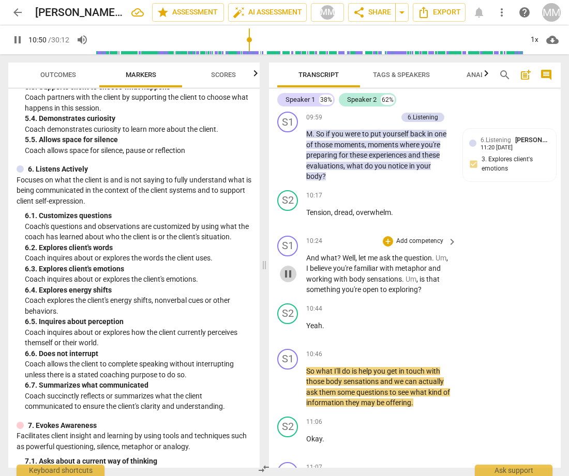
click at [287, 279] on span "pause" at bounding box center [288, 274] width 12 height 12
type input "651"
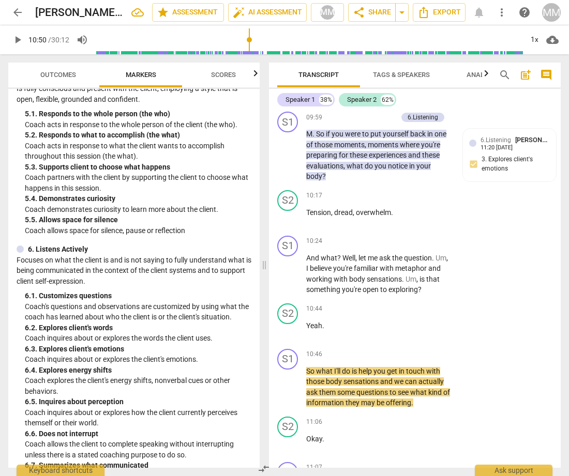
scroll to position [576, 0]
click at [385, 241] on div "+" at bounding box center [388, 241] width 10 height 10
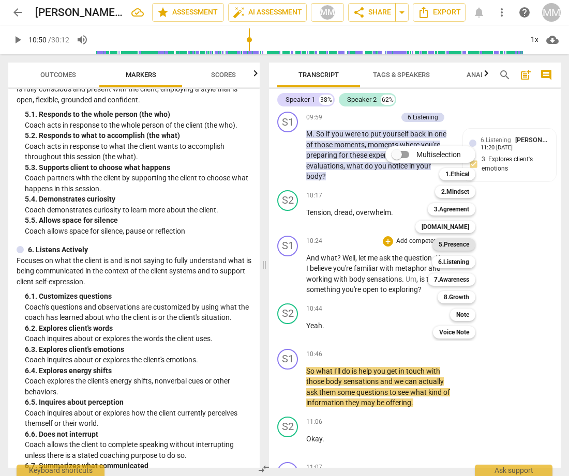
click at [450, 245] on b "5.Presence" at bounding box center [454, 244] width 31 height 12
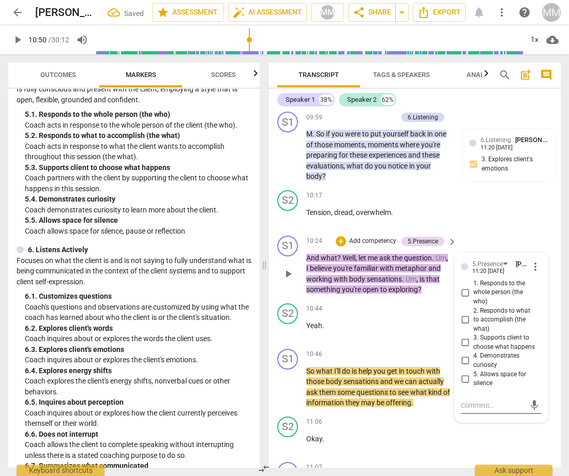
click at [463, 342] on input "3. Supports client to choose what happens" at bounding box center [465, 343] width 17 height 12
checkbox input "true"
click at [375, 232] on div "S2 play_arrow pause 10:17 + Add competency keyboard_arrow_right Tension , dread…" at bounding box center [415, 209] width 292 height 46
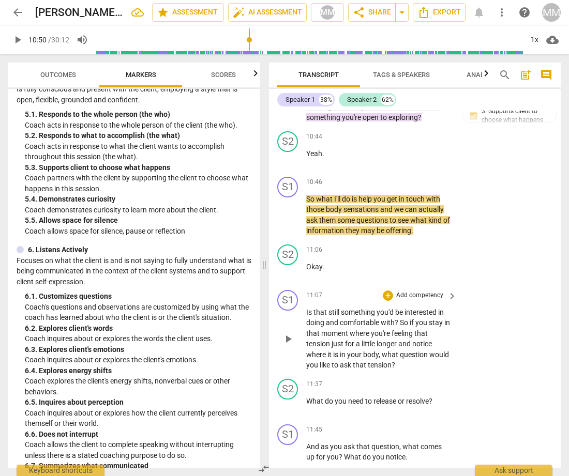
scroll to position [3566, 0]
click at [287, 338] on span "play_arrow" at bounding box center [288, 338] width 12 height 12
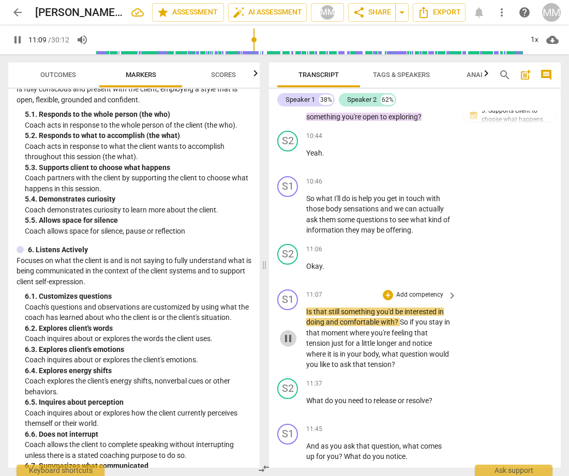
click at [287, 338] on span "pause" at bounding box center [288, 338] width 12 height 12
type input "669"
click at [387, 292] on div "+" at bounding box center [388, 295] width 10 height 10
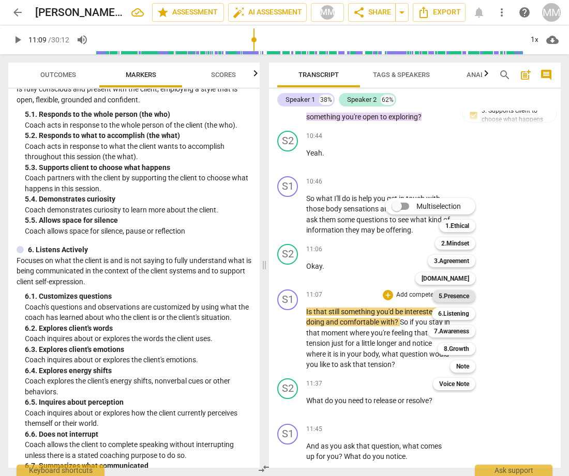
click at [455, 294] on b "5.Presence" at bounding box center [454, 296] width 31 height 12
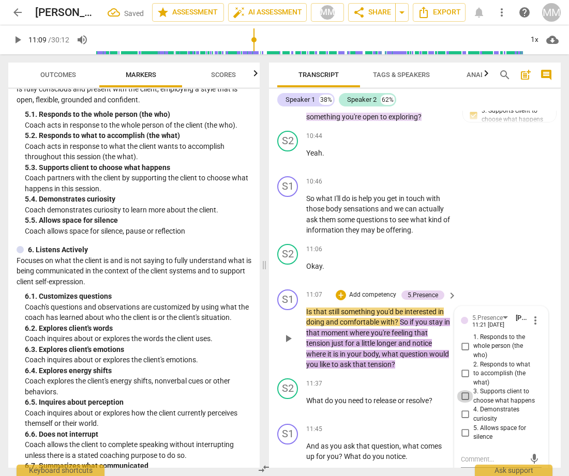
click at [464, 390] on input "3. Supports client to choose what happens" at bounding box center [465, 396] width 17 height 12
checkbox input "true"
click at [473, 274] on div "S2 play_arrow pause 11:06 + Add competency keyboard_arrow_right Okay ." at bounding box center [415, 263] width 292 height 46
